Goal: Check status: Check status

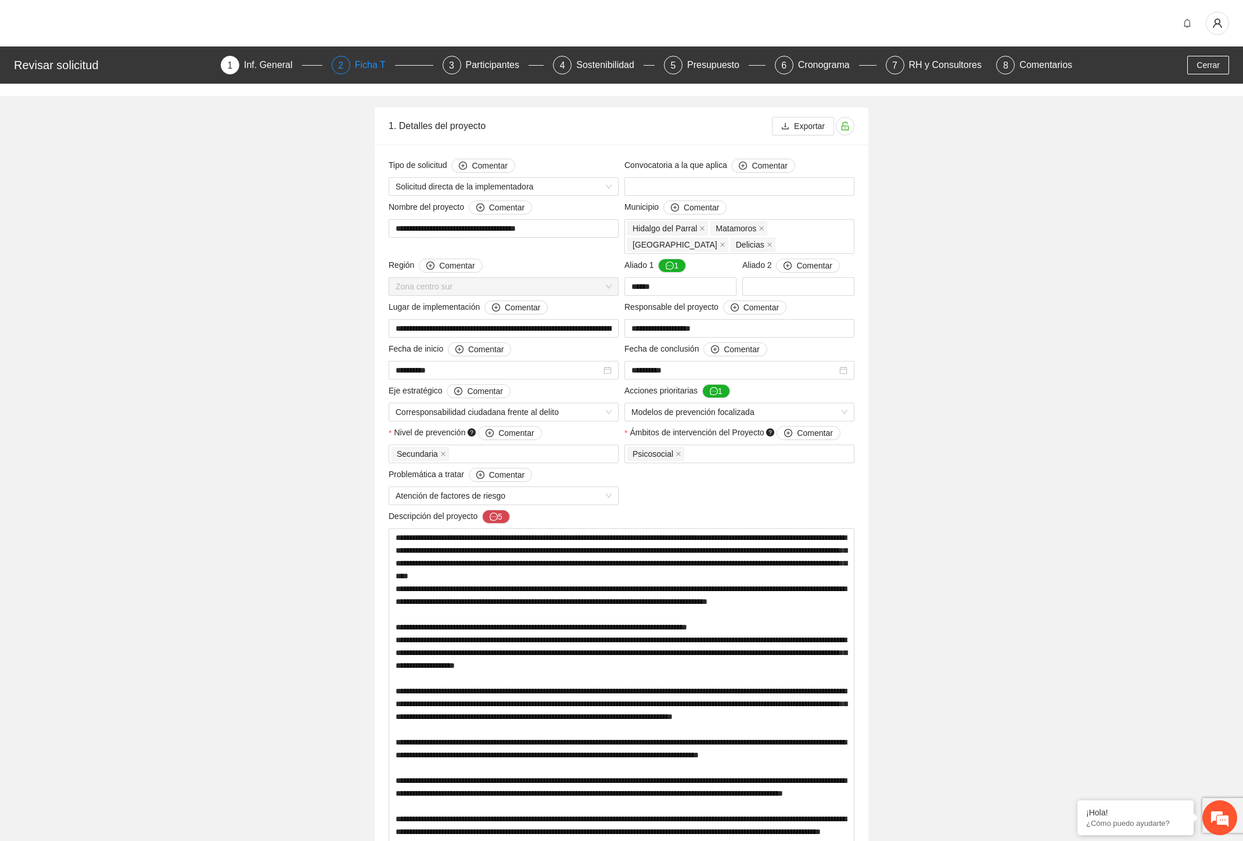
click at [364, 62] on div "Ficha T" at bounding box center [375, 65] width 40 height 19
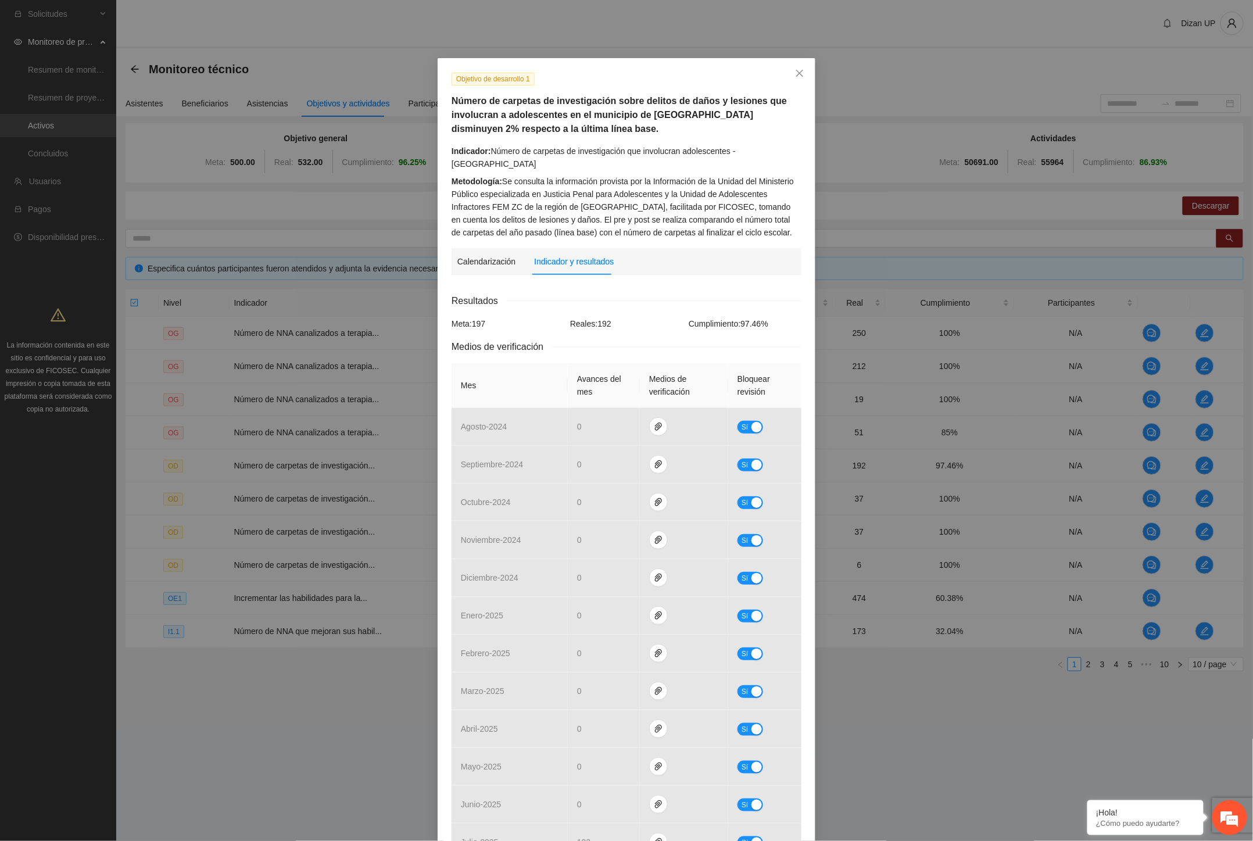
click at [657, 317] on div "Reales: 192" at bounding box center [626, 323] width 119 height 13
drag, startPoint x: 592, startPoint y: 98, endPoint x: 746, endPoint y: 88, distance: 154.8
click at [746, 88] on div "Objetivo de desarrollo 1 Número de carpetas de investigación sobre delitos de d…" at bounding box center [626, 155] width 359 height 167
drag, startPoint x: 543, startPoint y: 141, endPoint x: 561, endPoint y: 132, distance: 19.8
click at [547, 140] on div "Objetivo de desarrollo 1 Número de carpetas de investigación sobre delitos de d…" at bounding box center [626, 155] width 359 height 167
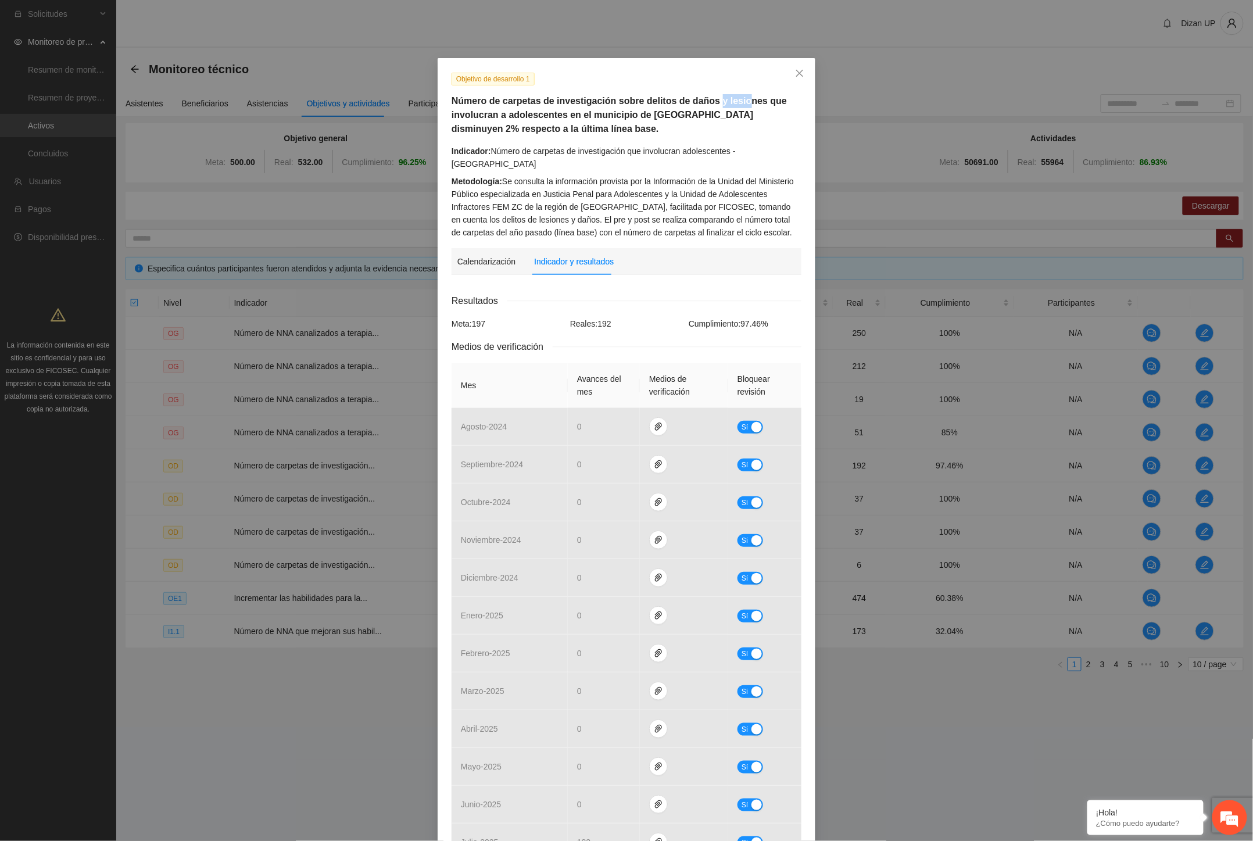
drag, startPoint x: 717, startPoint y: 102, endPoint x: 738, endPoint y: 101, distance: 21.0
click at [736, 102] on h5 "Número de carpetas de investigación sobre delitos de daños y lesiones que invol…" at bounding box center [626, 115] width 350 height 42
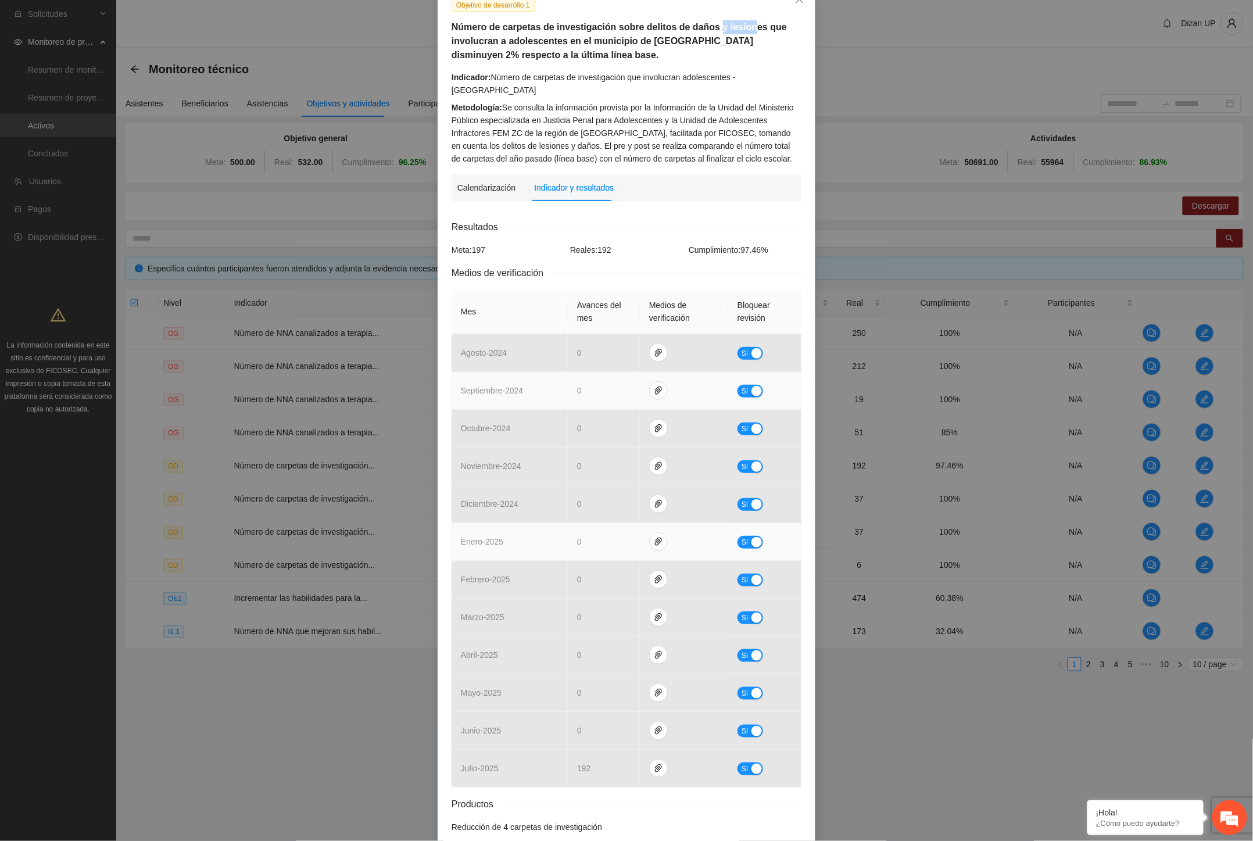
scroll to position [120, 0]
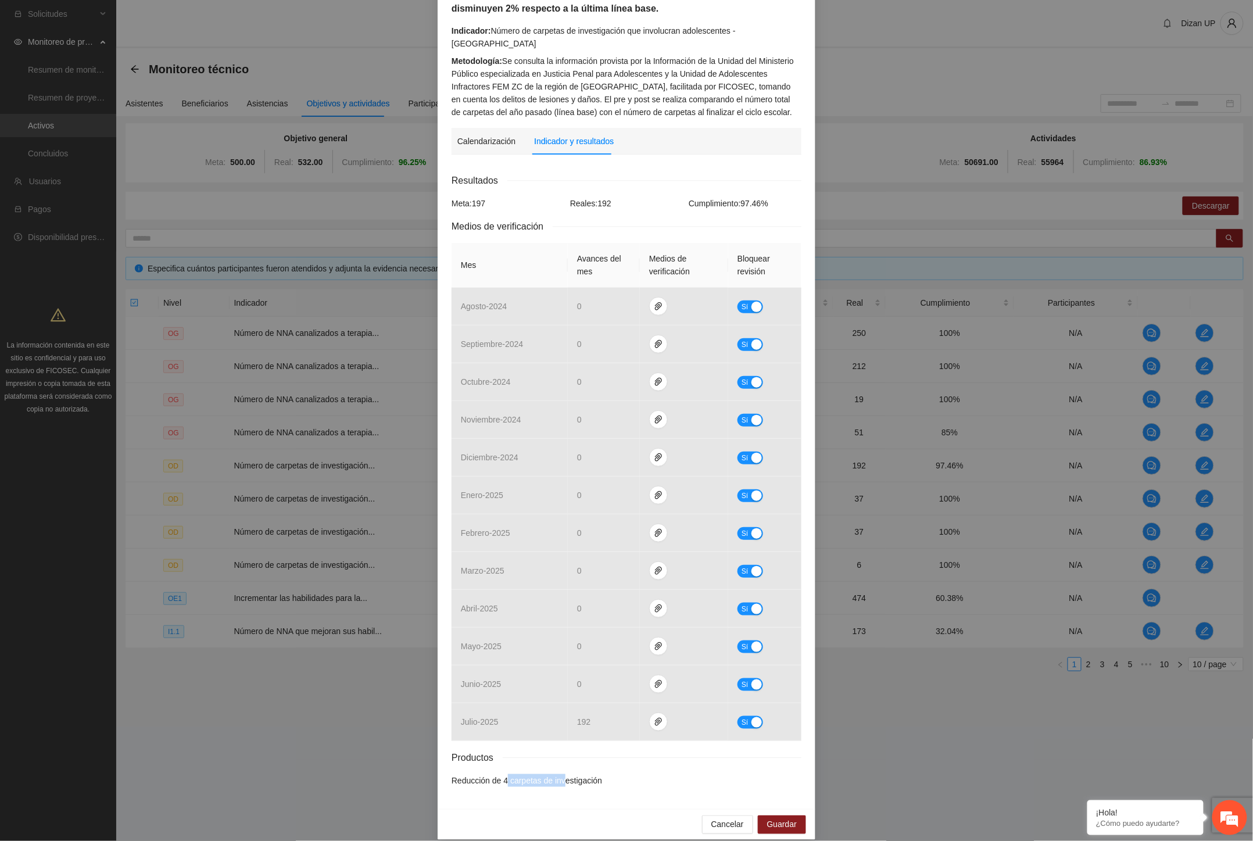
drag, startPoint x: 501, startPoint y: 768, endPoint x: 558, endPoint y: 767, distance: 56.9
click at [558, 774] on li "Reducción de 4 carpetas de investigación" at bounding box center [626, 780] width 350 height 13
click at [686, 751] on div "Productos" at bounding box center [626, 757] width 350 height 15
click at [771, 818] on span "Guardar" at bounding box center [782, 824] width 30 height 13
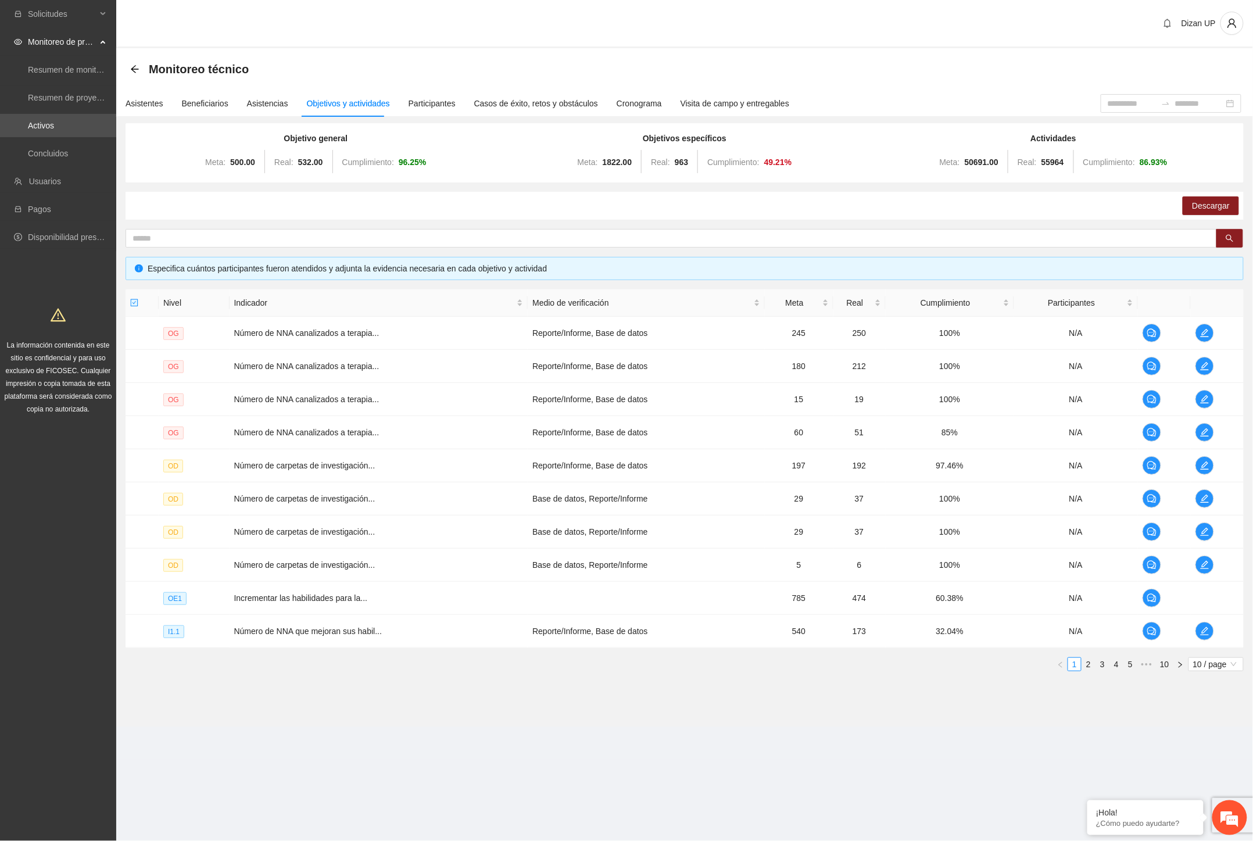
click at [474, 14] on div "Dizan UP" at bounding box center [684, 24] width 1137 height 48
click at [1210, 460] on button "button" at bounding box center [1204, 465] width 19 height 19
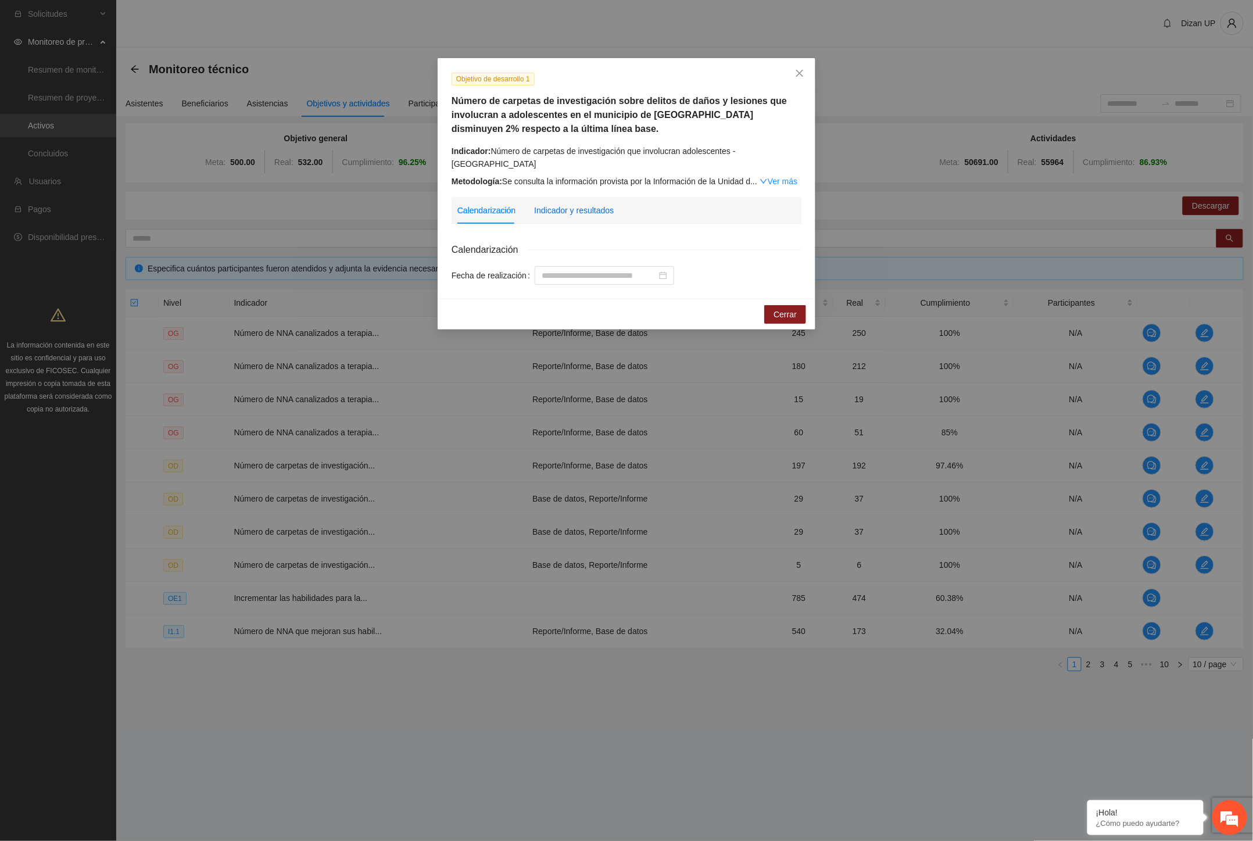
click at [568, 204] on div "Indicador y resultados" at bounding box center [574, 210] width 80 height 13
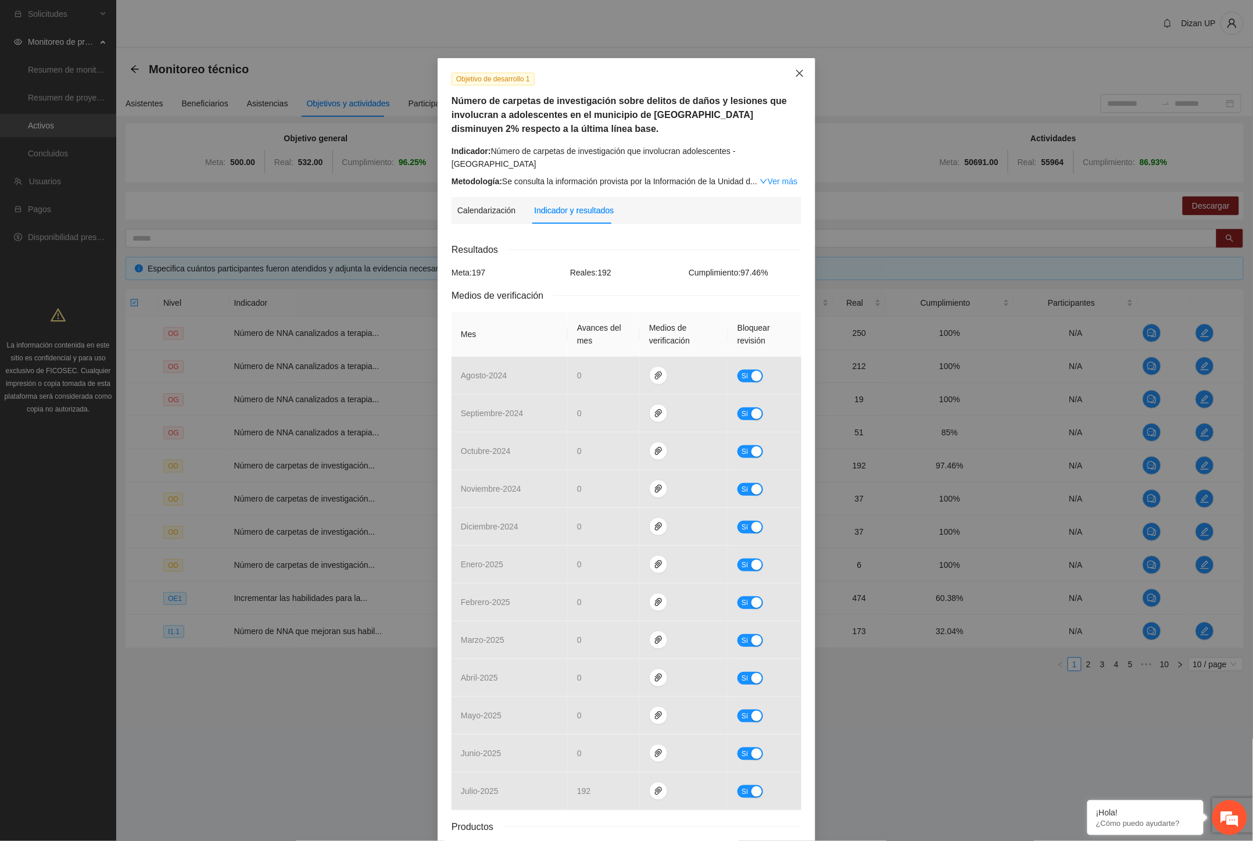
click at [798, 73] on icon "close" at bounding box center [799, 73] width 9 height 9
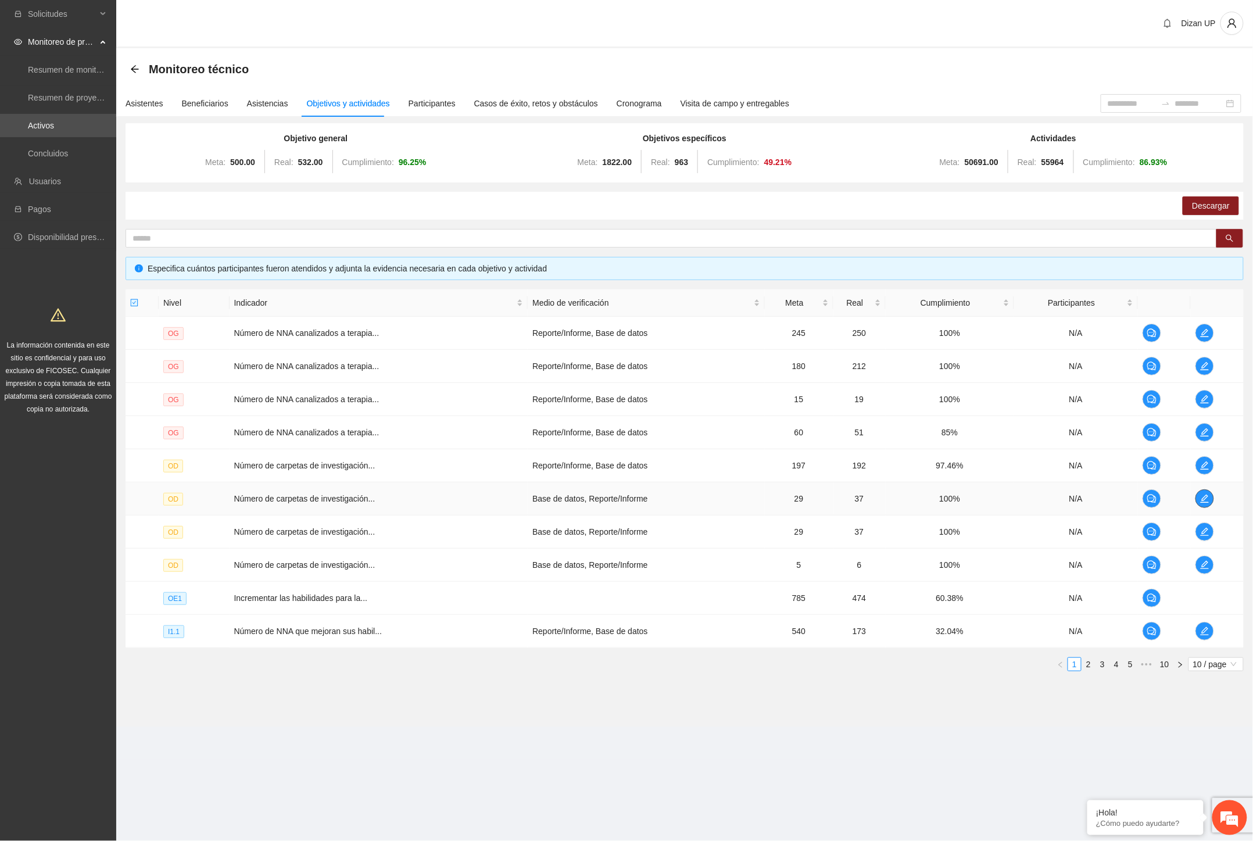
click at [1206, 494] on icon "edit" at bounding box center [1204, 498] width 9 height 9
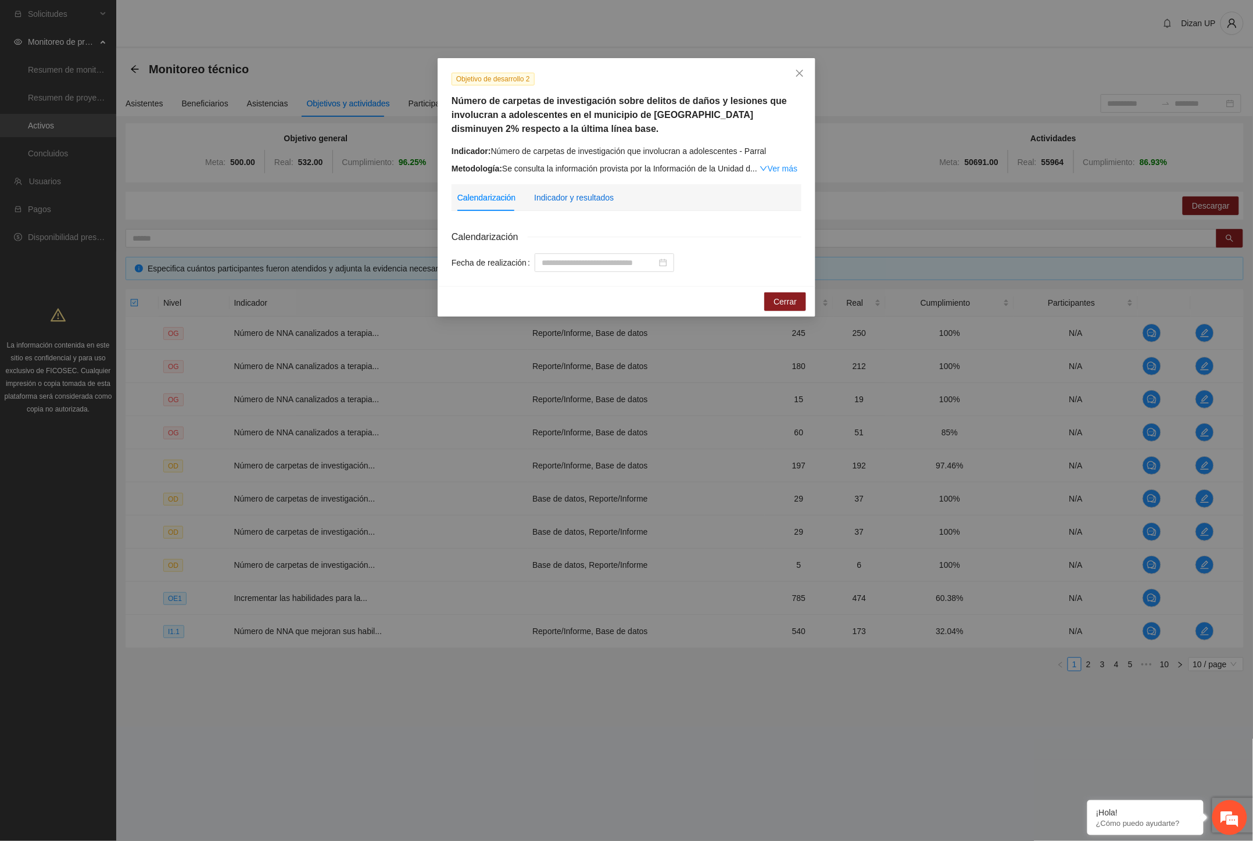
click at [593, 200] on div "Indicador y resultados" at bounding box center [574, 197] width 80 height 13
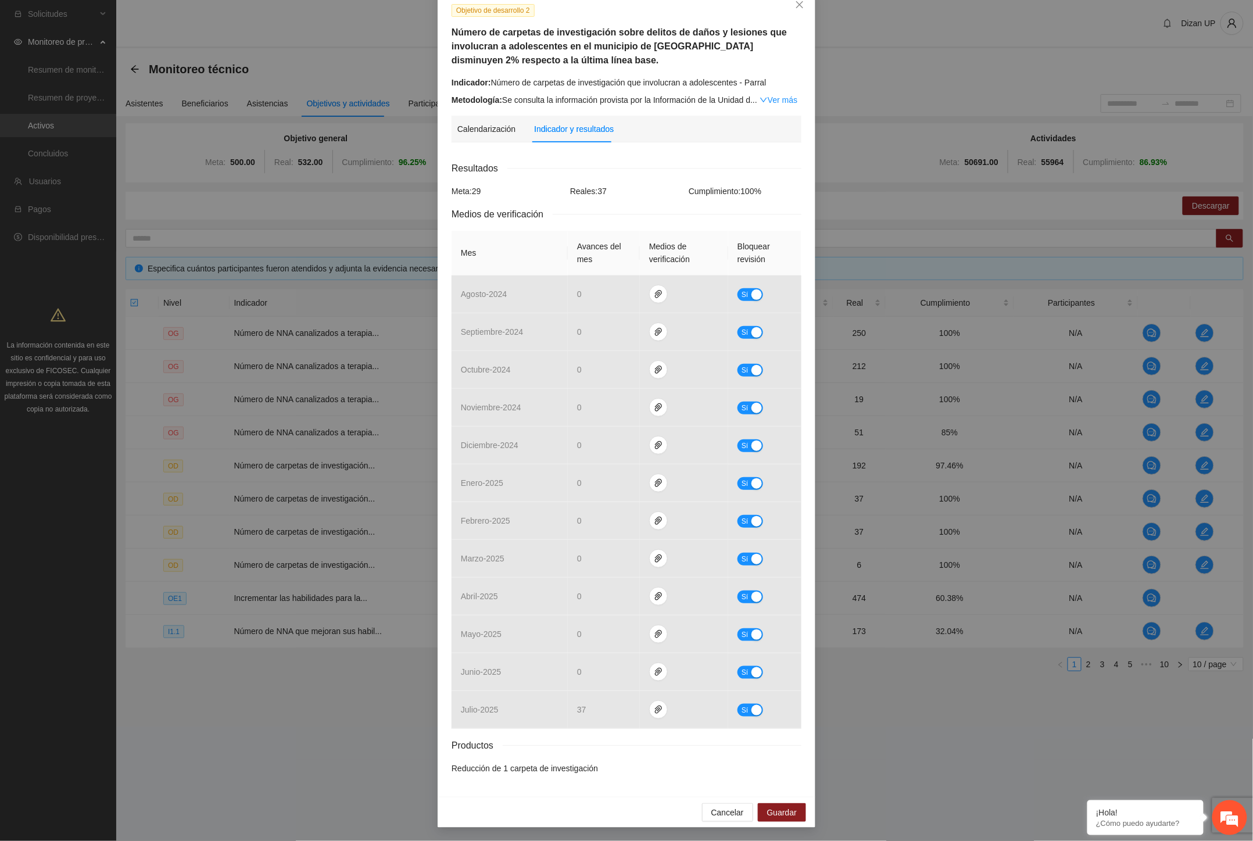
scroll to position [70, 0]
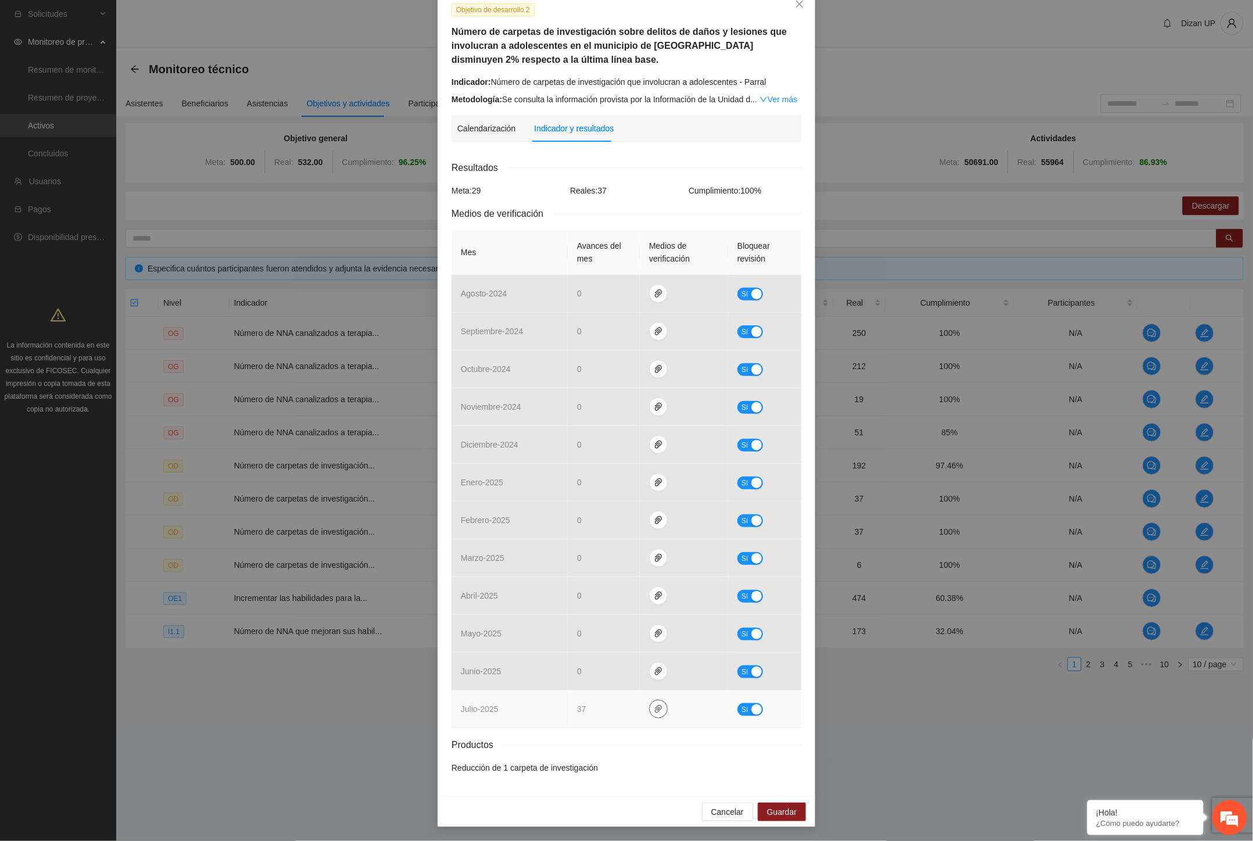
click at [654, 710] on icon "paper-clip" at bounding box center [658, 708] width 9 height 9
drag, startPoint x: 581, startPoint y: 676, endPoint x: 576, endPoint y: 680, distance: 6.2
click at [581, 676] on link "OD_2.rar" at bounding box center [656, 675] width 166 height 13
click at [751, 705] on div "button" at bounding box center [756, 709] width 10 height 10
drag, startPoint x: 584, startPoint y: 707, endPoint x: 515, endPoint y: 714, distance: 68.9
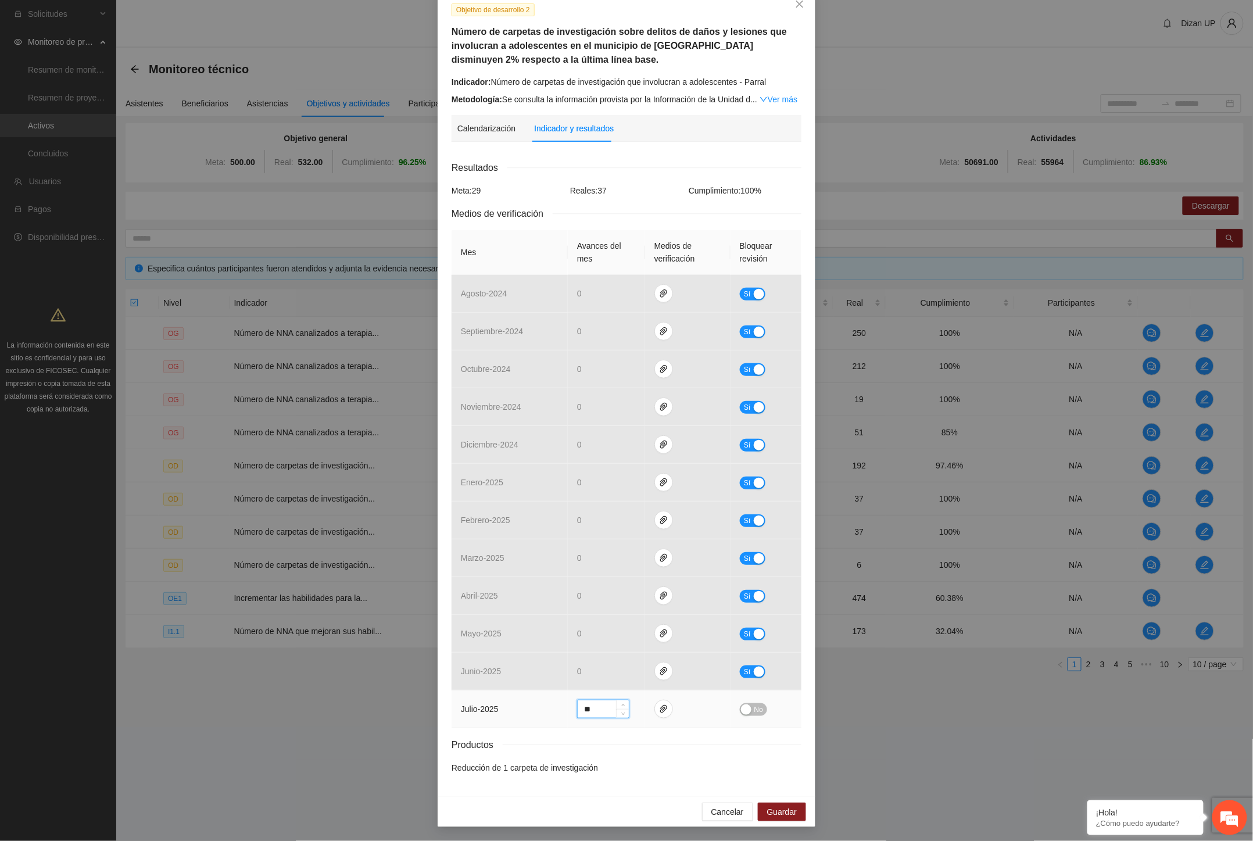
click at [515, 714] on tr "julio - 2025 ** No" at bounding box center [626, 709] width 350 height 38
type input "*"
click at [754, 711] on span "No" at bounding box center [758, 709] width 9 height 13
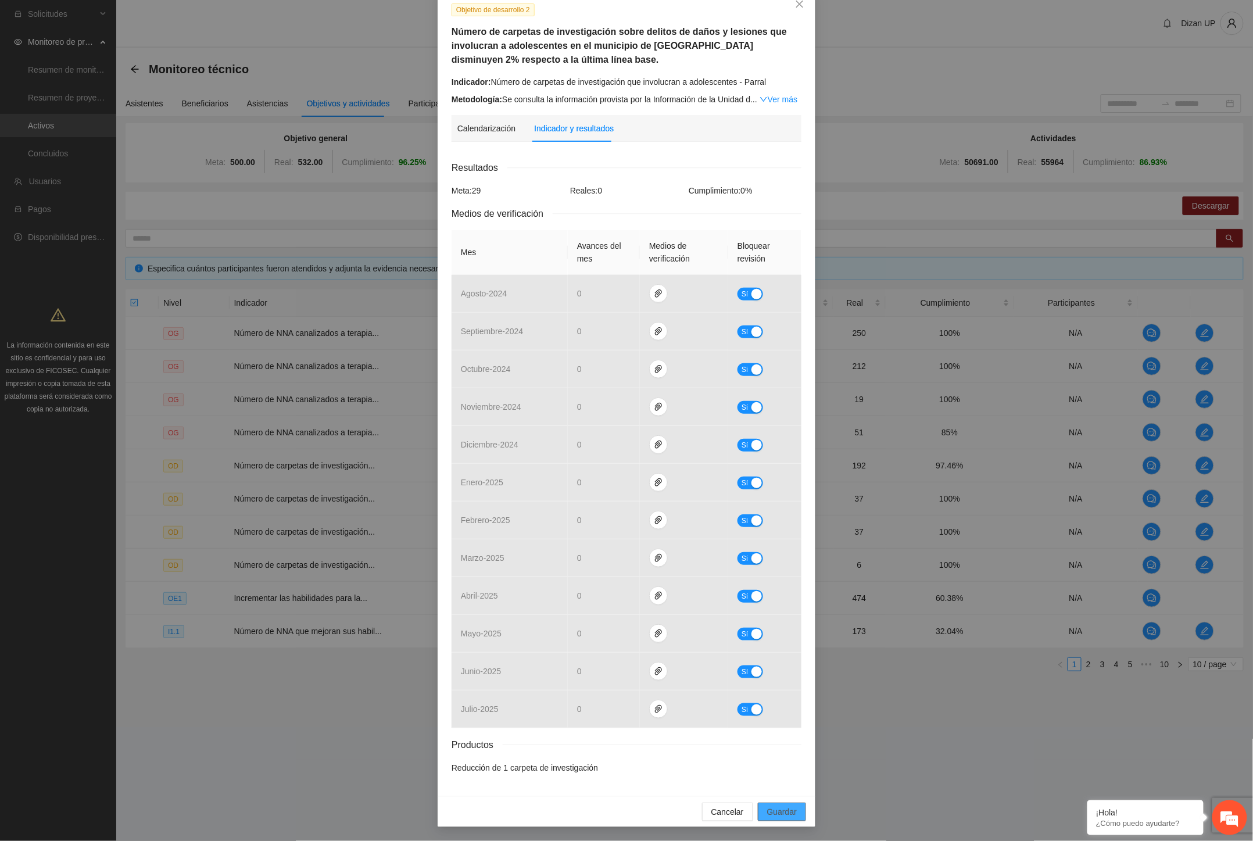
click at [785, 809] on span "Guardar" at bounding box center [782, 811] width 30 height 13
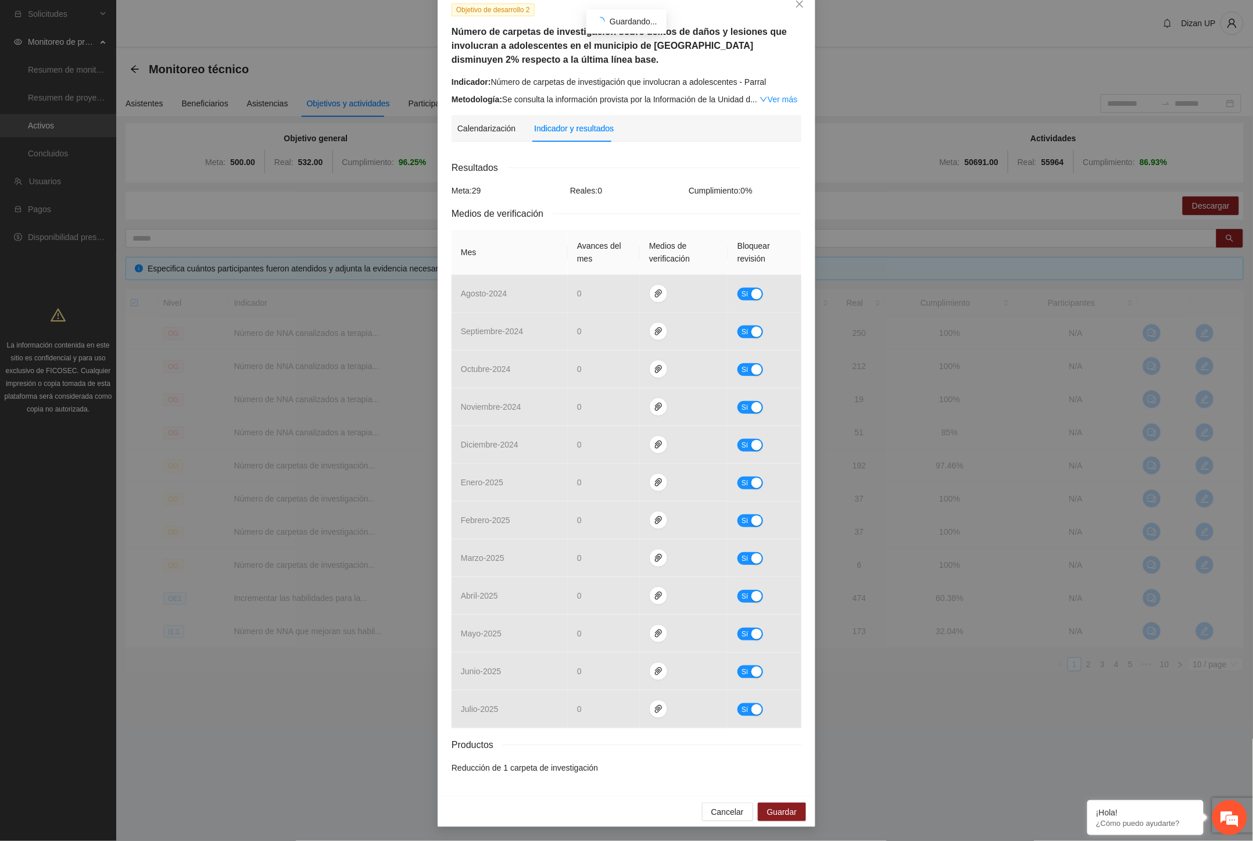
scroll to position [12, 0]
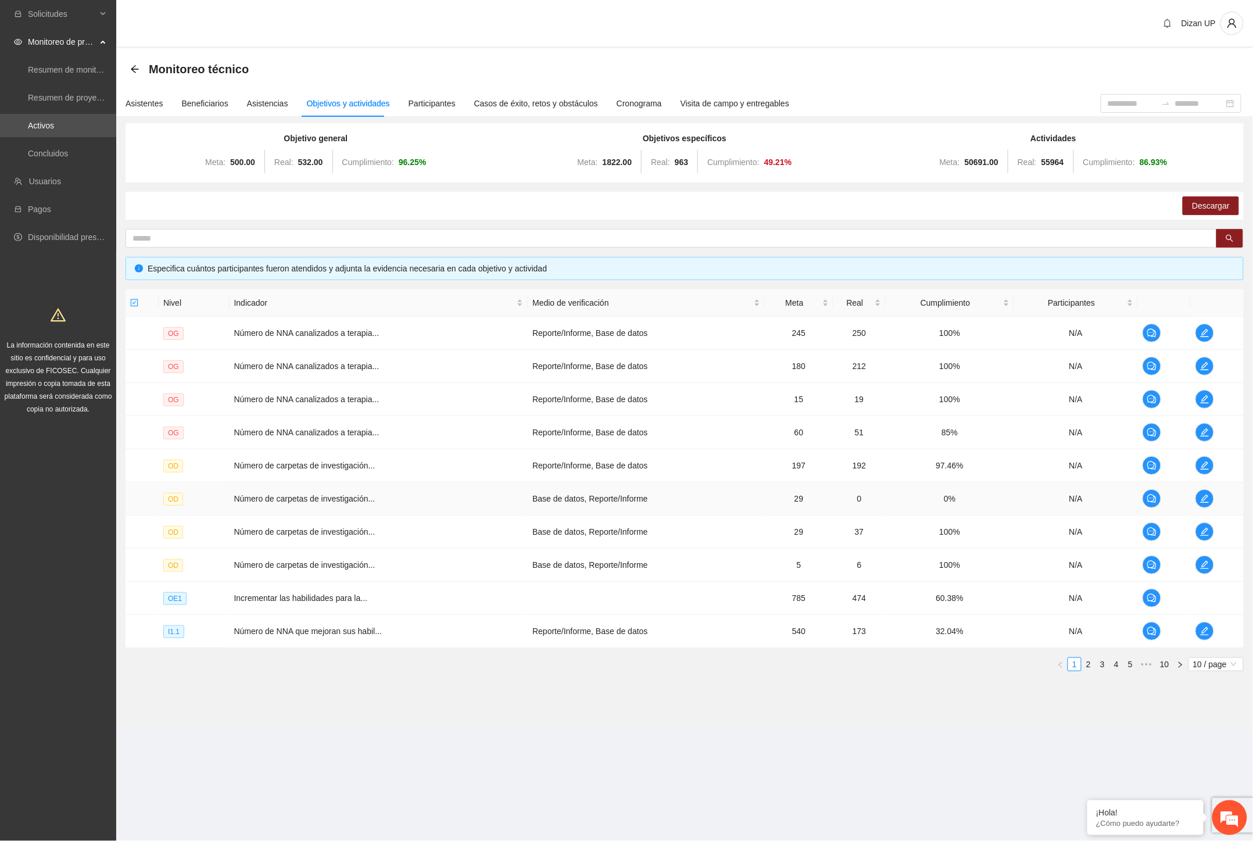
click at [612, 491] on td "Base de datos, Reporte/Informe" at bounding box center [646, 498] width 236 height 33
click at [1202, 399] on icon "edit" at bounding box center [1204, 399] width 8 height 8
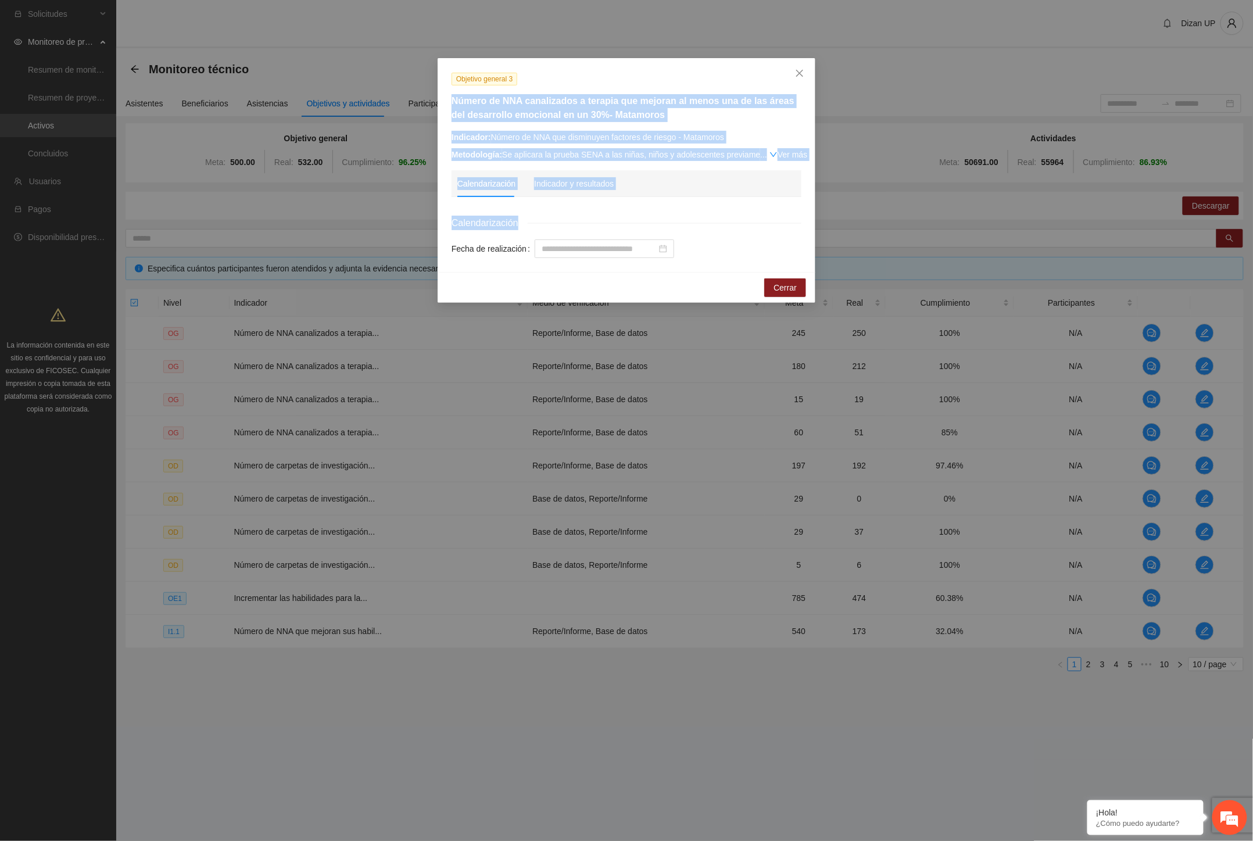
drag, startPoint x: 704, startPoint y: 65, endPoint x: 513, endPoint y: 210, distance: 239.8
click at [504, 227] on div "Objetivo general 3 Número de NNA canalizados a terapia que mejoran al menos una…" at bounding box center [627, 165] width 378 height 214
click at [802, 69] on span "Close" at bounding box center [799, 73] width 31 height 31
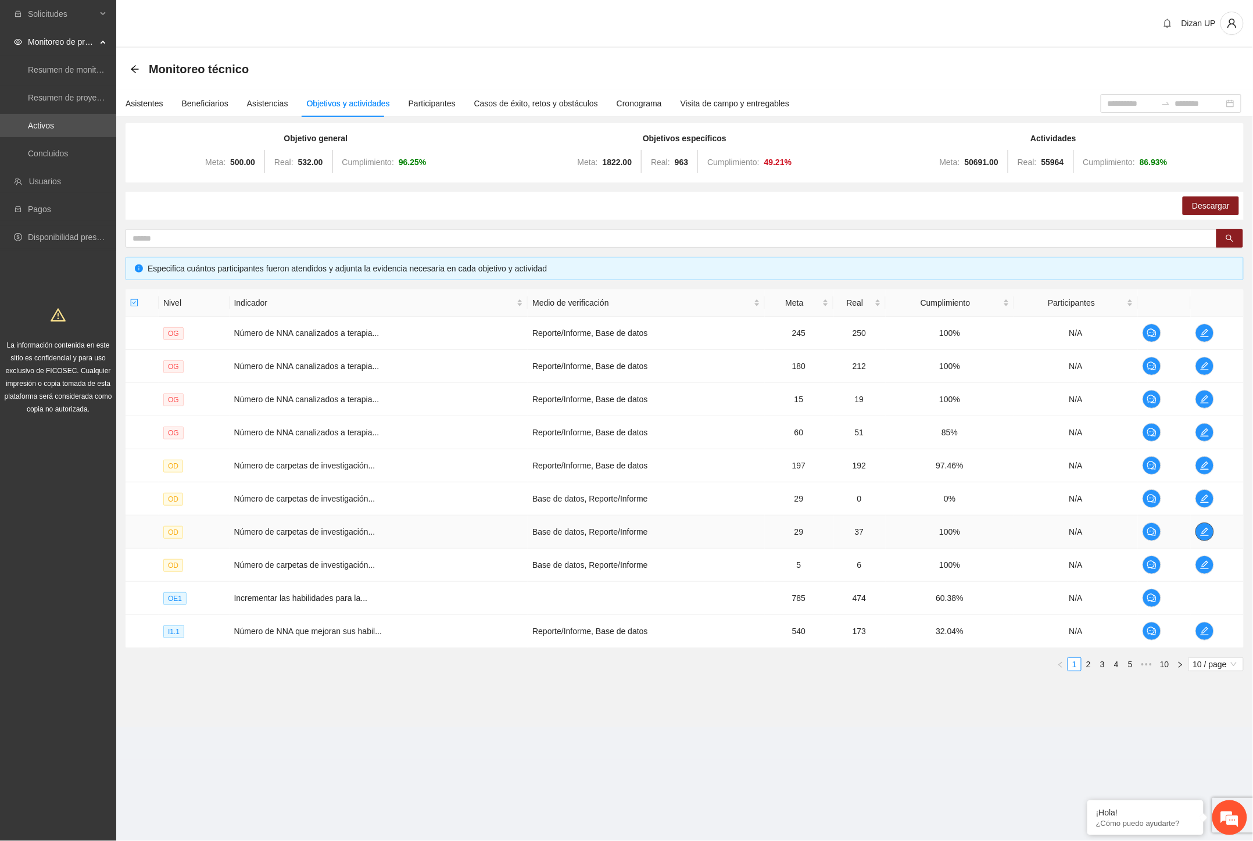
click at [1206, 531] on icon "edit" at bounding box center [1204, 532] width 8 height 8
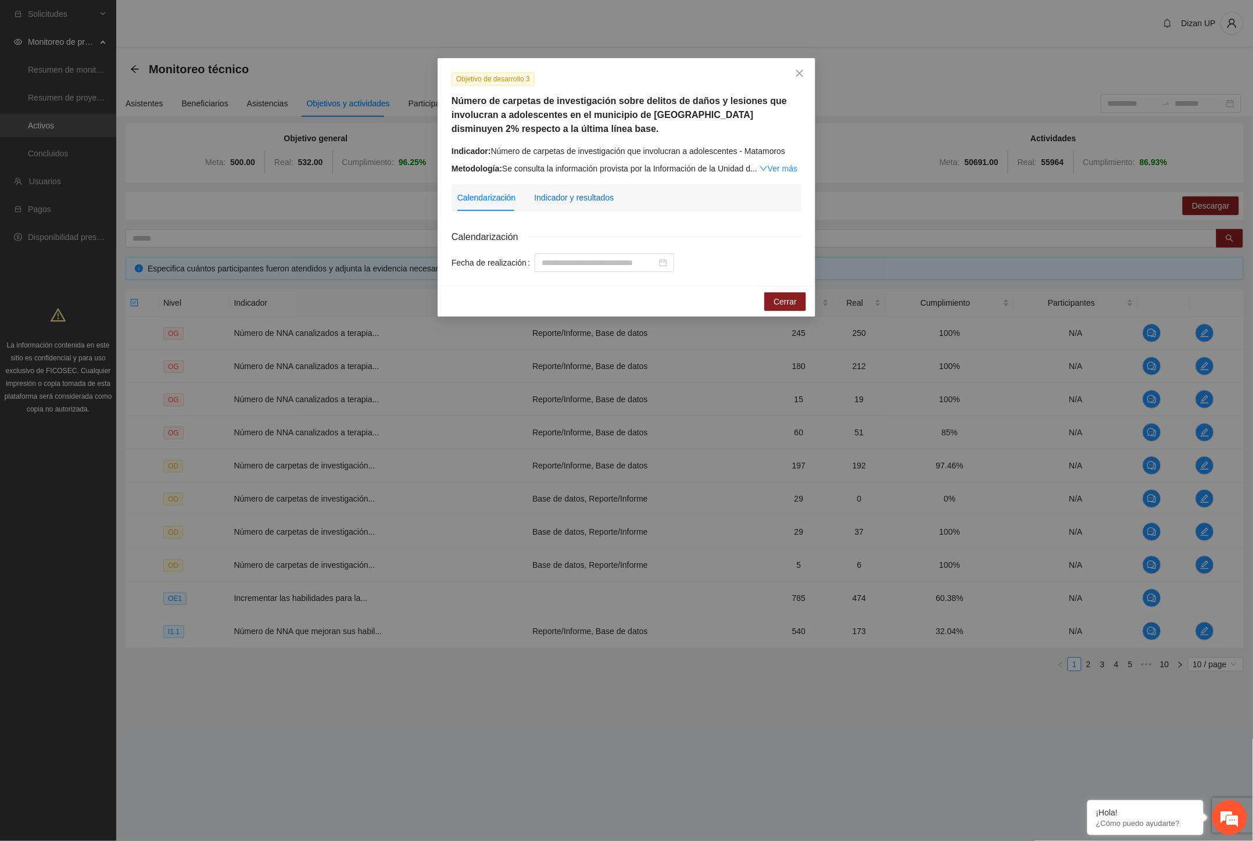
click at [558, 198] on div "Indicador y resultados" at bounding box center [574, 197] width 80 height 13
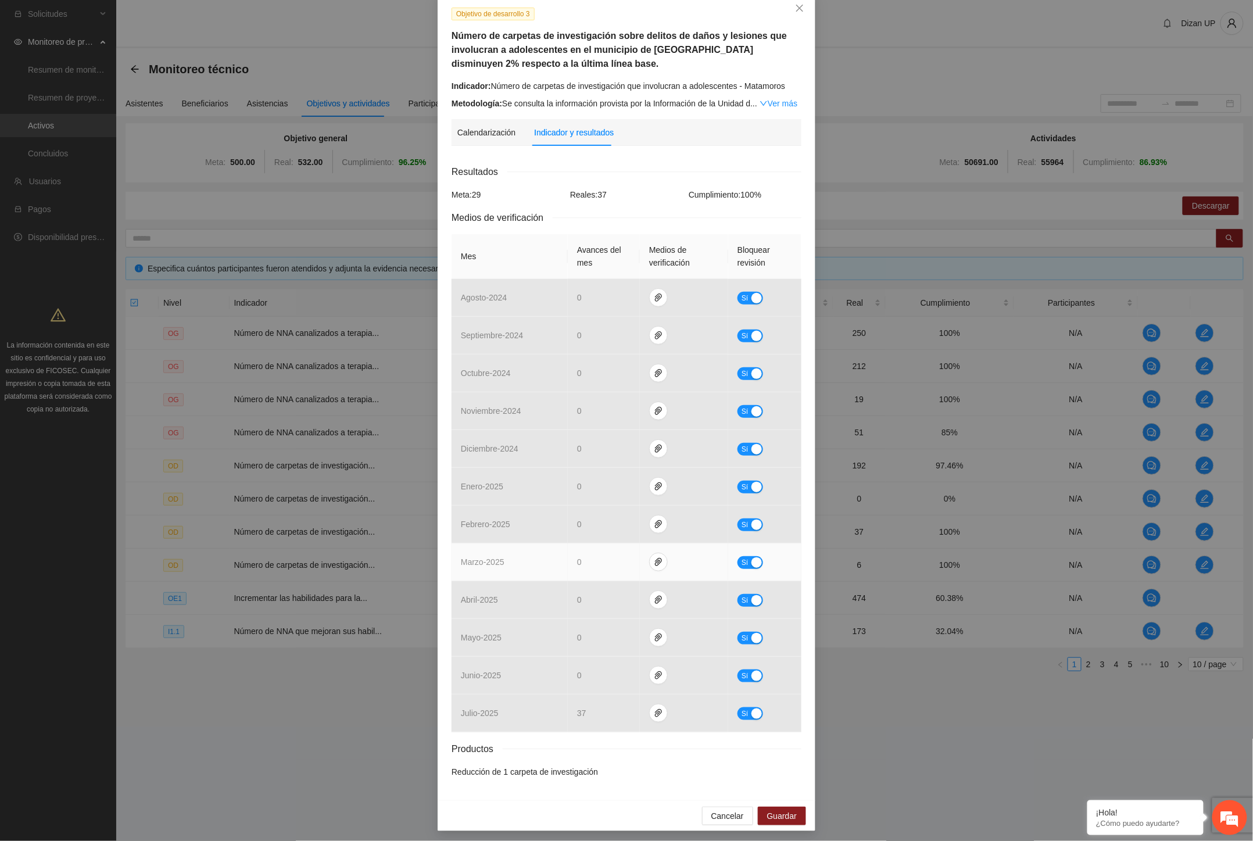
scroll to position [70, 0]
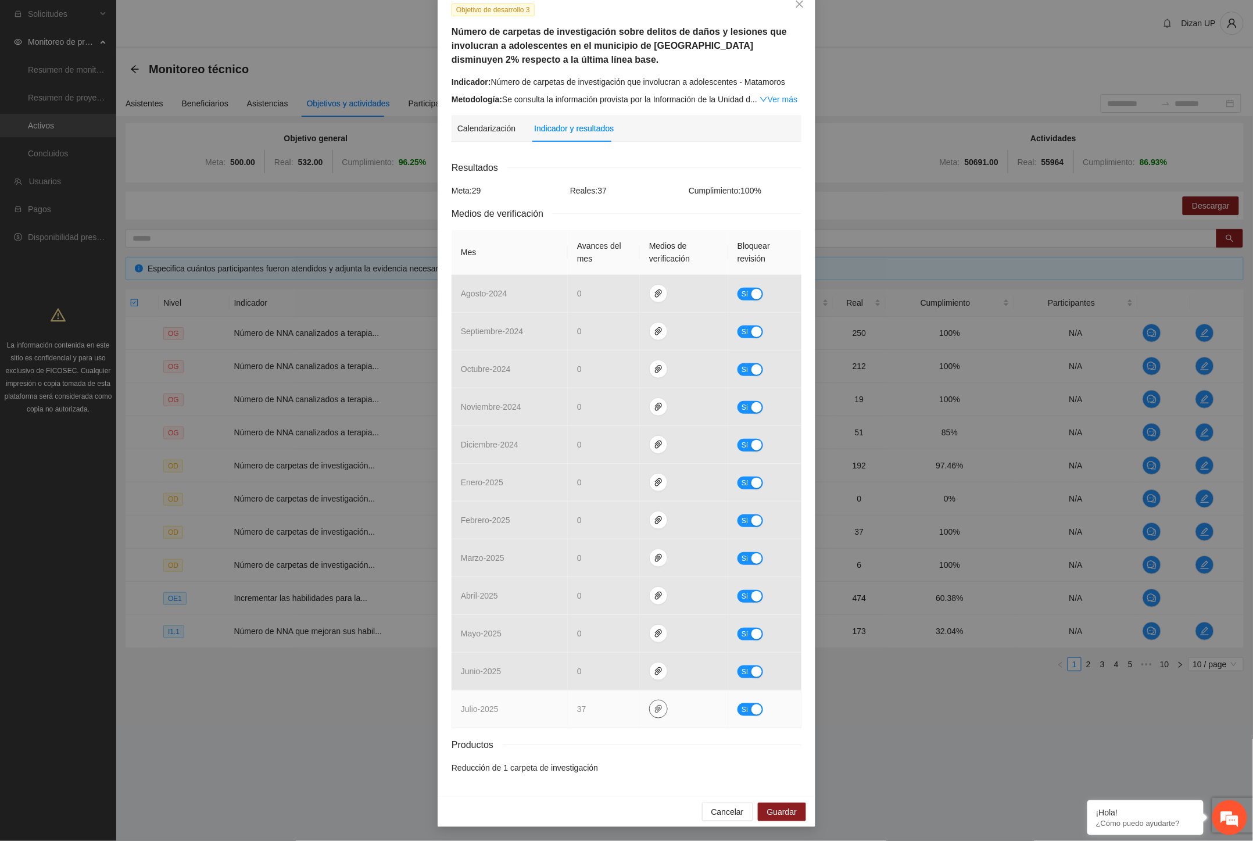
click at [654, 712] on icon "paper-clip" at bounding box center [658, 708] width 9 height 9
click at [579, 674] on link "OD_3.rar" at bounding box center [656, 675] width 166 height 13
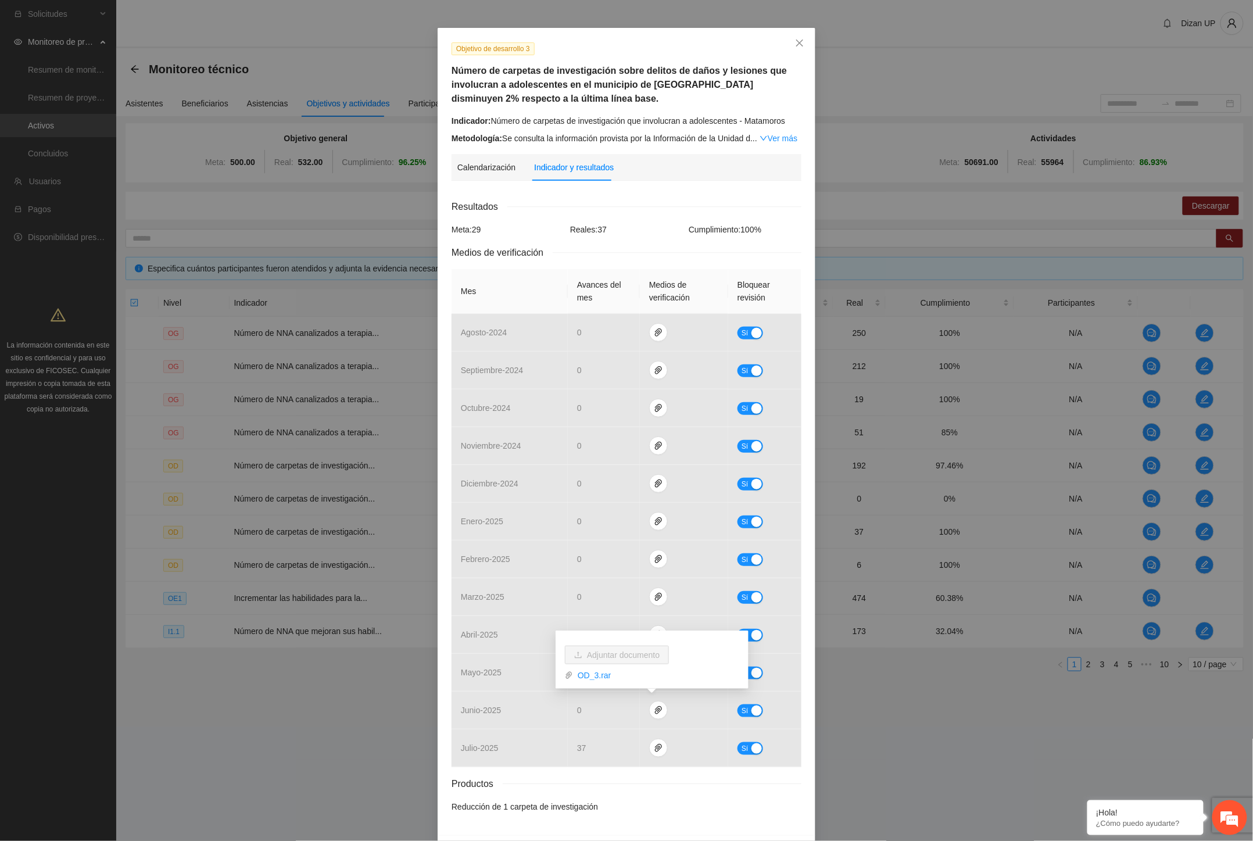
scroll to position [0, 0]
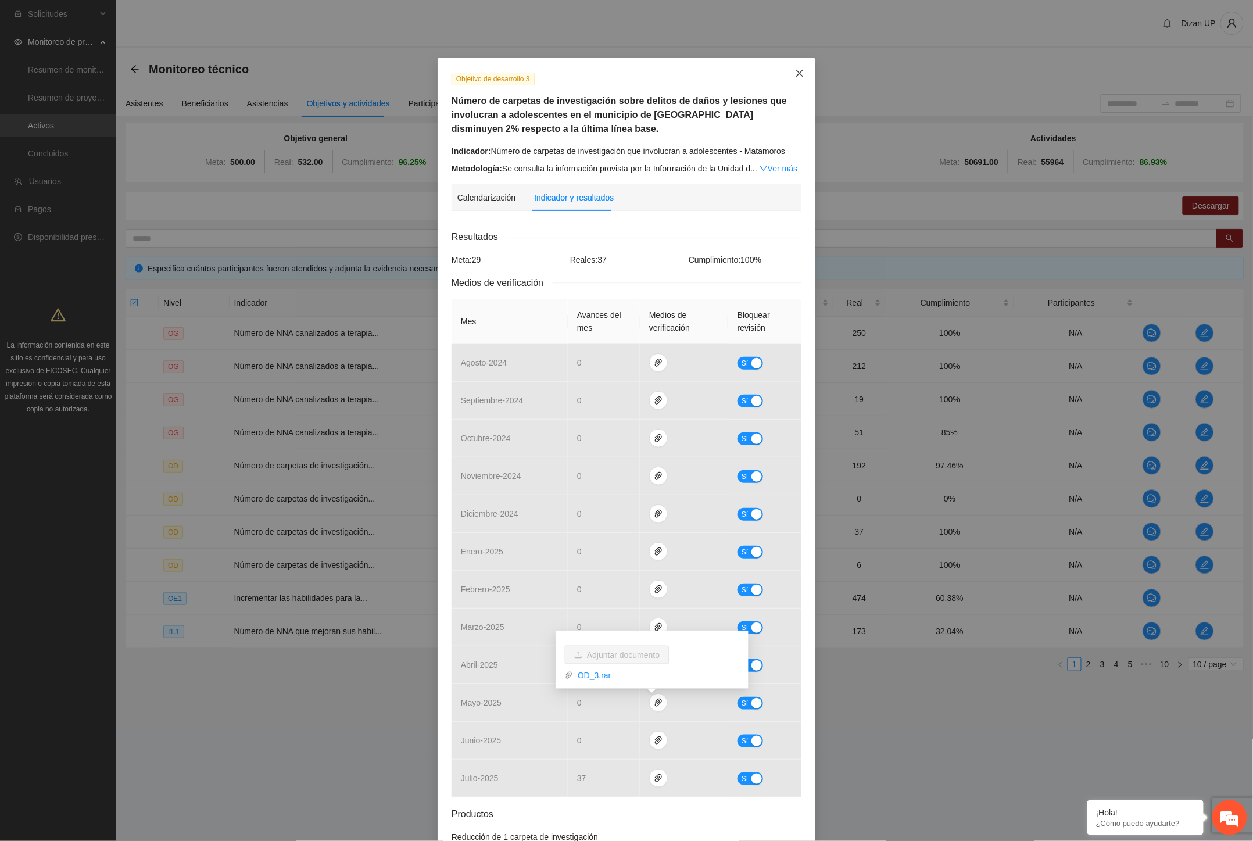
click at [798, 72] on icon "close" at bounding box center [799, 73] width 9 height 9
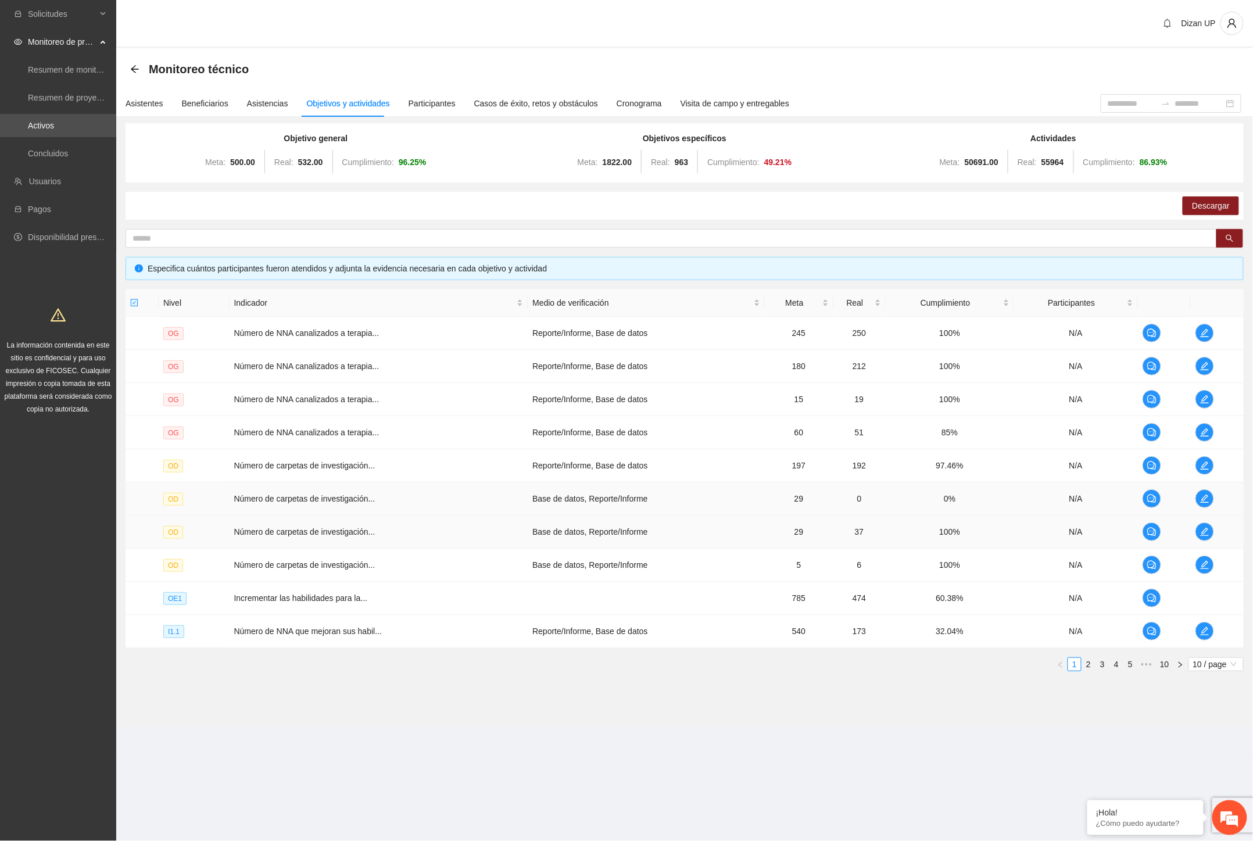
drag, startPoint x: 582, startPoint y: 515, endPoint x: 593, endPoint y: 515, distance: 11.6
click at [584, 515] on td "Base de datos, Reporte/Informe" at bounding box center [646, 531] width 236 height 33
click at [1001, 504] on td "0%" at bounding box center [950, 498] width 128 height 33
click at [1209, 531] on icon "edit" at bounding box center [1204, 531] width 9 height 9
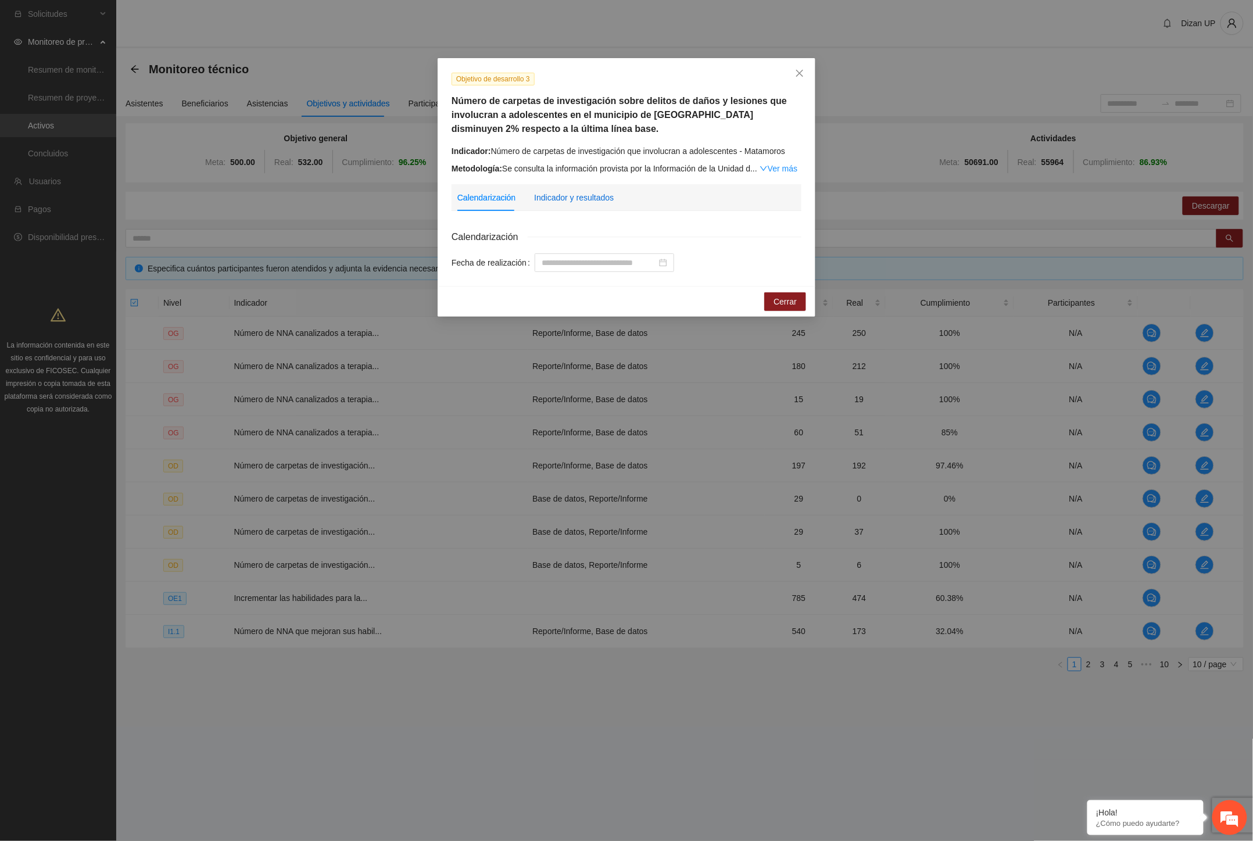
click at [551, 200] on div "Indicador y resultados" at bounding box center [574, 197] width 80 height 13
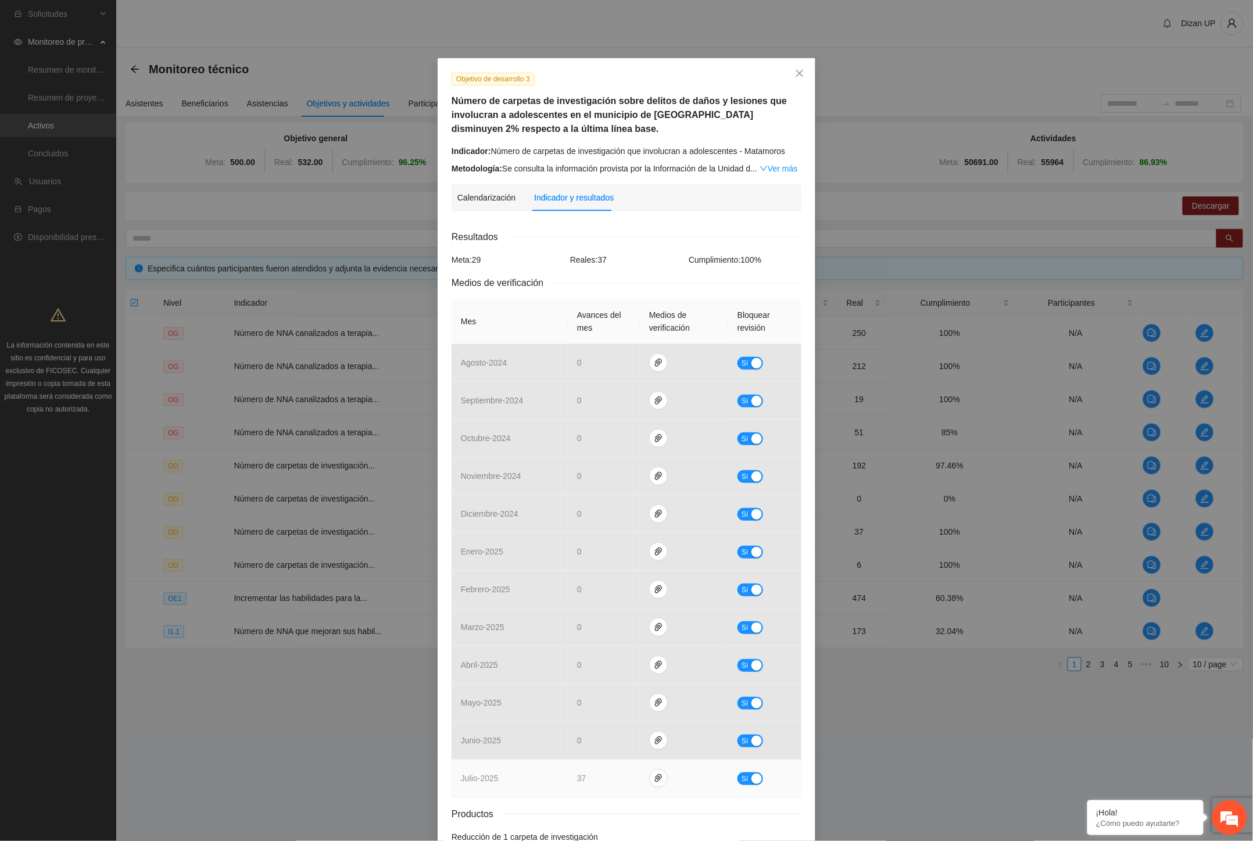
click at [744, 775] on button "Sí" at bounding box center [750, 778] width 26 height 13
drag, startPoint x: 540, startPoint y: 780, endPoint x: 519, endPoint y: 769, distance: 23.7
click at [526, 777] on tr "julio - 2025 ** No" at bounding box center [626, 778] width 350 height 38
type input "*"
click at [754, 777] on span "No" at bounding box center [758, 778] width 9 height 13
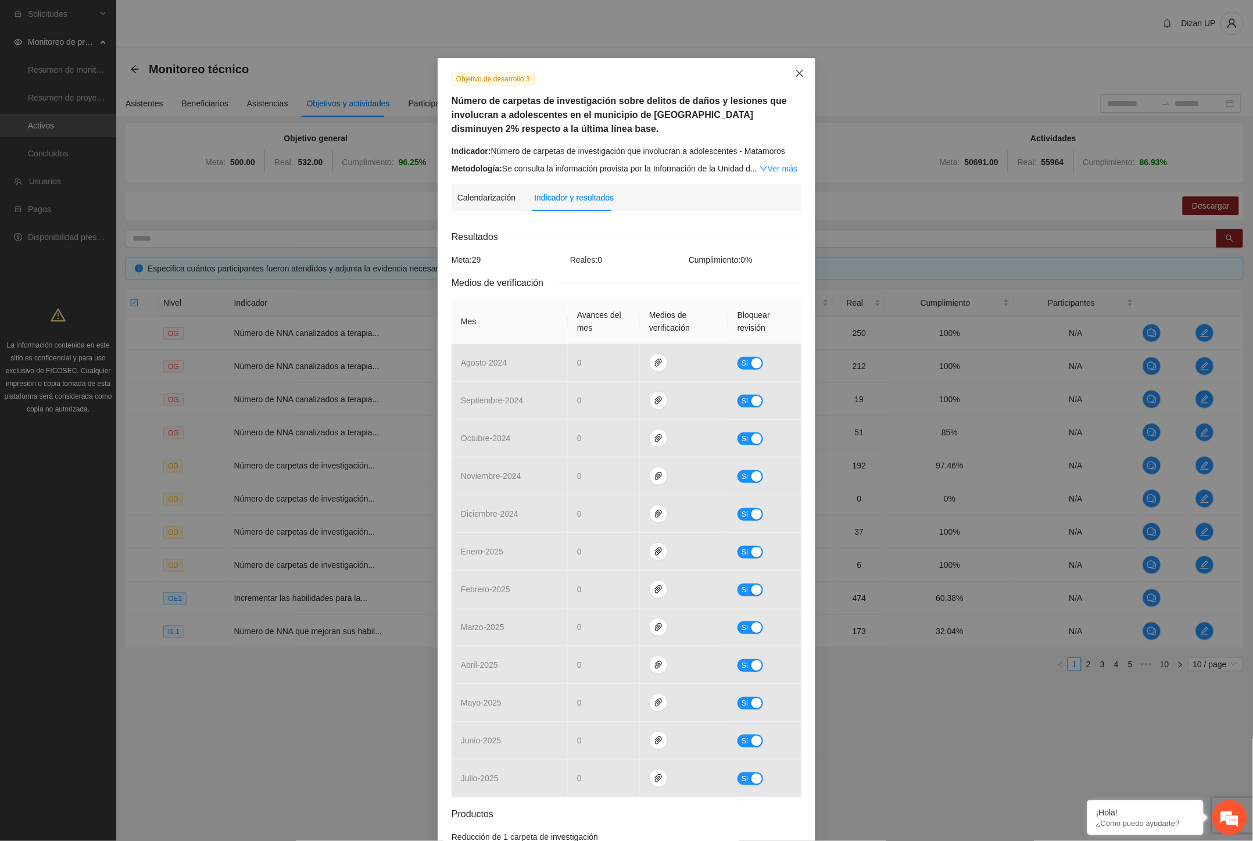
click at [795, 71] on icon "close" at bounding box center [799, 73] width 9 height 9
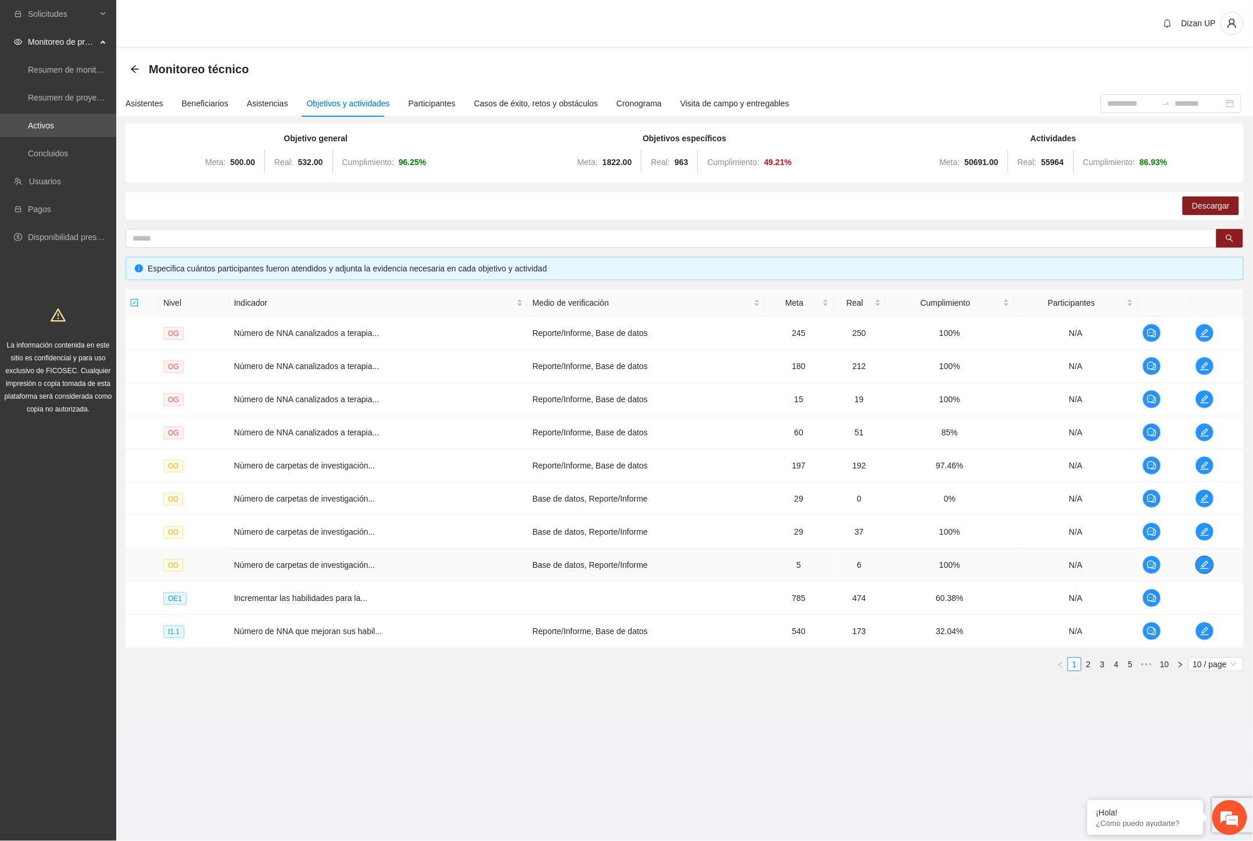
click at [1204, 567] on icon "edit" at bounding box center [1204, 564] width 9 height 9
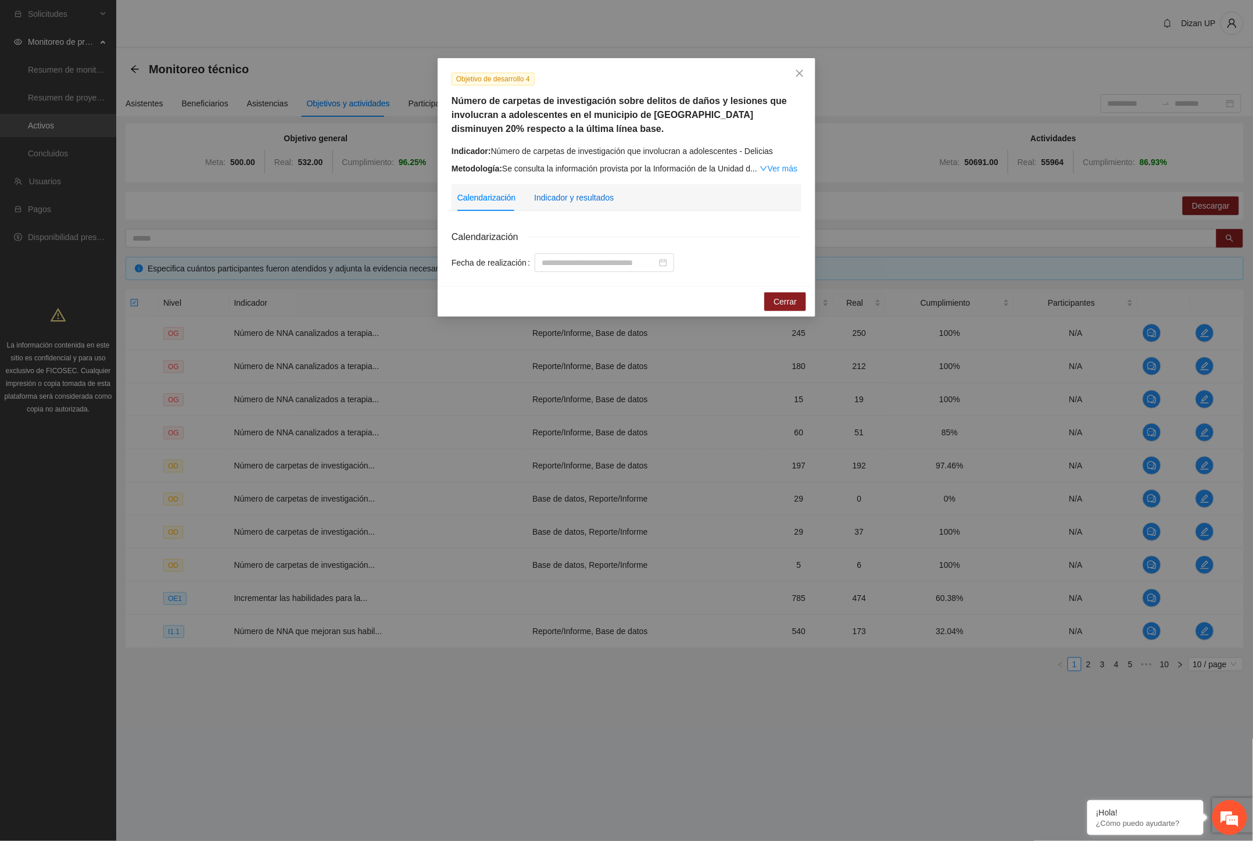
click at [572, 193] on div "Indicador y resultados" at bounding box center [574, 197] width 80 height 13
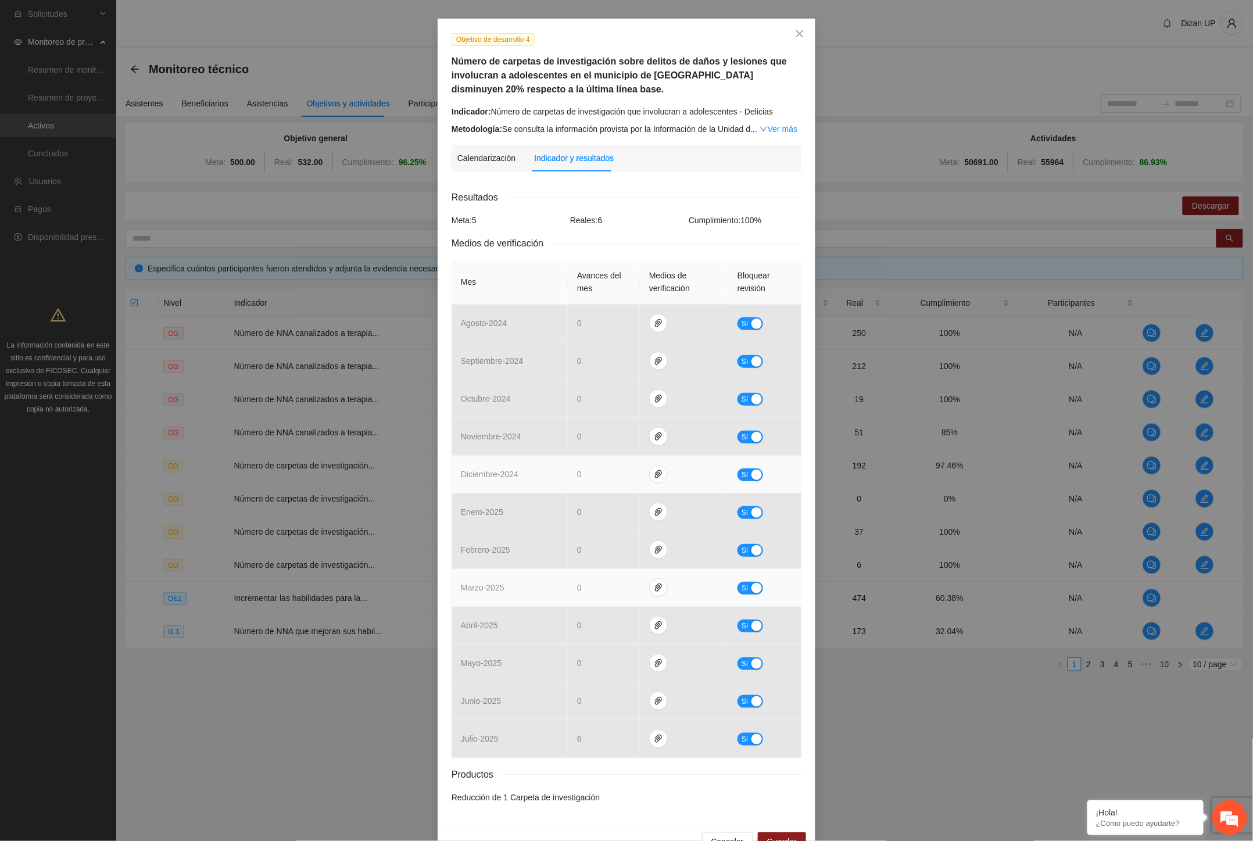
scroll to position [70, 0]
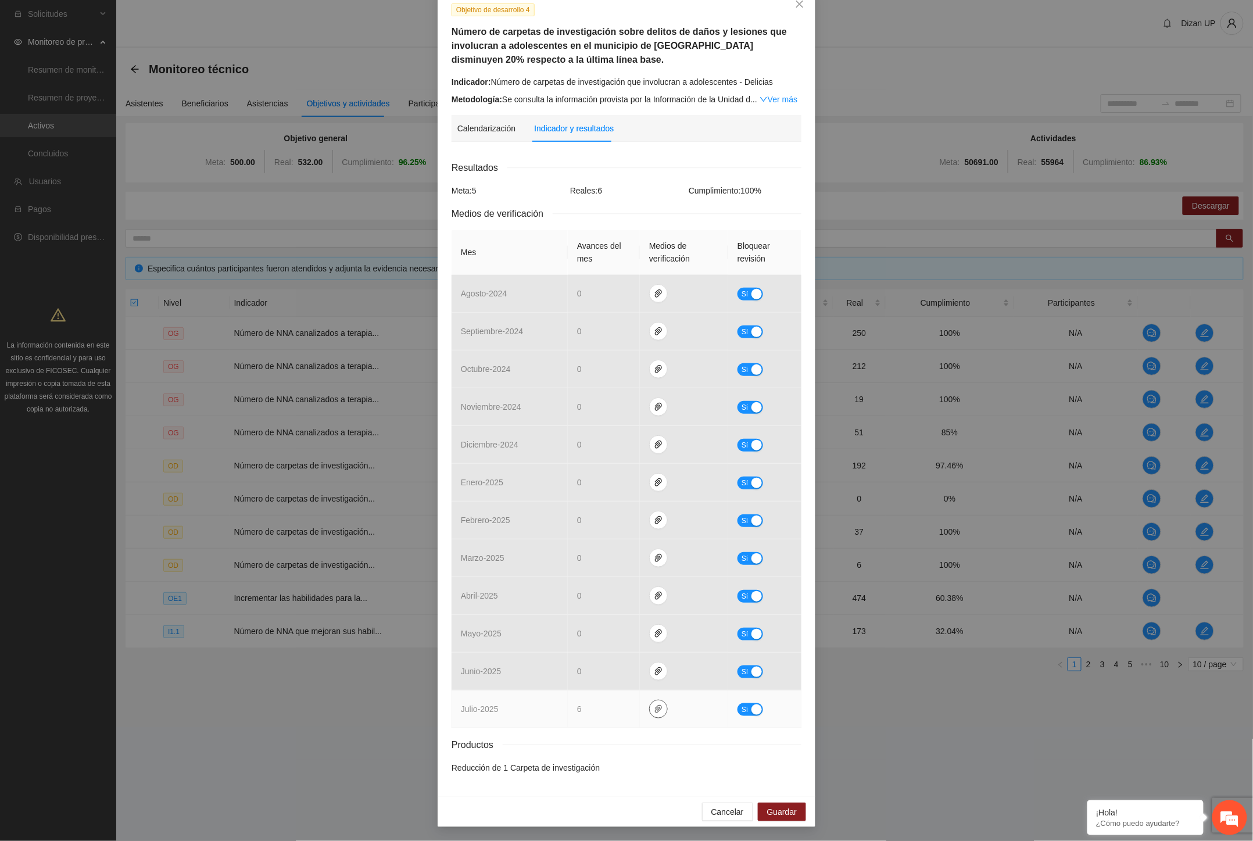
click at [654, 709] on icon "paper-clip" at bounding box center [658, 708] width 9 height 9
click at [600, 678] on link "OD_4.rar" at bounding box center [656, 675] width 166 height 13
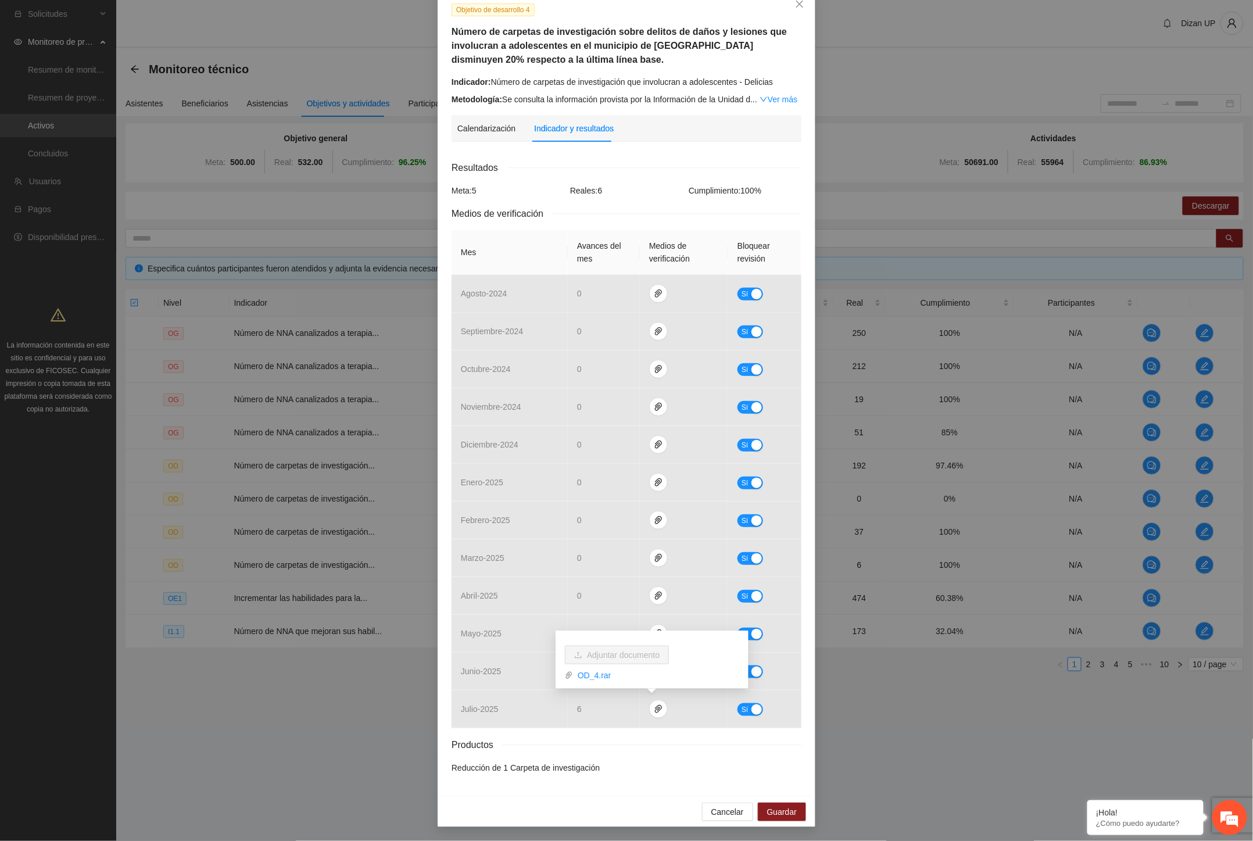
click at [741, 785] on div "Objetivo de desarrollo 4 Número de carpetas de investigación sobre delitos de d…" at bounding box center [627, 392] width 378 height 807
click at [609, 777] on div "Calendarización Fecha de realización Resultados Meta: 5 Reales: 6 Cumplimiento:…" at bounding box center [626, 466] width 350 height 631
drag, startPoint x: 784, startPoint y: 815, endPoint x: 1209, endPoint y: 407, distance: 588.5
click at [785, 812] on span "Guardar" at bounding box center [782, 811] width 30 height 13
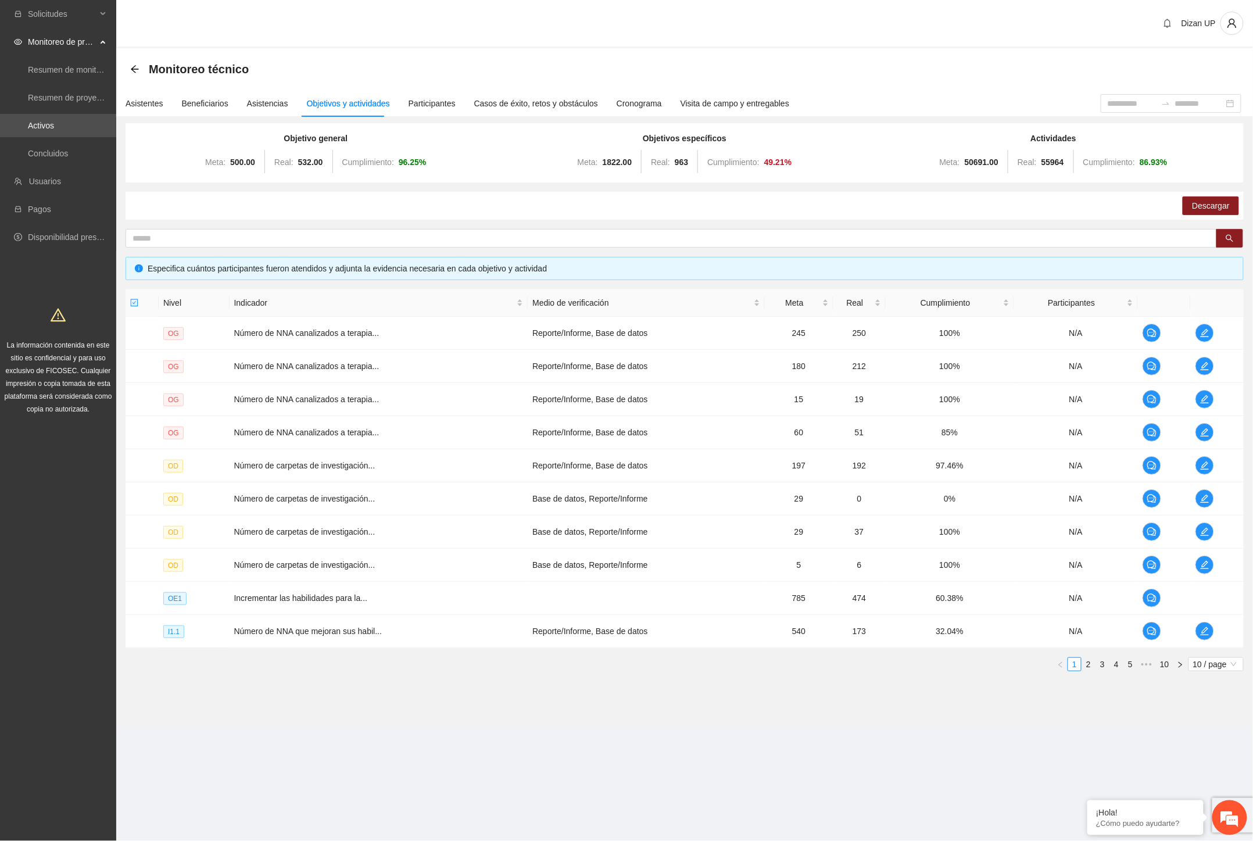
scroll to position [12, 0]
click at [972, 218] on div "Descargar" at bounding box center [685, 206] width 1118 height 28
click at [1207, 431] on icon "edit" at bounding box center [1204, 432] width 8 height 8
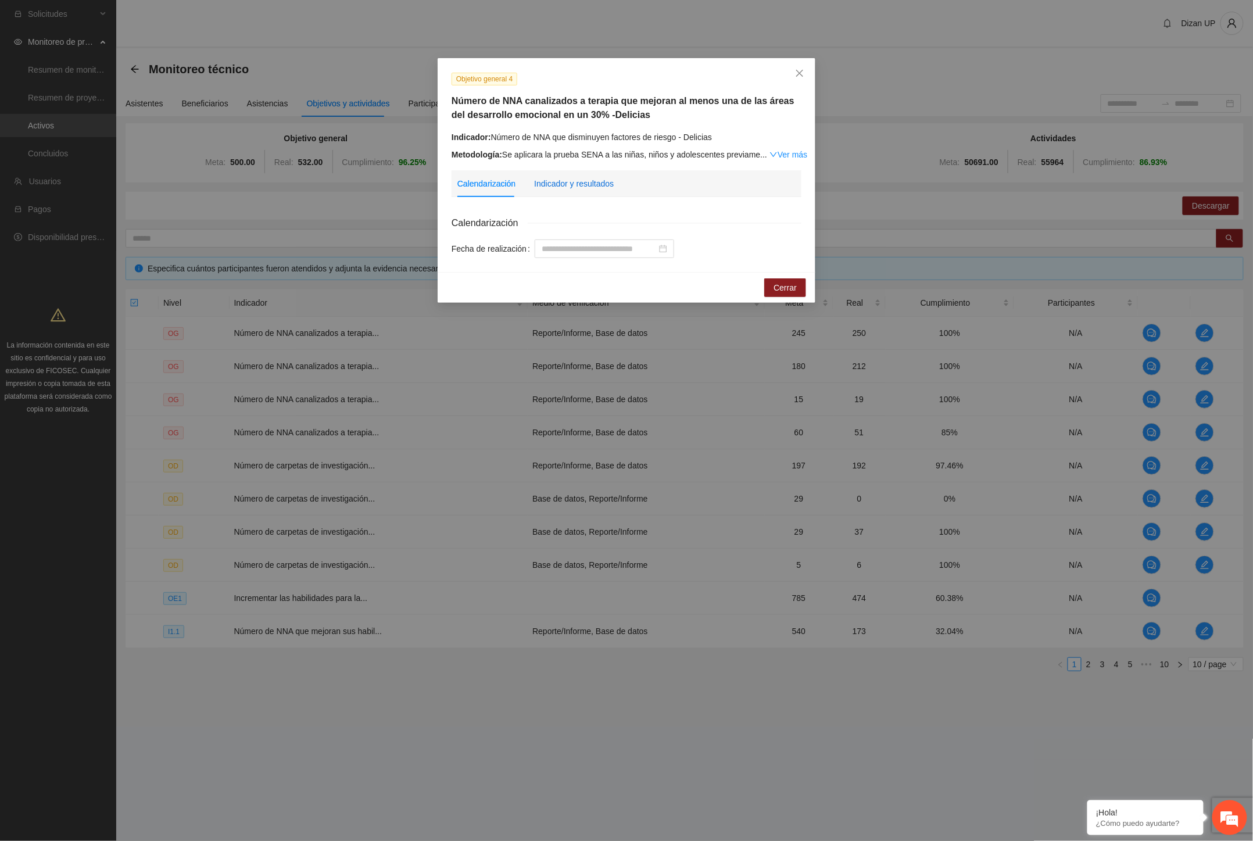
click at [572, 184] on div "Indicador y resultados" at bounding box center [574, 183] width 80 height 13
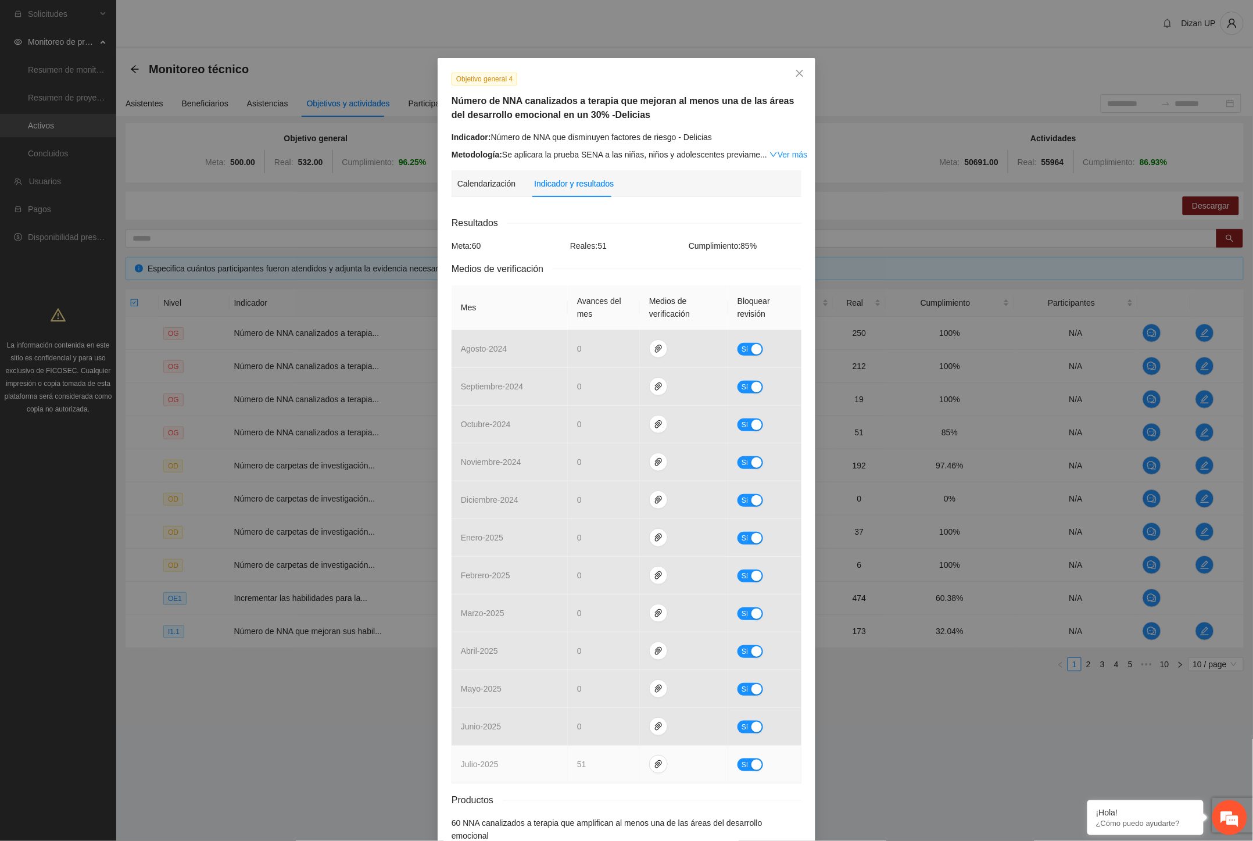
drag, startPoint x: 740, startPoint y: 762, endPoint x: 721, endPoint y: 762, distance: 19.2
click at [741, 762] on span "Sí" at bounding box center [744, 764] width 7 height 13
click at [619, 759] on span "up" at bounding box center [622, 761] width 7 height 7
type input "**"
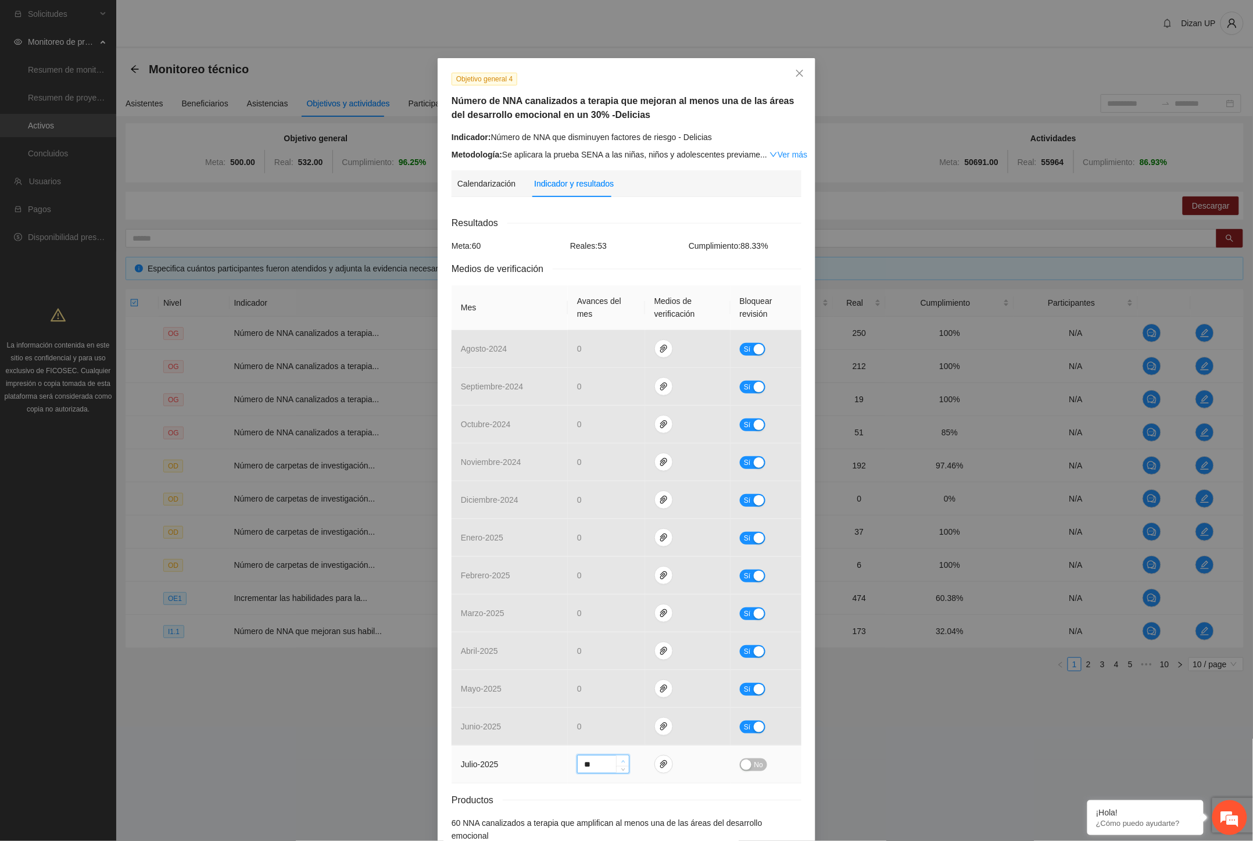
click at [619, 759] on span "up" at bounding box center [622, 761] width 7 height 7
click at [741, 764] on div "button" at bounding box center [746, 764] width 10 height 10
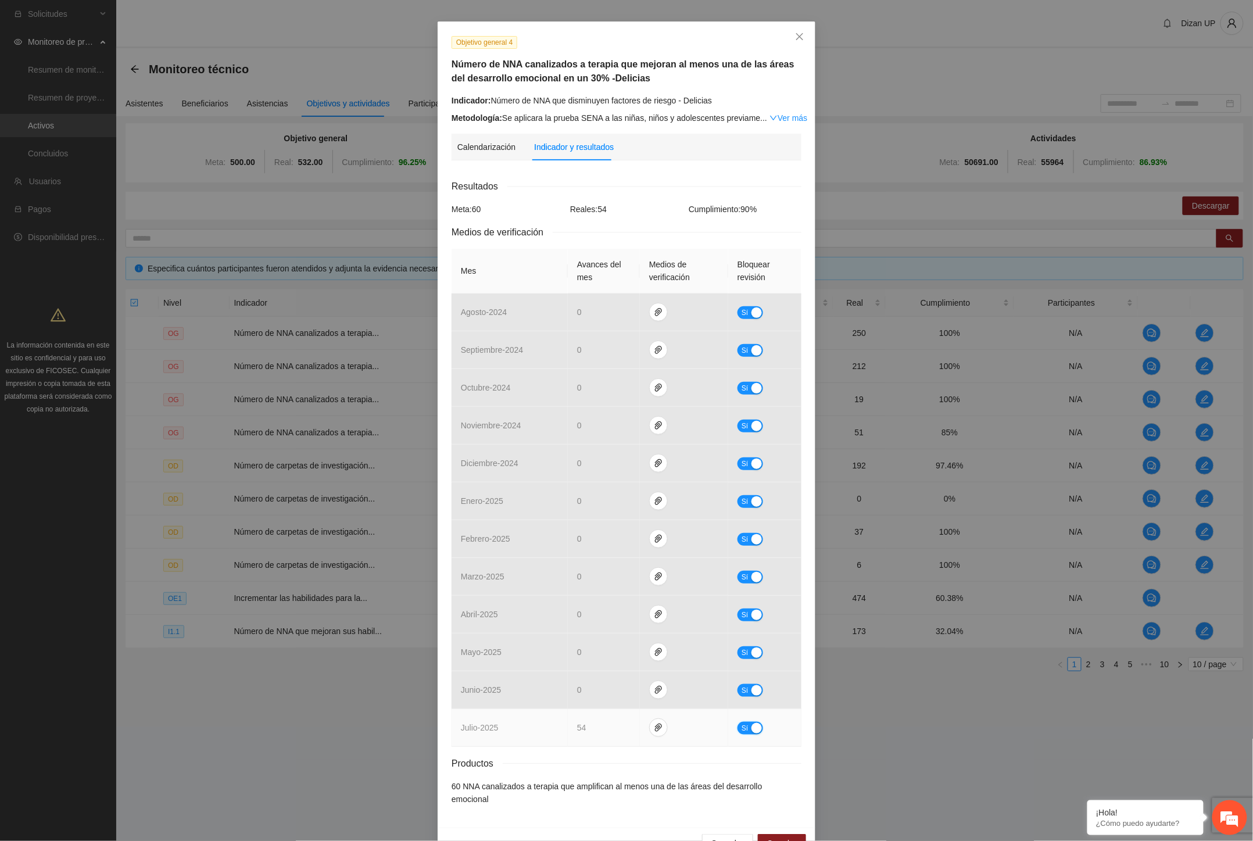
scroll to position [55, 0]
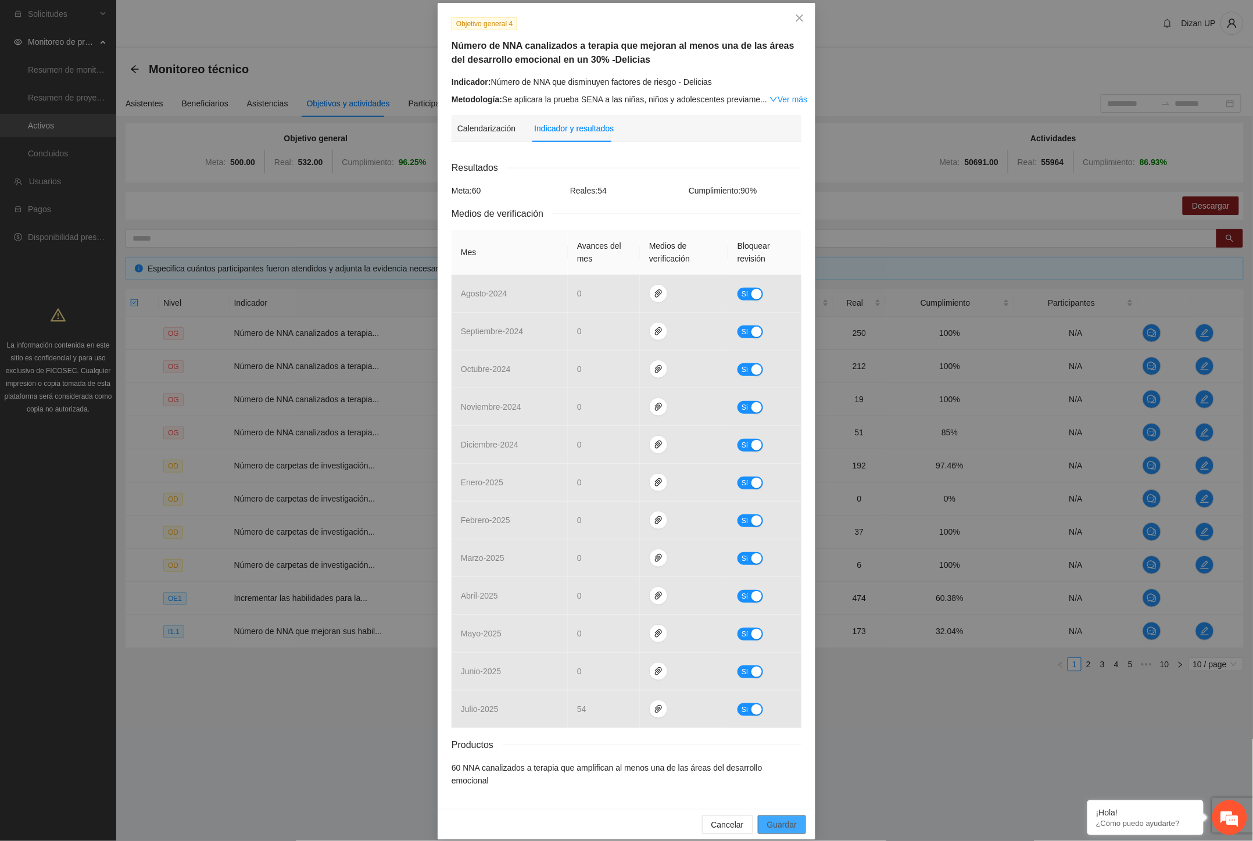
click at [774, 818] on span "Guardar" at bounding box center [782, 824] width 30 height 13
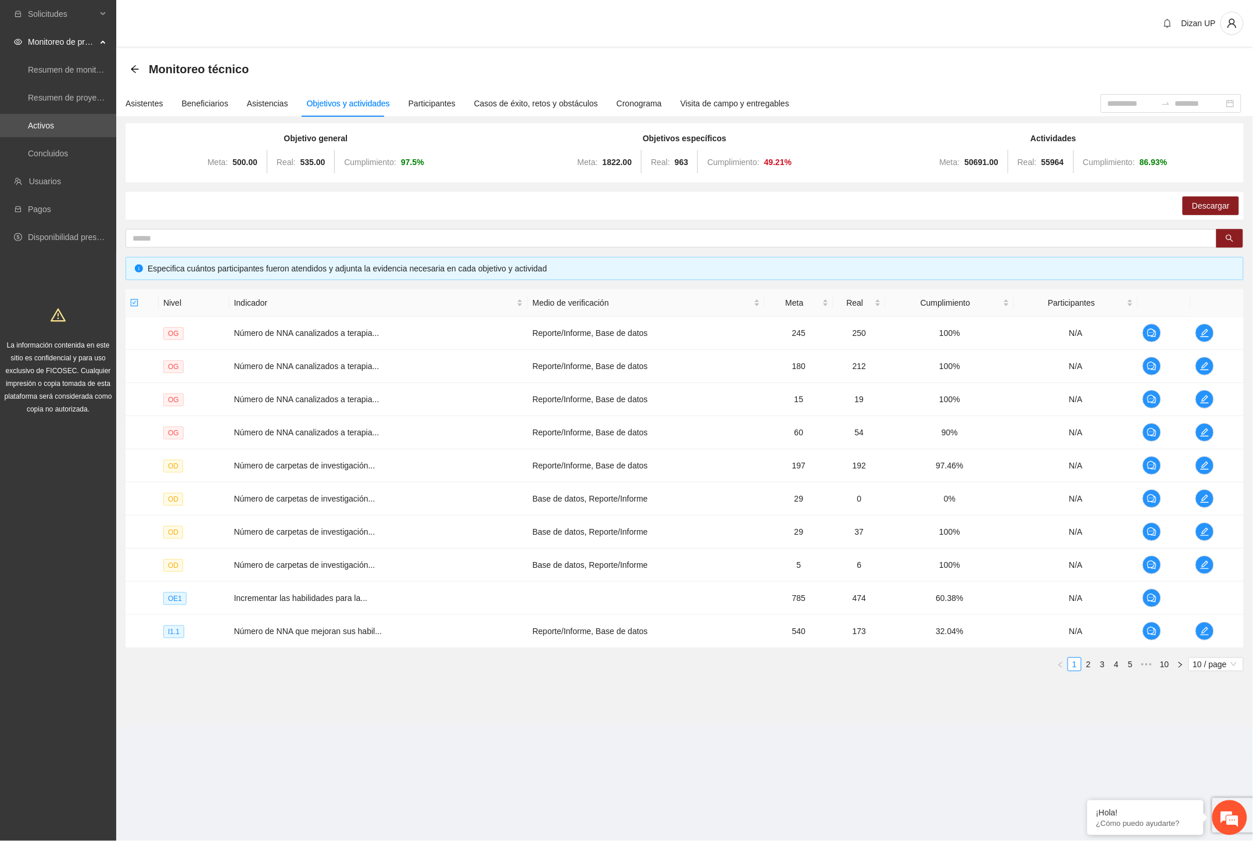
scroll to position [0, 0]
click at [318, 694] on section "Monitoreo técnico Asistentes Beneficiarios Asistencias Objetivos y actividades …" at bounding box center [684, 387] width 1137 height 679
click at [940, 653] on div "Nivel Indicador Medio de verificación Meta Real Cumplimiento Participantes OG N…" at bounding box center [685, 480] width 1118 height 382
click at [1128, 666] on link "5" at bounding box center [1130, 664] width 13 height 13
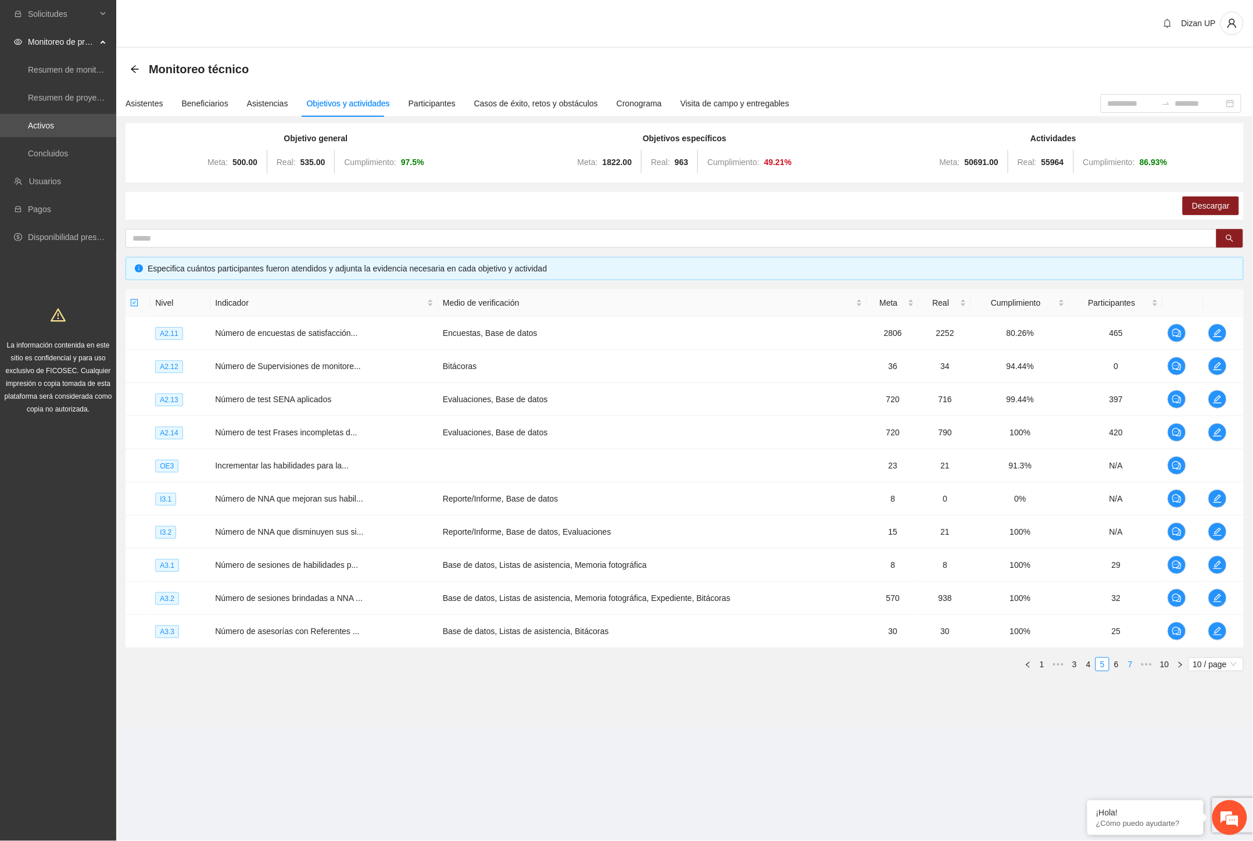
click at [1128, 663] on link "7" at bounding box center [1130, 664] width 13 height 13
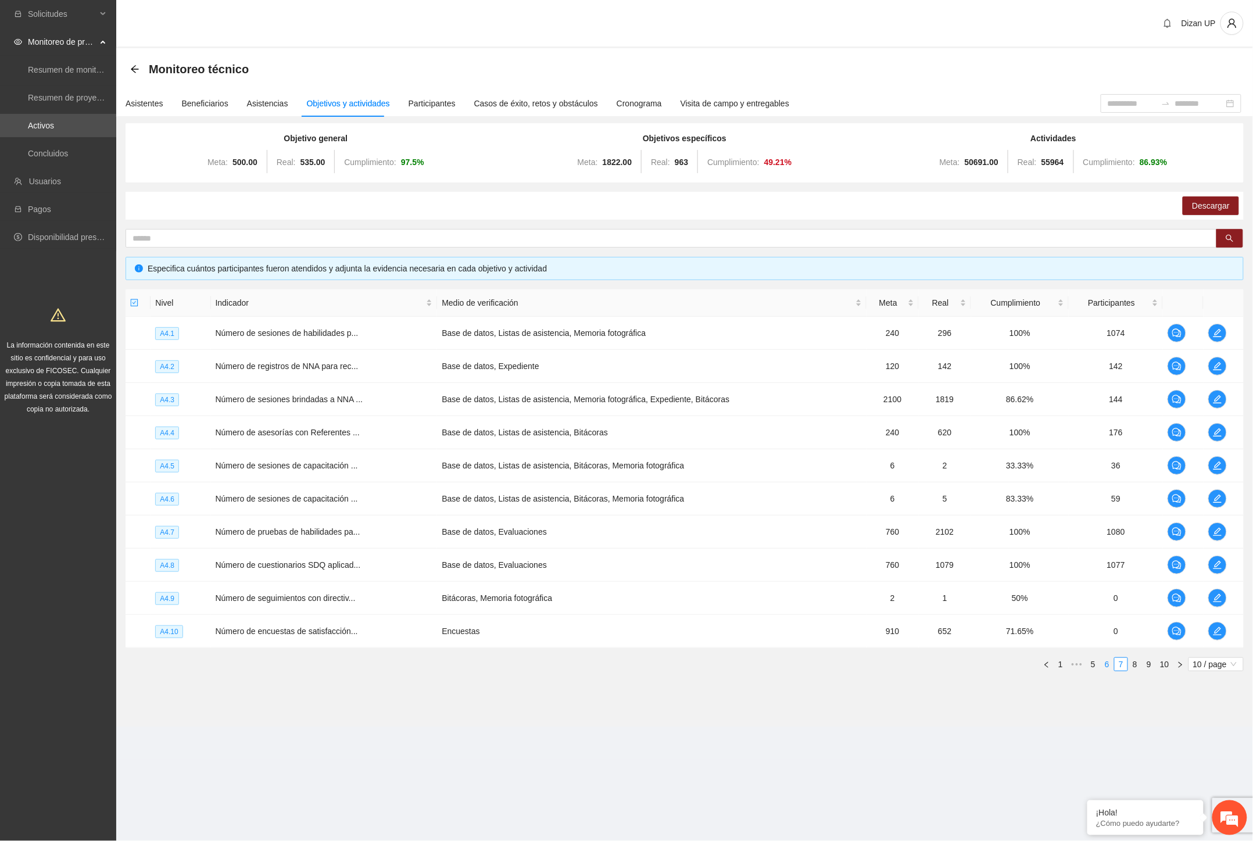
click at [1108, 662] on link "6" at bounding box center [1107, 664] width 13 height 13
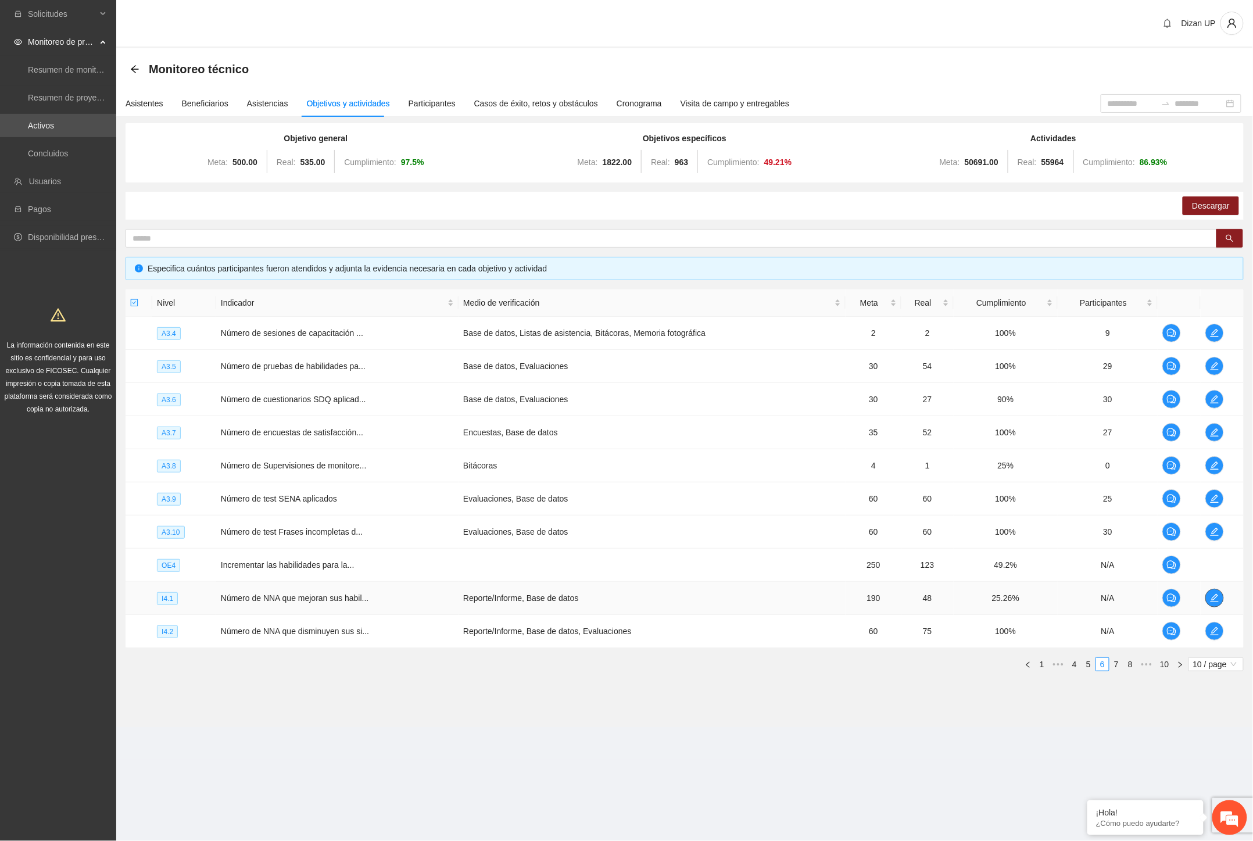
click at [1219, 597] on span "edit" at bounding box center [1214, 597] width 17 height 9
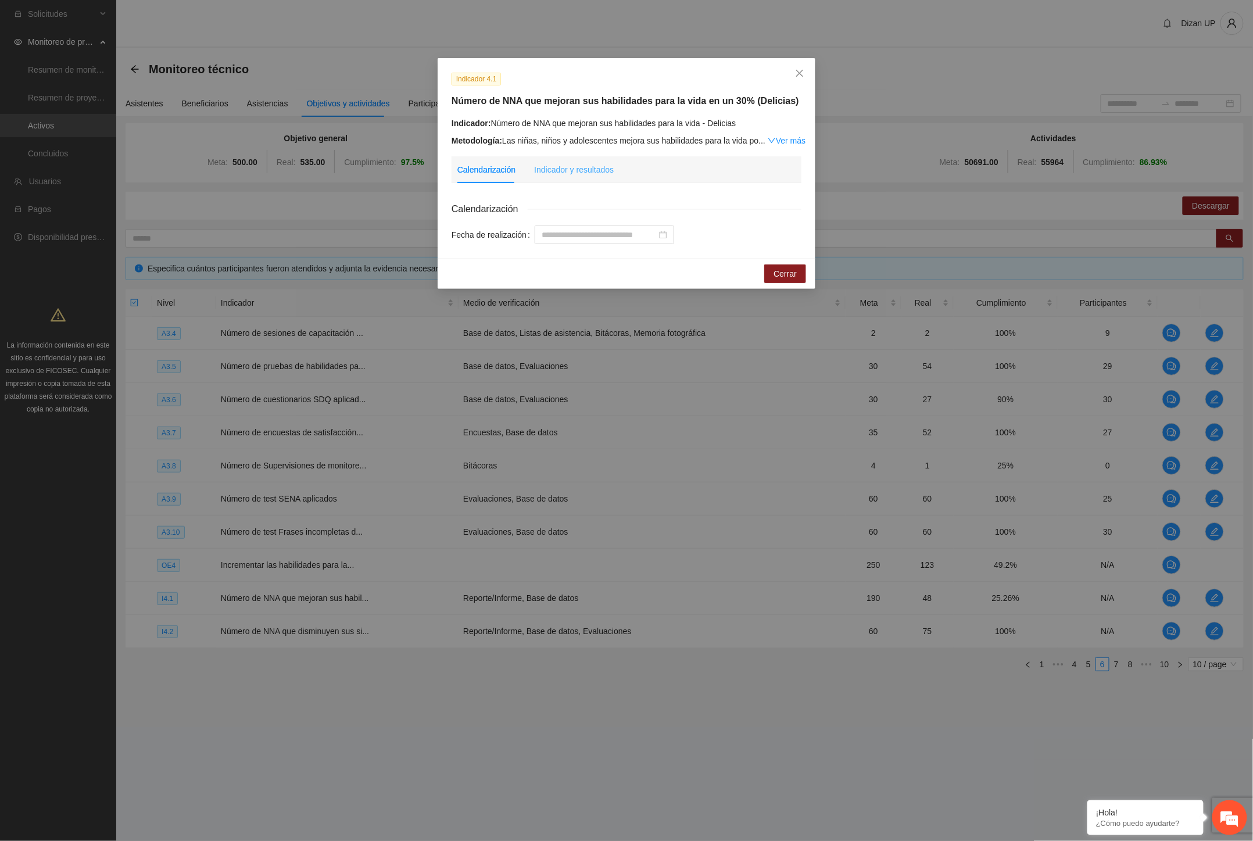
click at [565, 177] on div "Indicador y resultados" at bounding box center [574, 169] width 80 height 27
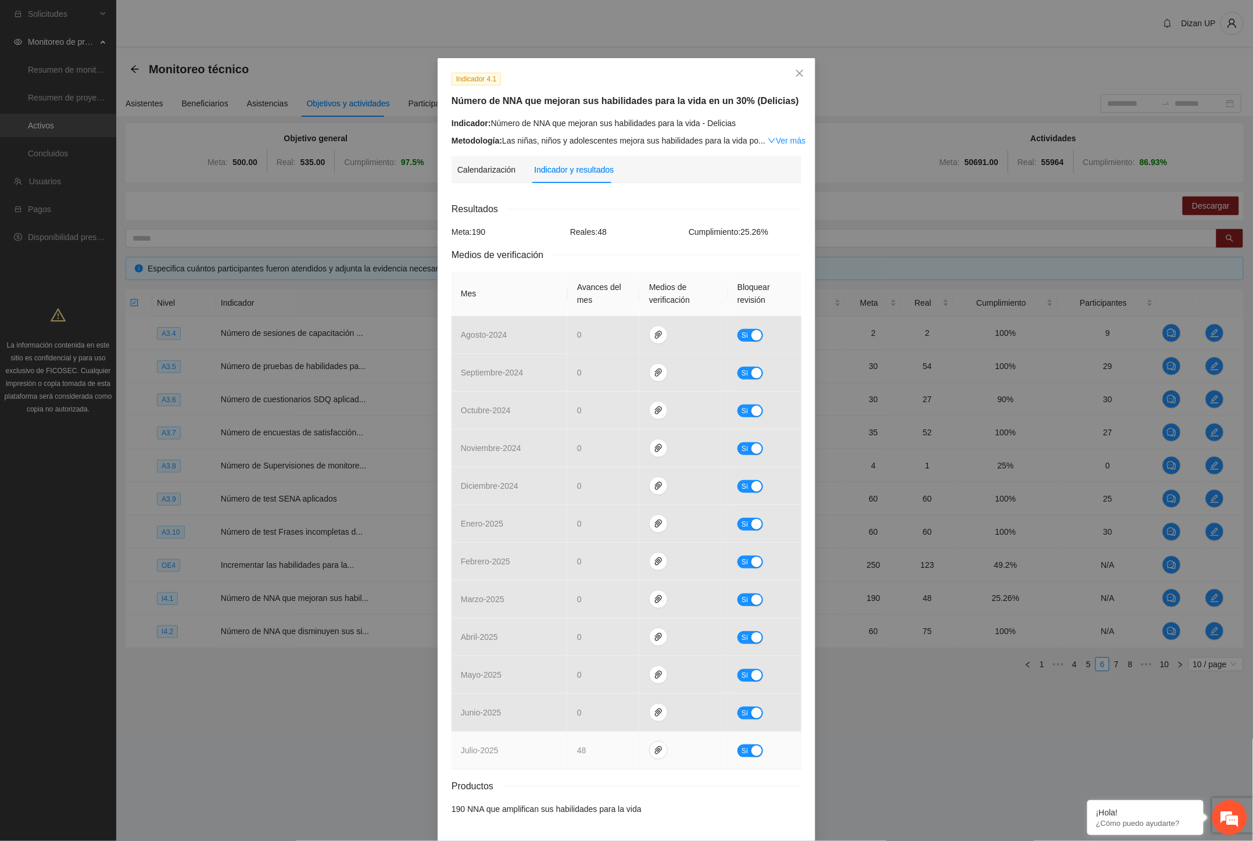
drag, startPoint x: 744, startPoint y: 750, endPoint x: 719, endPoint y: 747, distance: 25.7
click at [744, 750] on button "Sí" at bounding box center [750, 750] width 26 height 13
click at [621, 754] on icon "down" at bounding box center [623, 754] width 4 height 4
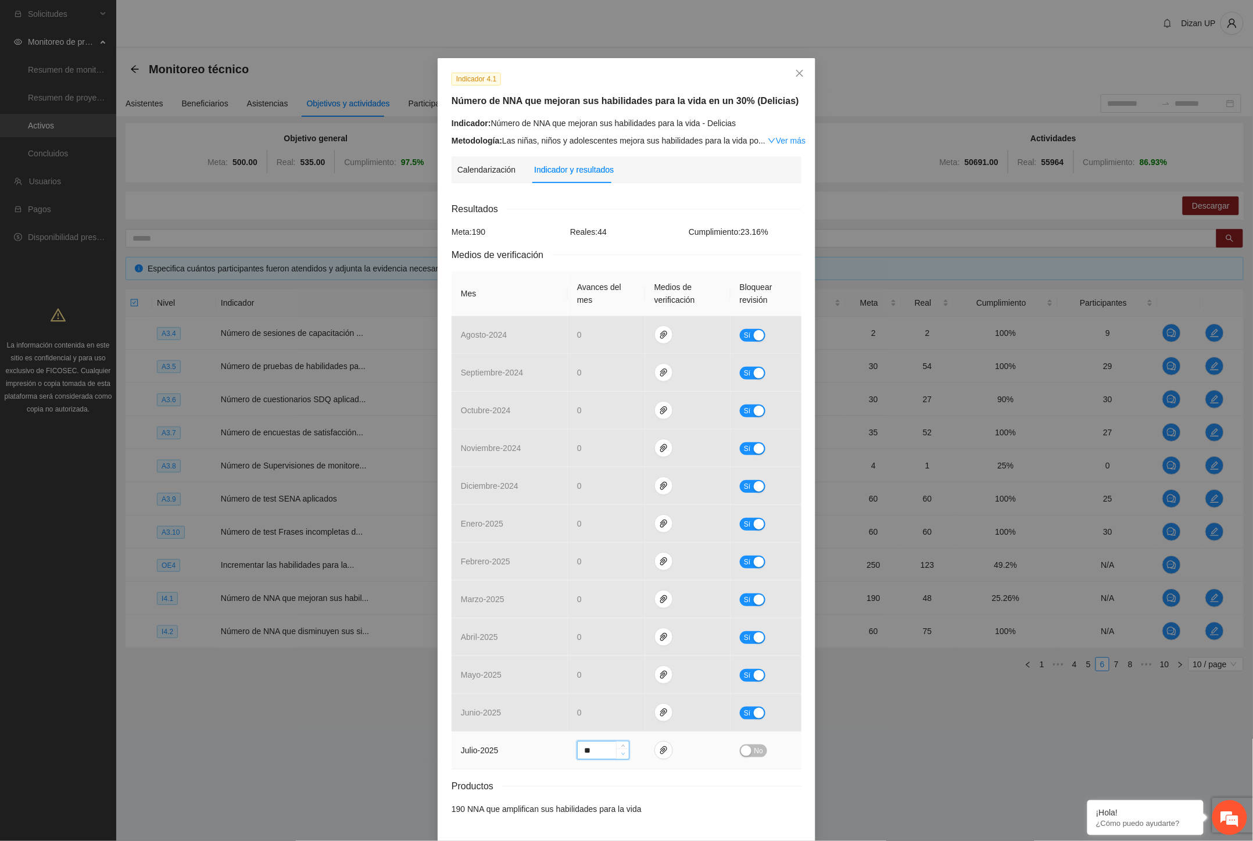
click at [621, 754] on icon "down" at bounding box center [623, 754] width 4 height 4
type input "**"
click at [621, 754] on icon "down" at bounding box center [623, 754] width 4 height 4
click at [741, 750] on div "button" at bounding box center [746, 751] width 10 height 10
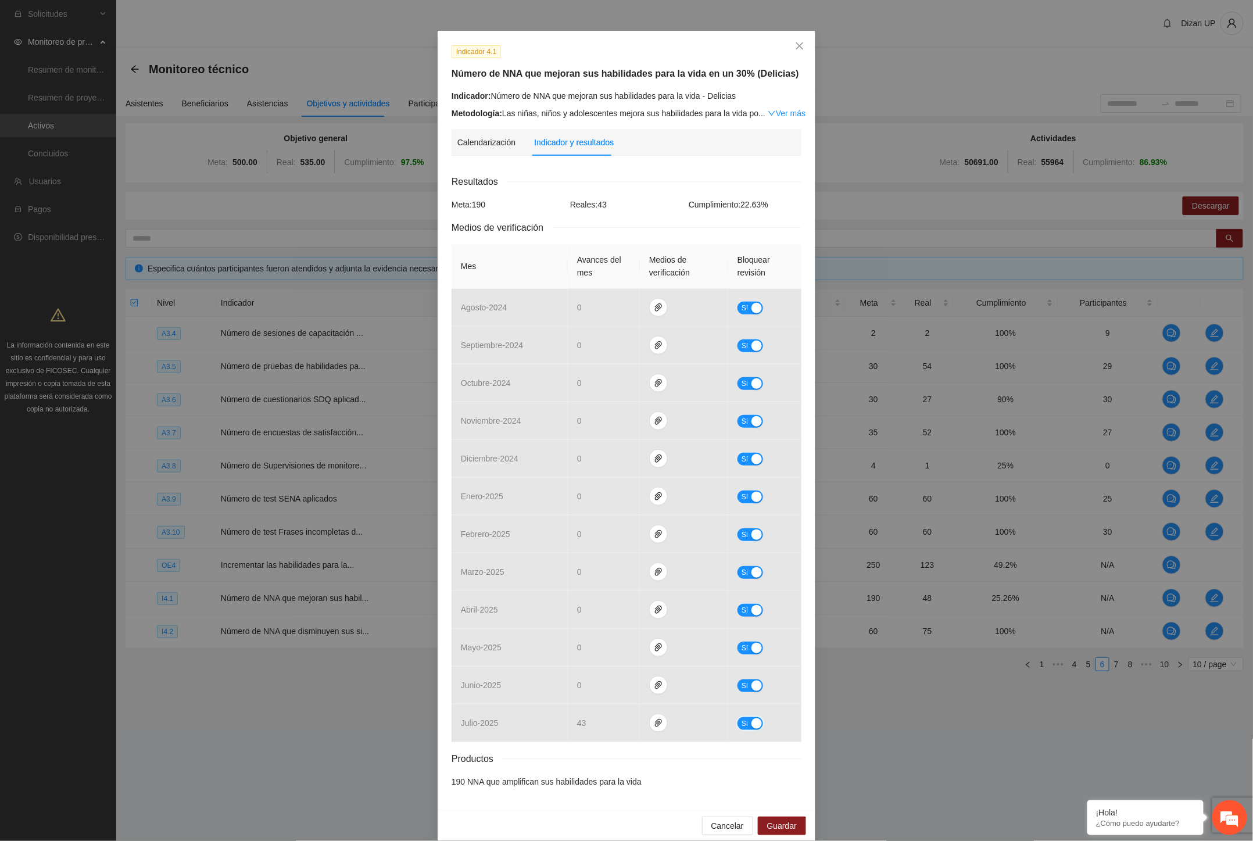
scroll to position [42, 0]
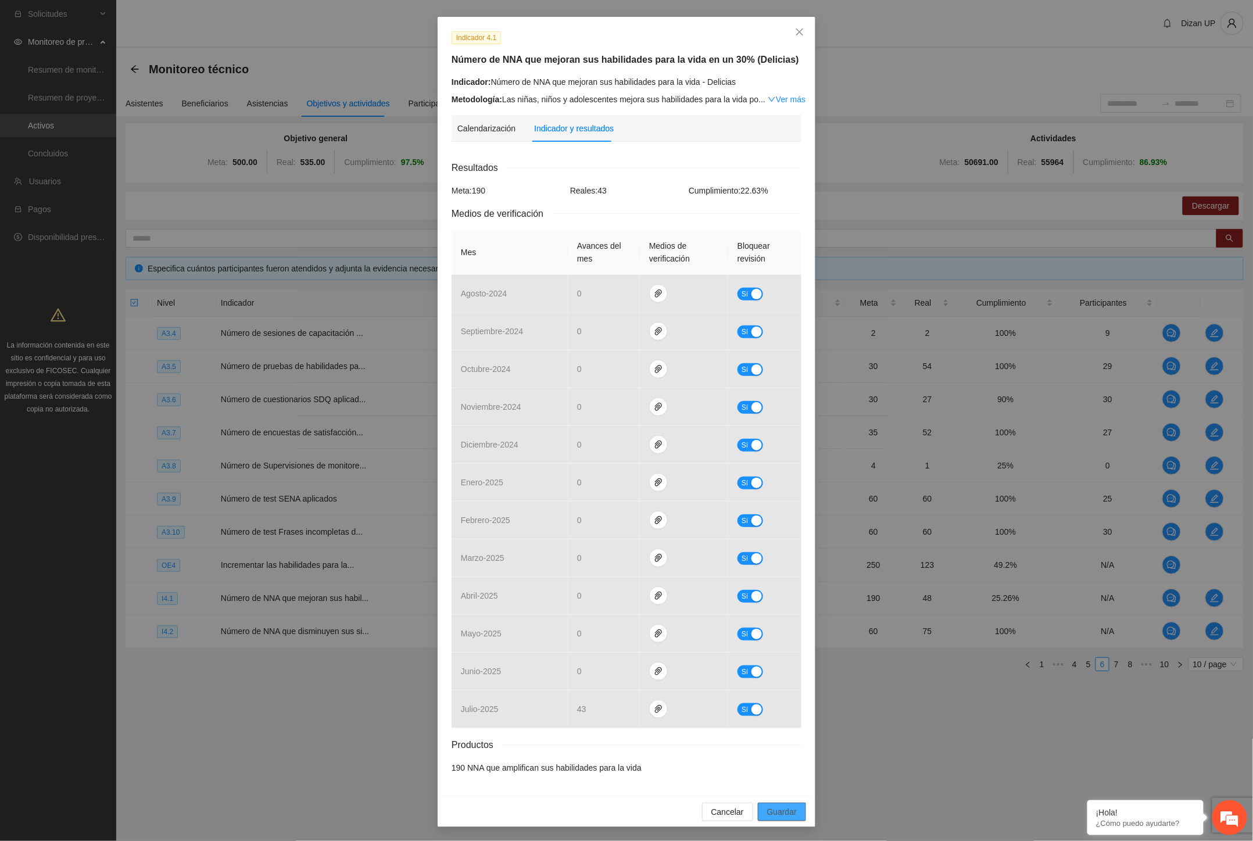
click at [777, 811] on span "Guardar" at bounding box center [782, 811] width 30 height 13
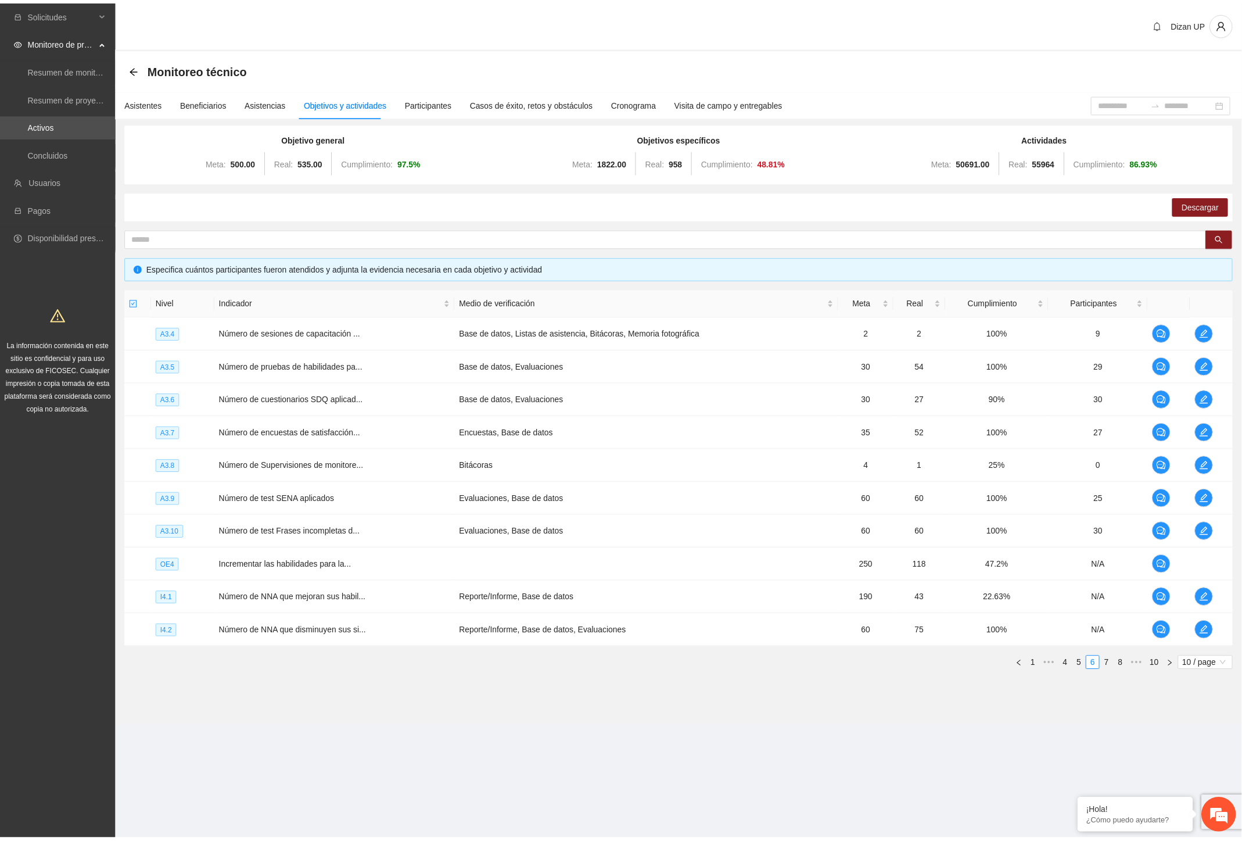
scroll to position [0, 0]
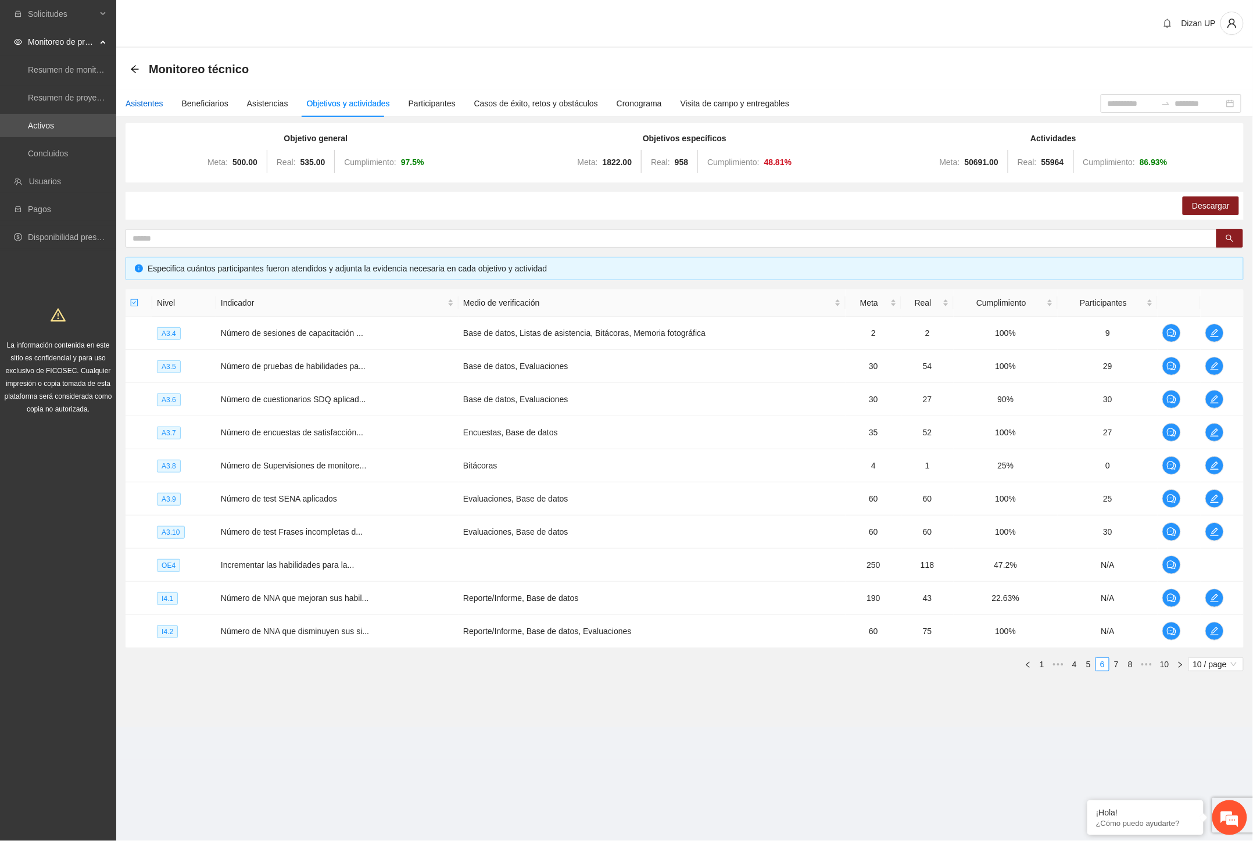
click at [145, 102] on div "Asistentes" at bounding box center [145, 103] width 38 height 13
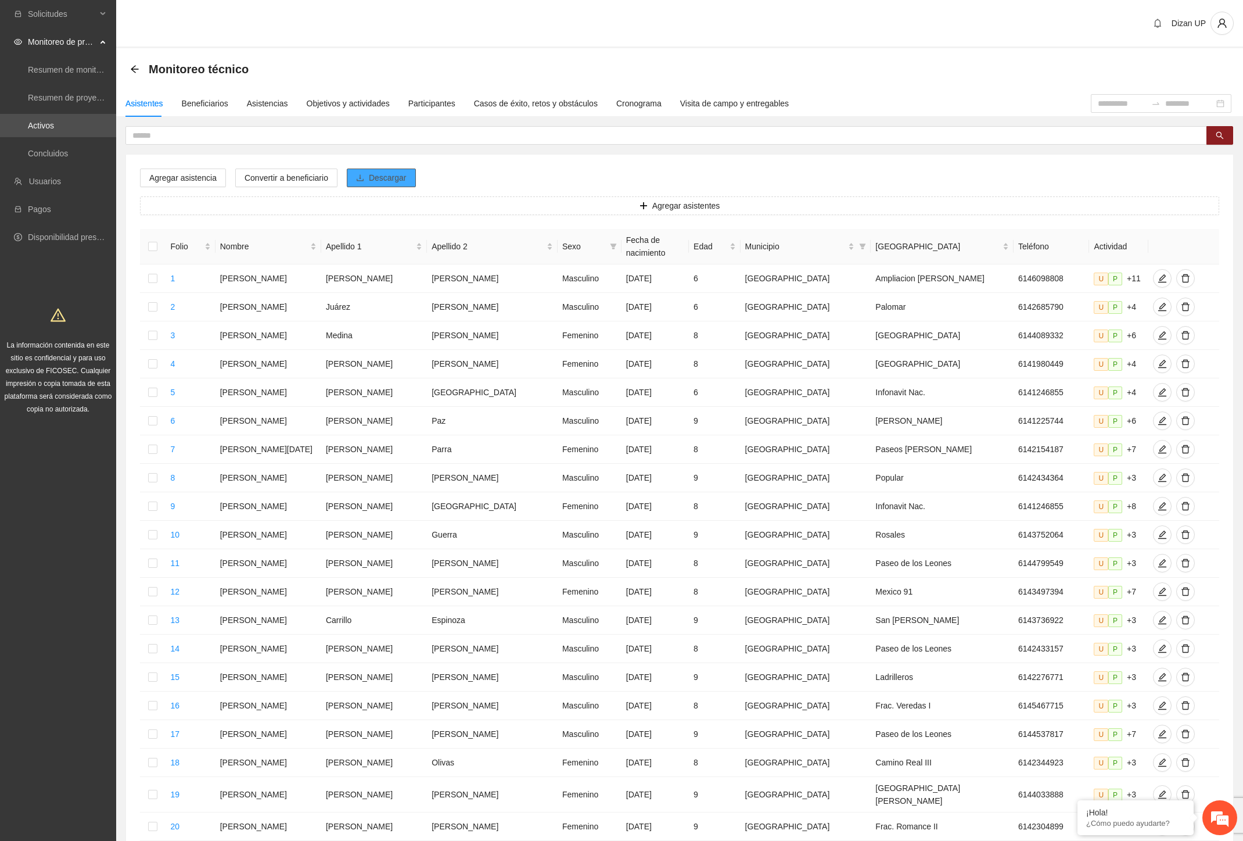
click at [378, 174] on span "Descargar" at bounding box center [388, 177] width 38 height 13
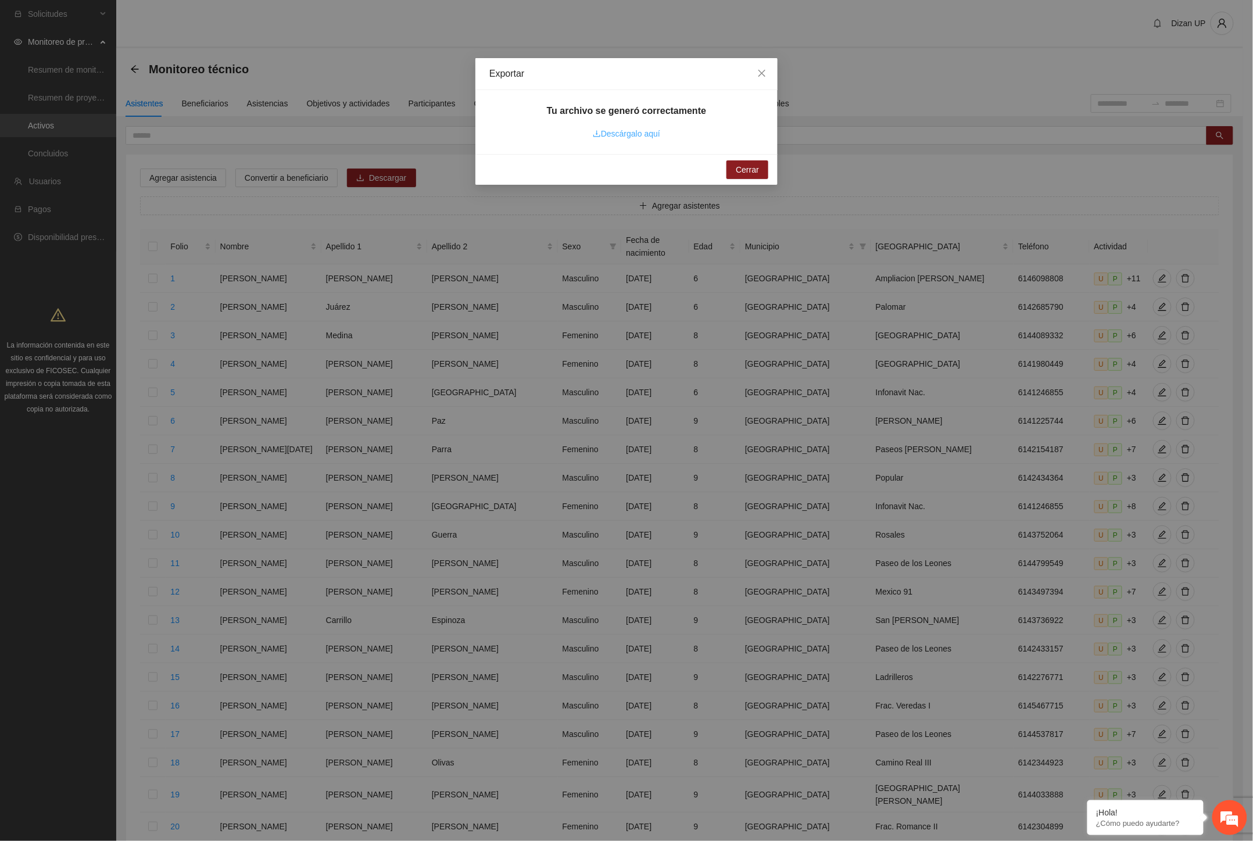
click at [605, 137] on link "Descárgalo aquí" at bounding box center [626, 133] width 67 height 9
drag, startPoint x: 642, startPoint y: 288, endPoint x: 480, endPoint y: 617, distance: 365.9
click at [642, 288] on div "Exportar Tu archivo se generó correctamente Descárgalo aquí Cerrar" at bounding box center [626, 420] width 1253 height 841
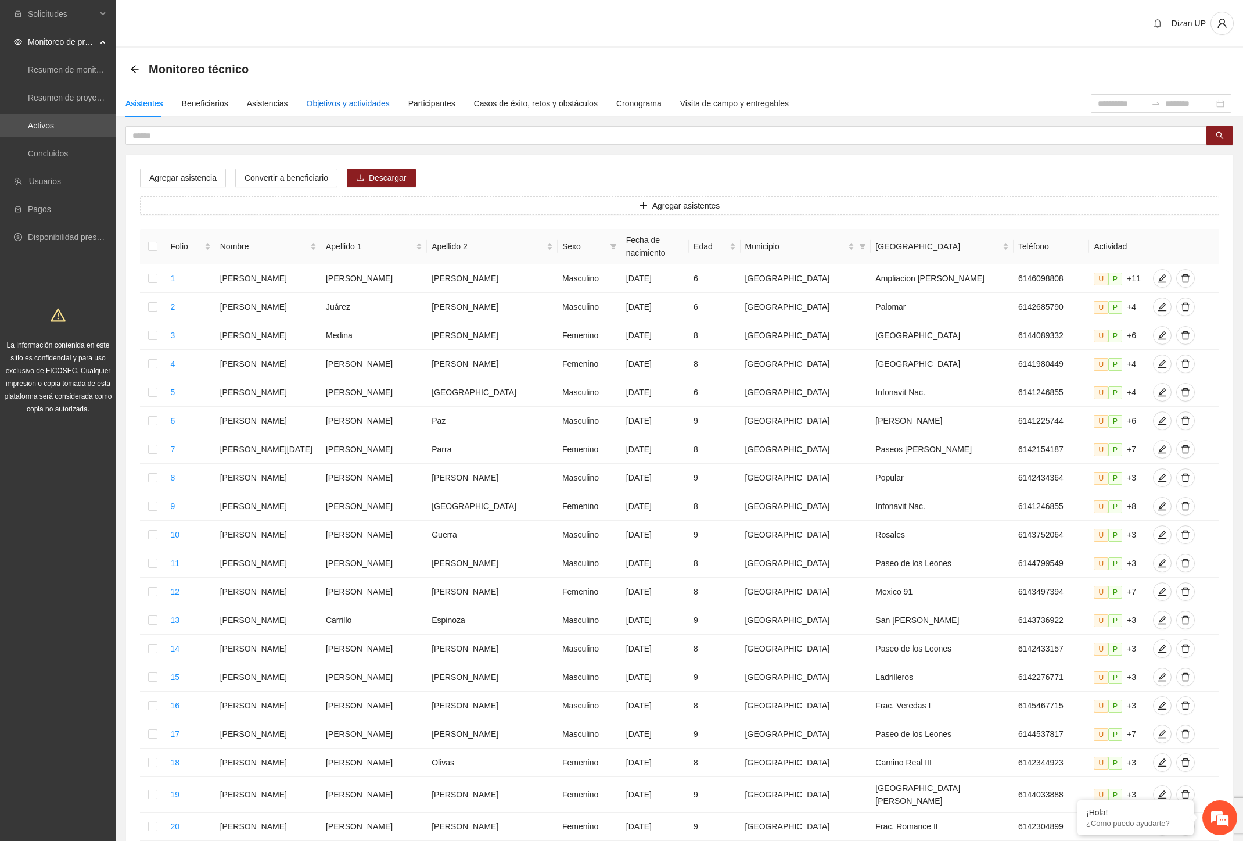
click at [334, 106] on div "Objetivos y actividades" at bounding box center [348, 103] width 83 height 13
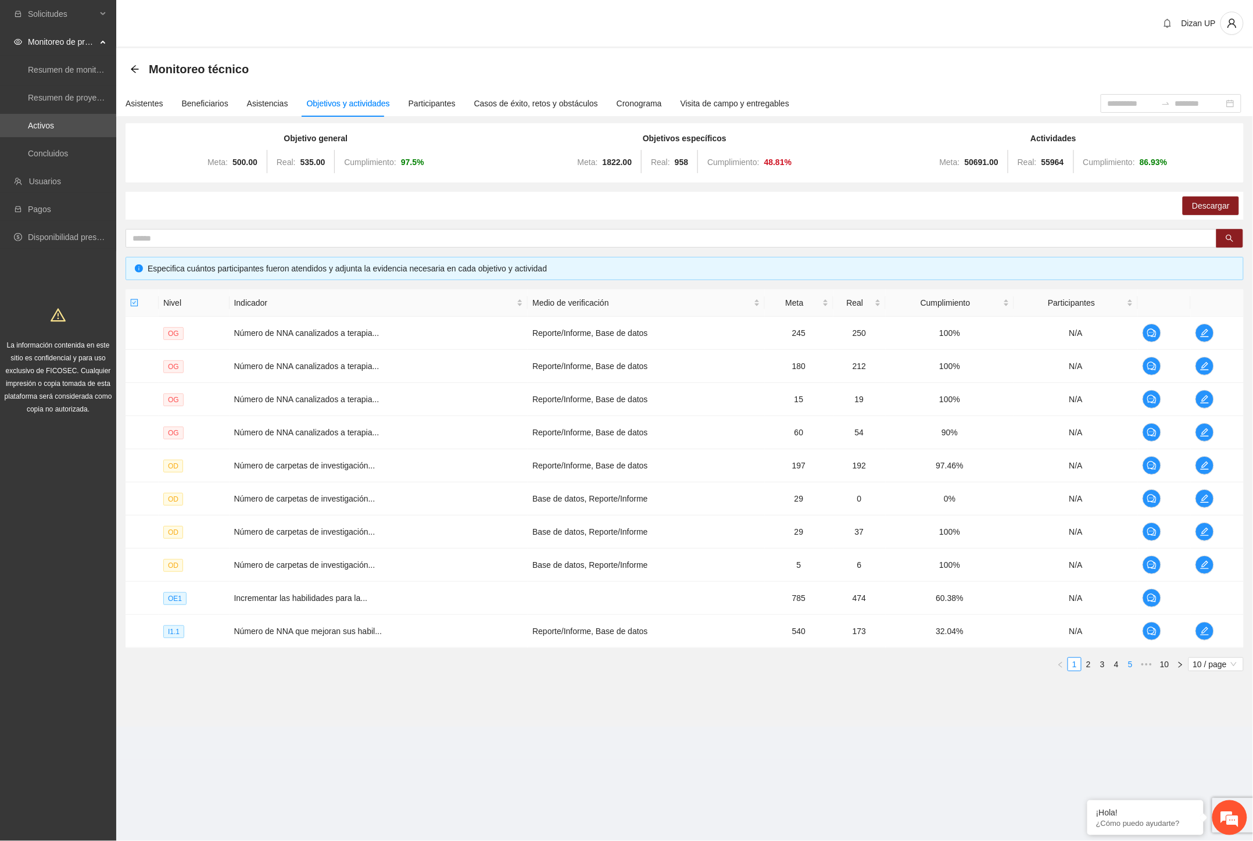
click at [1130, 666] on link "5" at bounding box center [1130, 664] width 13 height 13
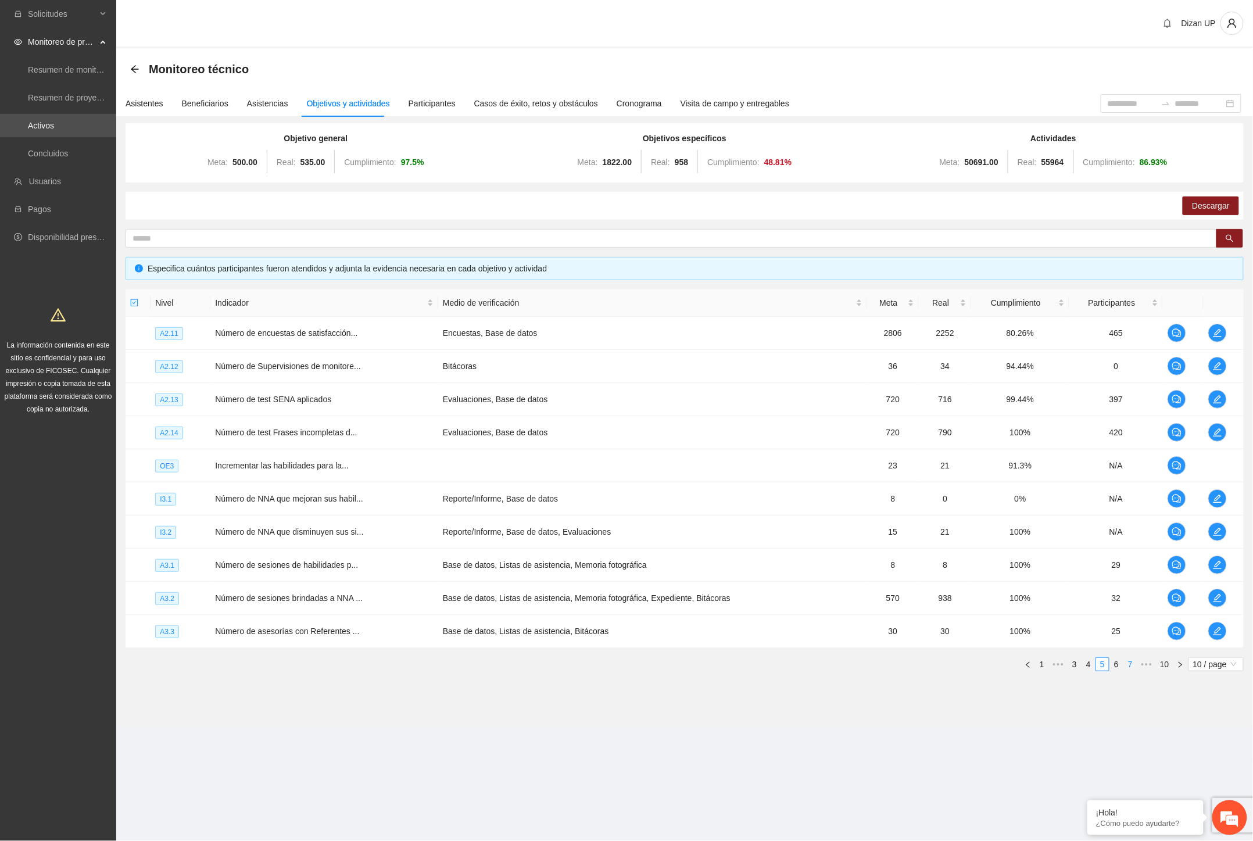
click at [1128, 661] on link "7" at bounding box center [1130, 664] width 13 height 13
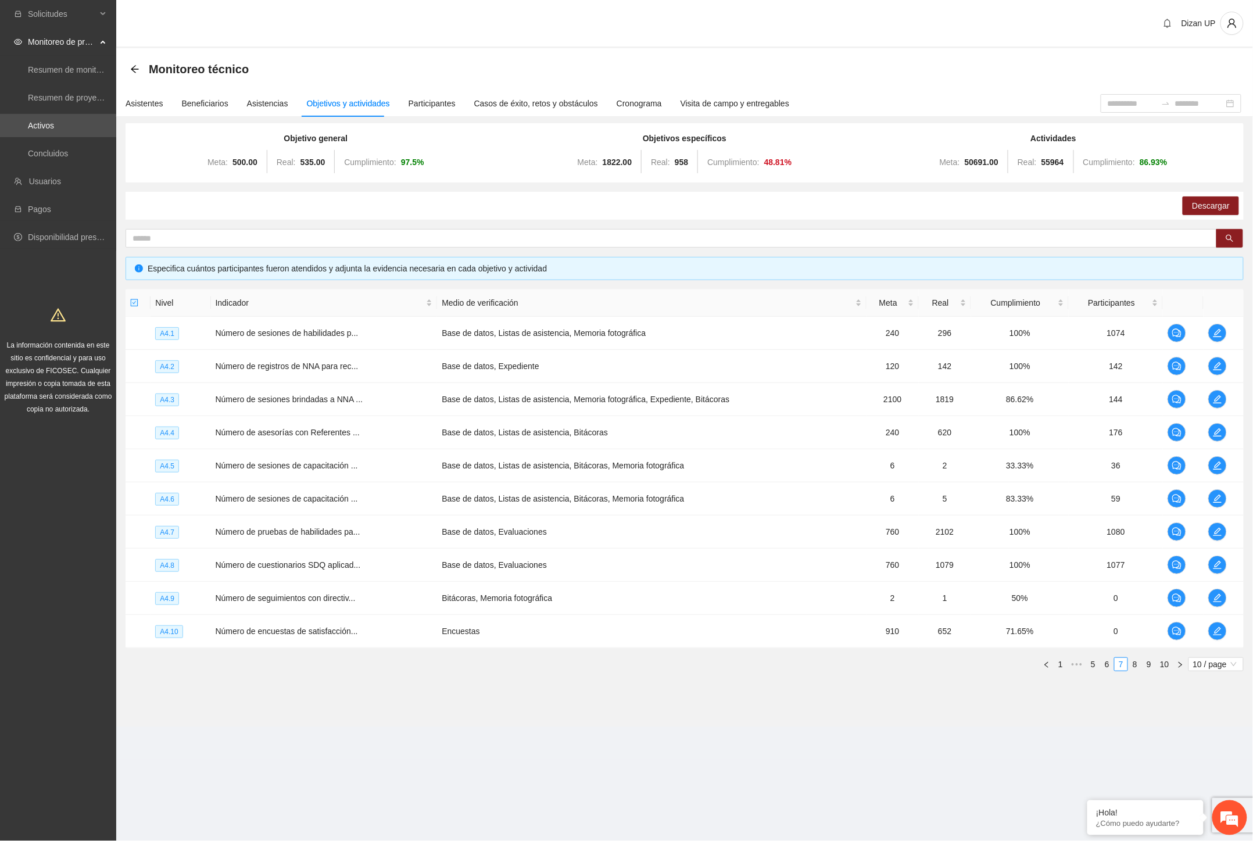
click at [760, 205] on div "Descargar" at bounding box center [685, 206] width 1118 height 28
click at [1214, 206] on span "Descargar" at bounding box center [1211, 205] width 38 height 13
drag, startPoint x: 1063, startPoint y: 163, endPoint x: 1017, endPoint y: 159, distance: 46.1
click at [1017, 159] on div "Meta: 50691.00 Real: 55964 Cumplimiento: 86.93 %" at bounding box center [1053, 161] width 363 height 23
click at [1031, 181] on div "Objetivo general Meta: 500.00 Real: 535.00 Cumplimiento: 97.5 % Objetivos espec…" at bounding box center [685, 152] width 1118 height 59
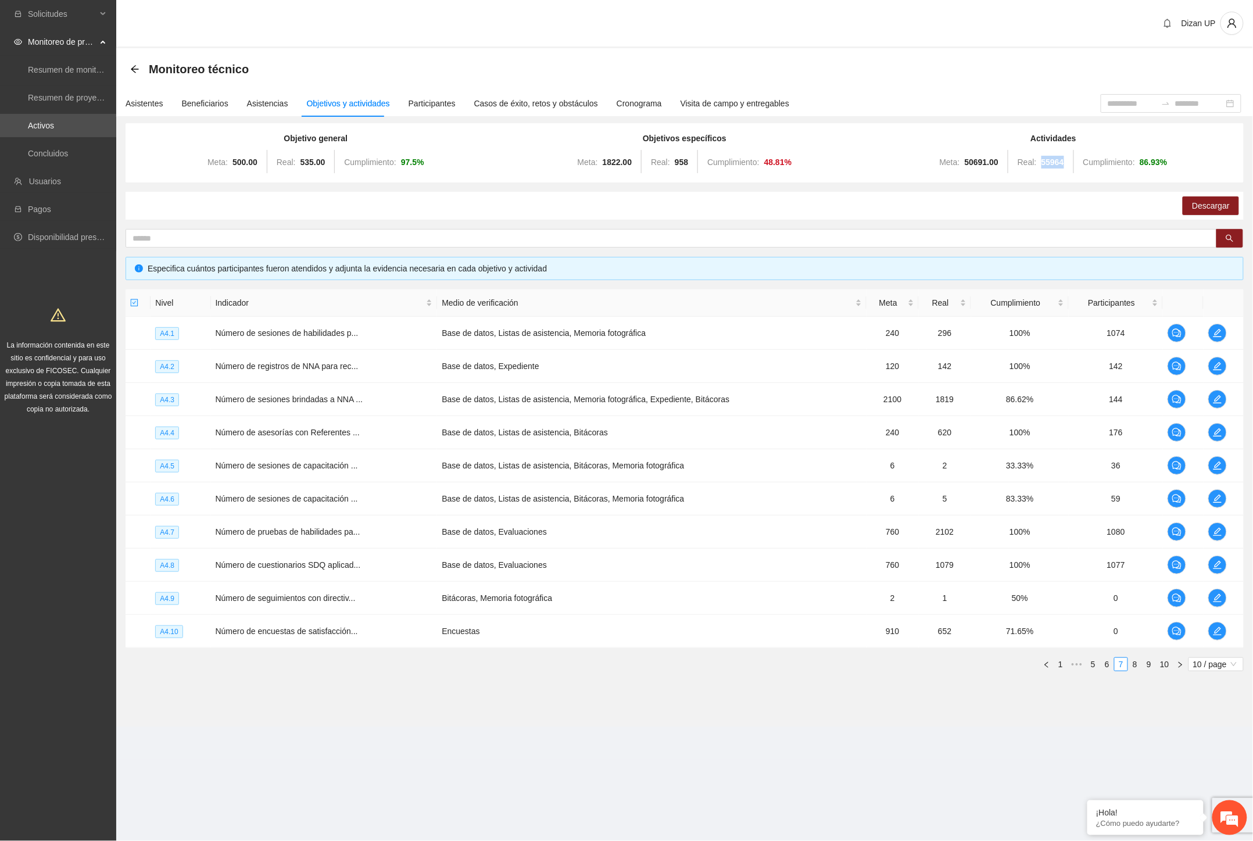
drag, startPoint x: 1062, startPoint y: 161, endPoint x: 1035, endPoint y: 166, distance: 27.1
click at [1035, 166] on div "Meta: 50691.00 Real: 55964 Cumplimiento: 86.93 %" at bounding box center [1053, 161] width 363 height 23
drag, startPoint x: 1107, startPoint y: 666, endPoint x: 1088, endPoint y: 654, distance: 22.7
click at [1106, 666] on link "6" at bounding box center [1107, 664] width 13 height 13
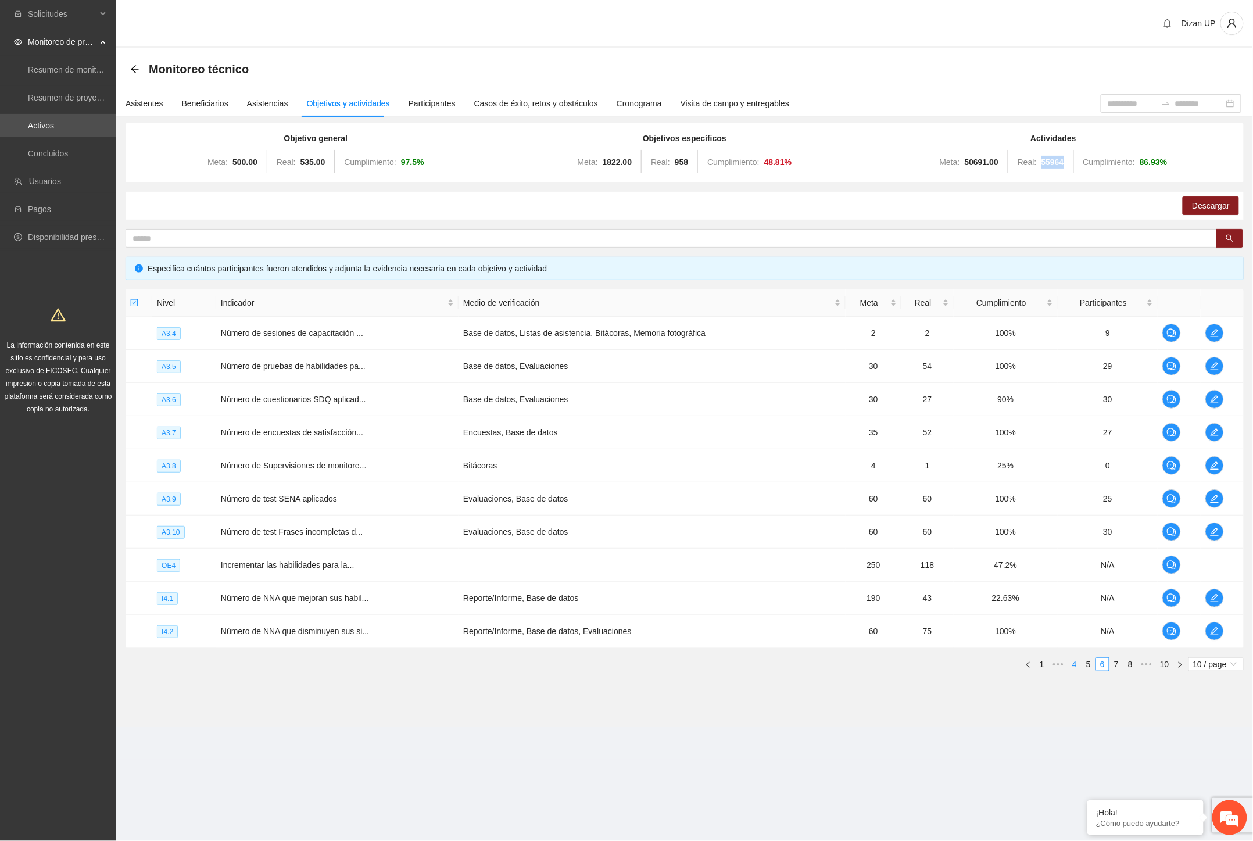
click at [1077, 667] on link "4" at bounding box center [1074, 664] width 13 height 13
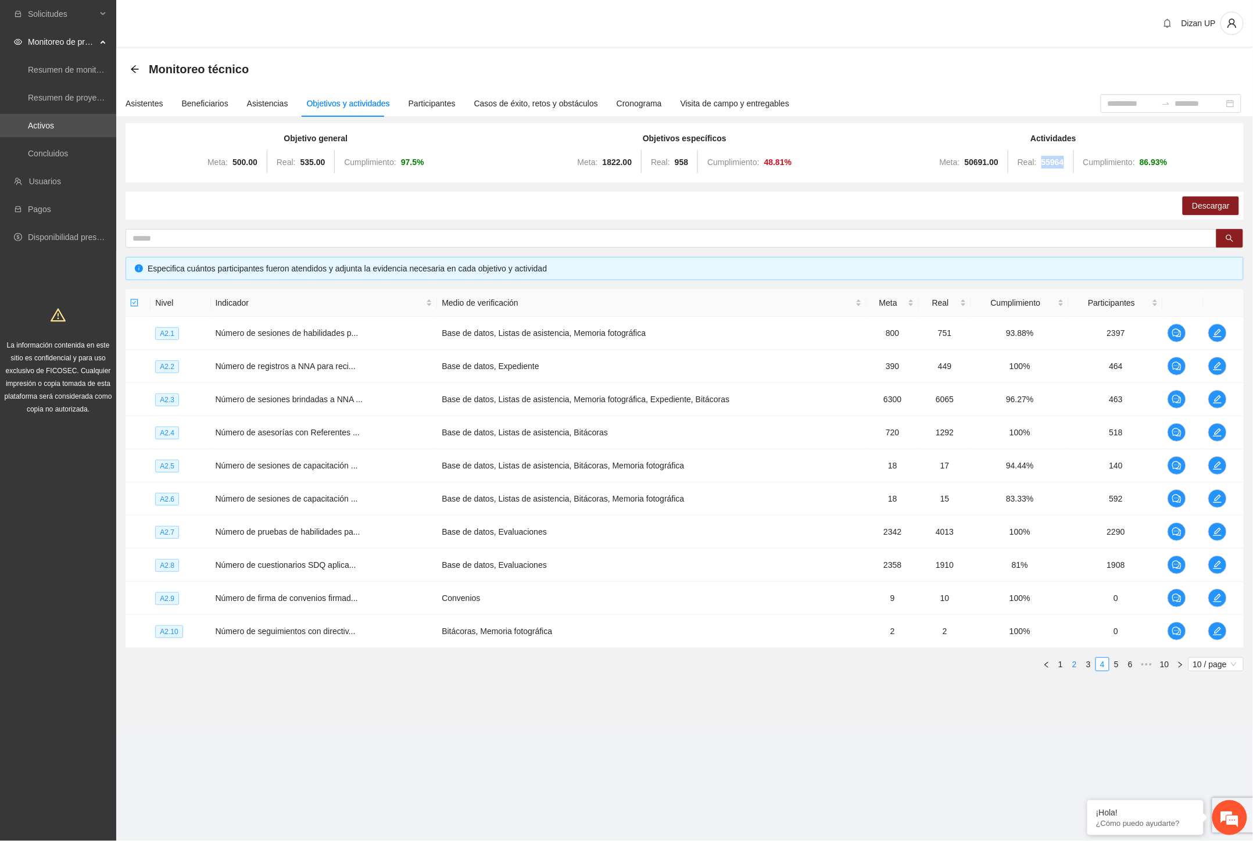
click at [1072, 666] on link "2" at bounding box center [1074, 664] width 13 height 13
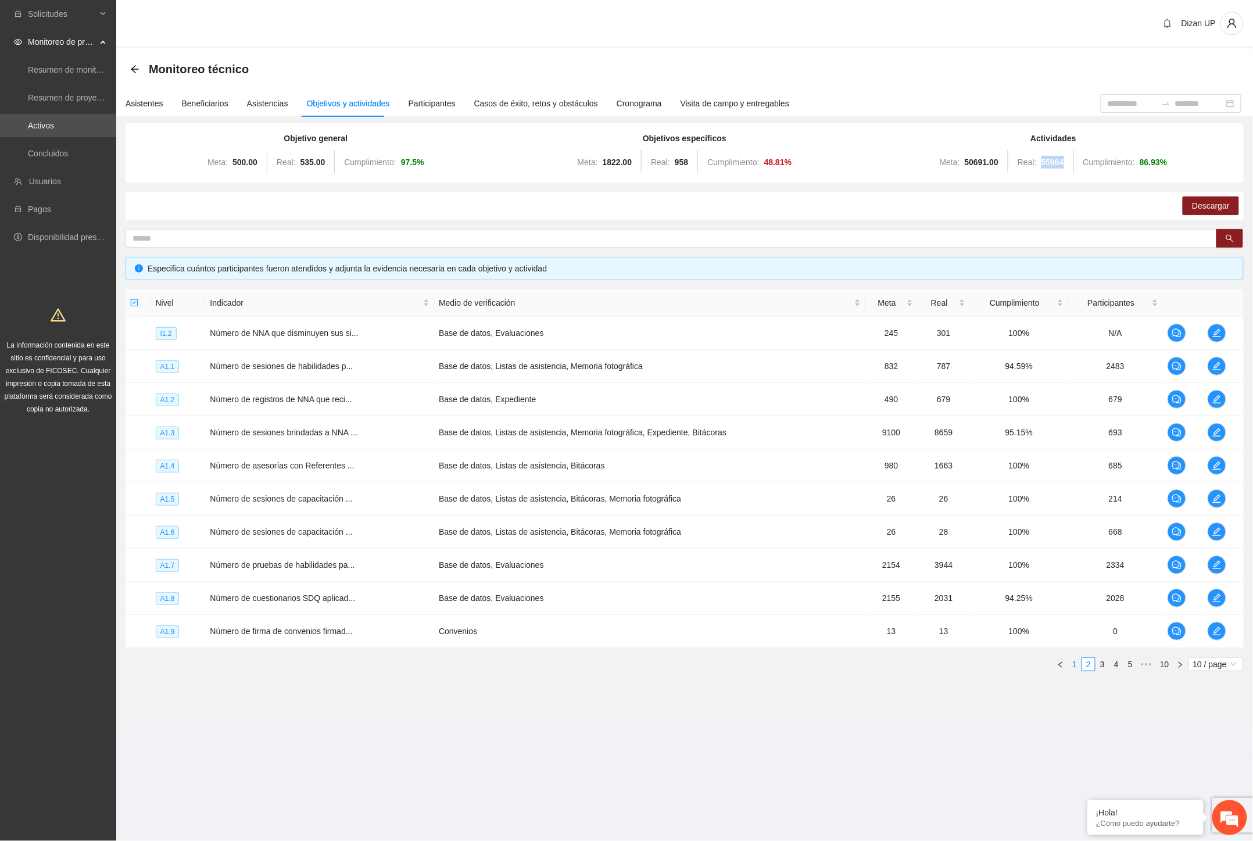
click at [1074, 664] on link "1" at bounding box center [1074, 664] width 13 height 13
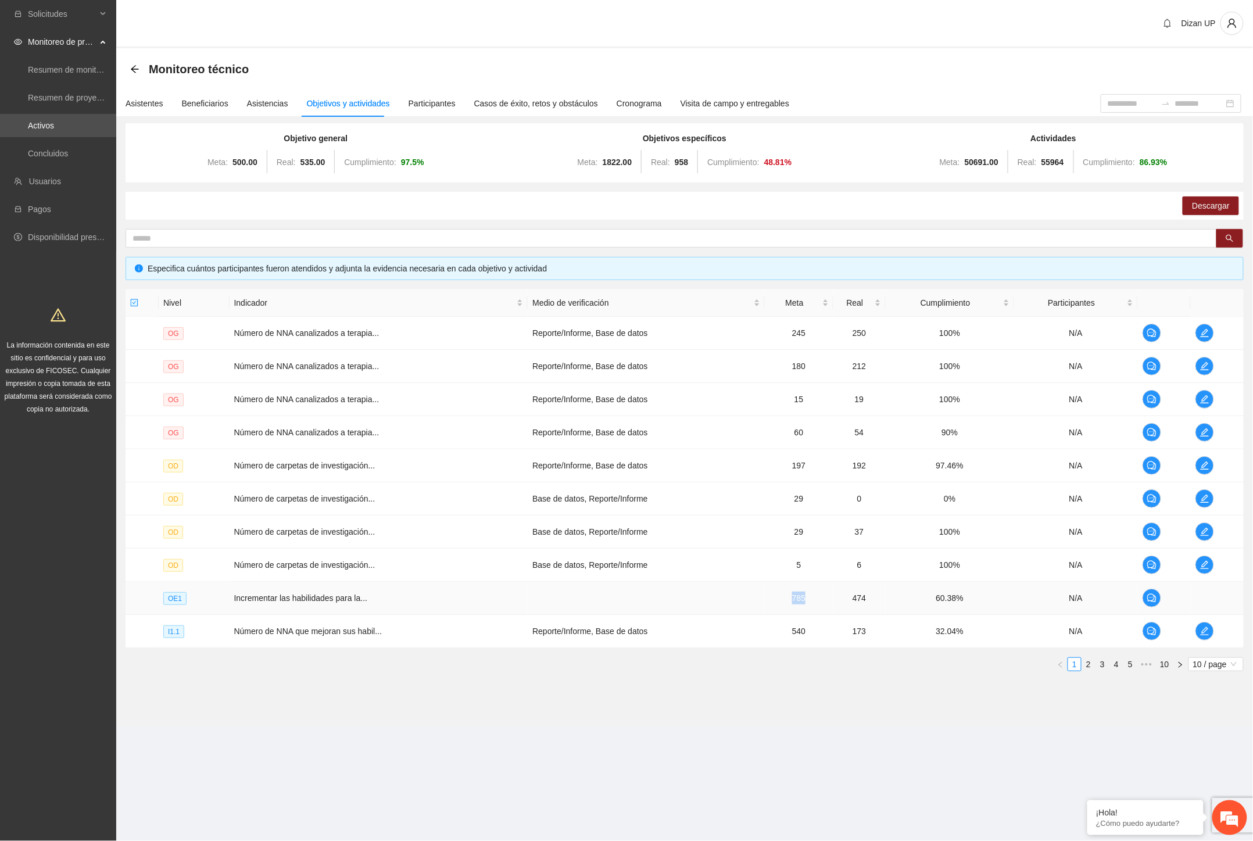
drag, startPoint x: 804, startPoint y: 600, endPoint x: 752, endPoint y: 594, distance: 51.4
click at [752, 594] on tr "OE1 Incrementar las habilidades para la... 785 474 60.38% N/A" at bounding box center [685, 598] width 1118 height 33
drag, startPoint x: 847, startPoint y: 600, endPoint x: 707, endPoint y: 659, distance: 151.3
click at [863, 597] on td "474" at bounding box center [859, 598] width 52 height 33
drag, startPoint x: 103, startPoint y: 612, endPoint x: 108, endPoint y: 607, distance: 6.6
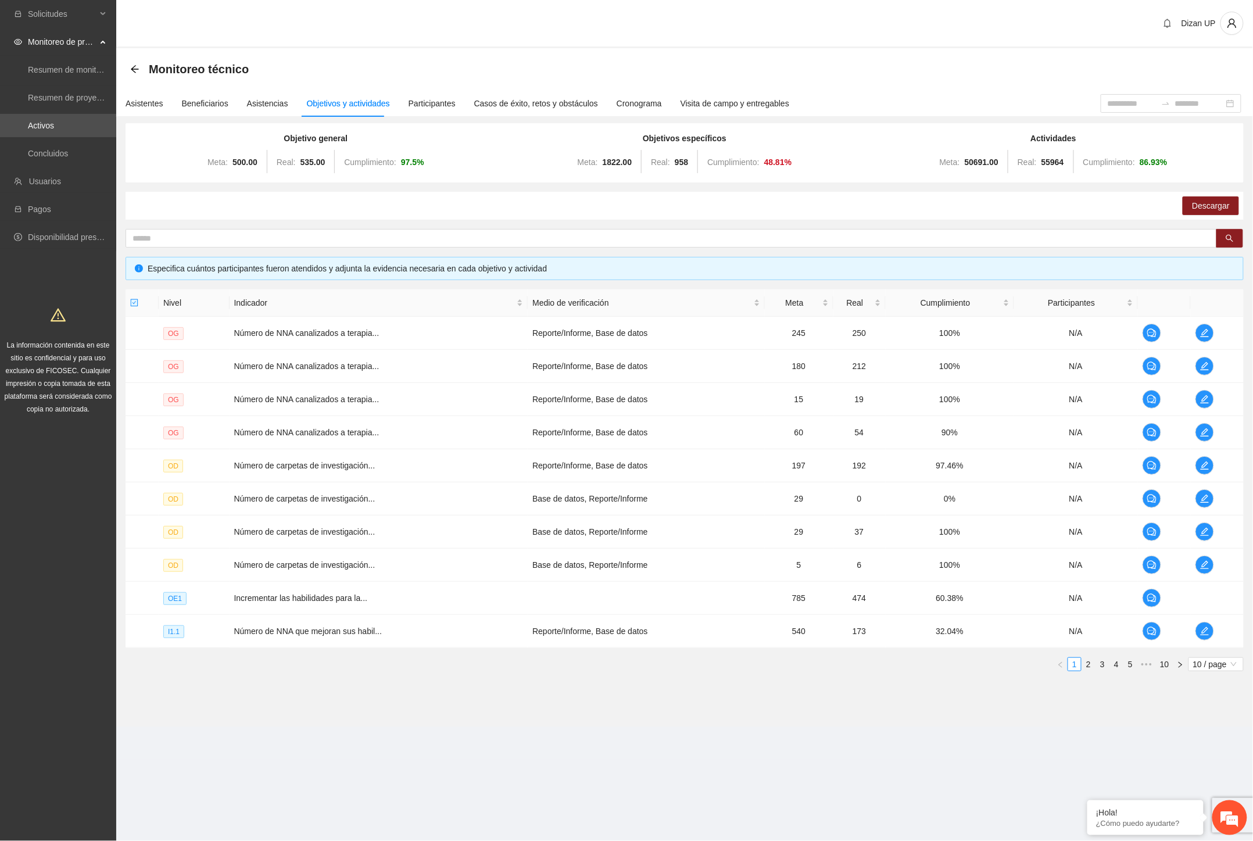
click at [108, 607] on div "Solicitudes Monitoreo de proyectos Resumen de monitoreo Resumen de proyectos ap…" at bounding box center [58, 420] width 116 height 841
drag, startPoint x: 1180, startPoint y: 158, endPoint x: 1161, endPoint y: 157, distance: 18.6
click at [1165, 157] on div "Meta: 50691.00 Real: 55964 Cumplimiento: 86.93 %" at bounding box center [1053, 161] width 363 height 23
drag, startPoint x: 810, startPoint y: 166, endPoint x: 757, endPoint y: 164, distance: 53.5
click at [757, 164] on div "Meta: 1822.00 Real: 958 Cumplimiento: 48.81 %" at bounding box center [684, 161] width 363 height 23
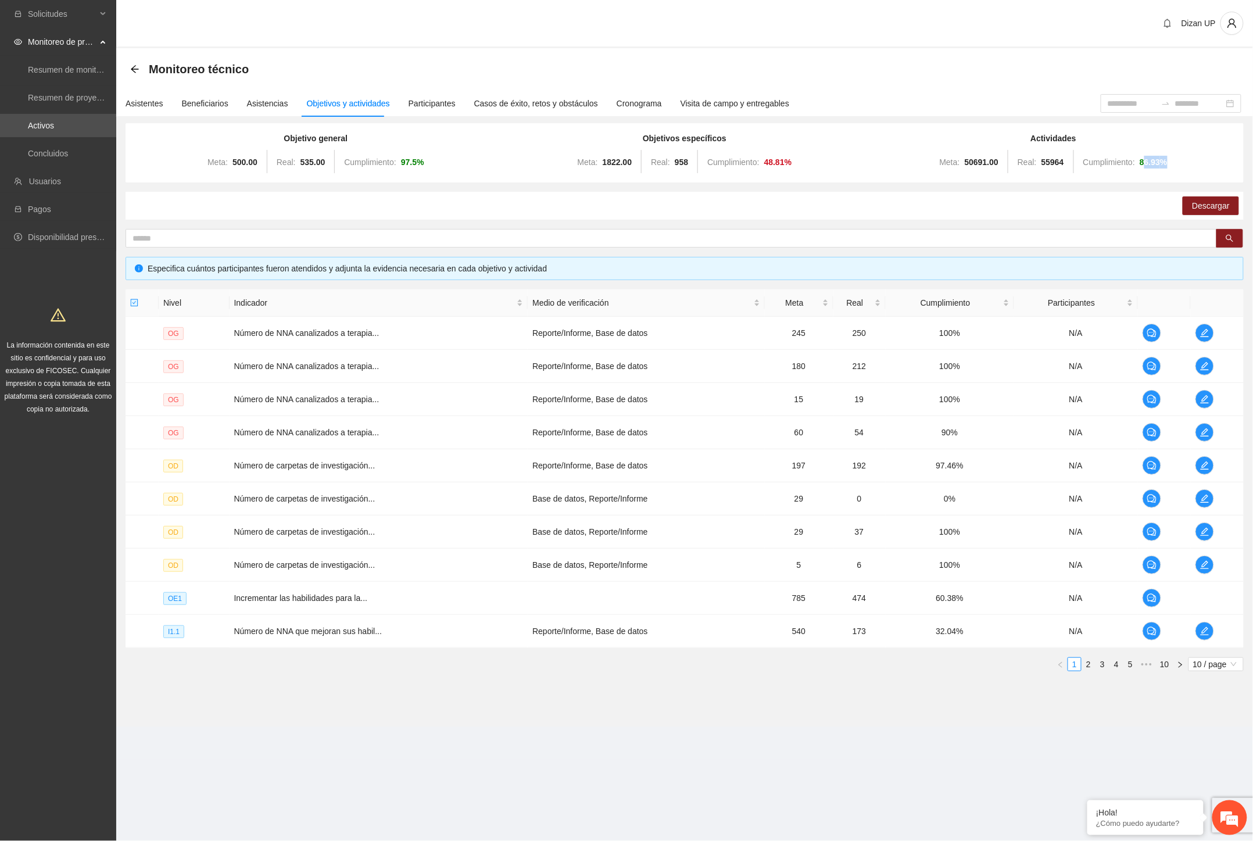
drag, startPoint x: 1141, startPoint y: 157, endPoint x: 1234, endPoint y: 157, distance: 92.4
click at [1234, 157] on div "Meta: 50691.00 Real: 55964 Cumplimiento: 86.93 %" at bounding box center [1053, 161] width 363 height 23
click at [1167, 170] on div "Meta: 50691.00 Real: 55964 Cumplimiento: 86.93 %" at bounding box center [1053, 161] width 363 height 23
drag, startPoint x: 1182, startPoint y: 158, endPoint x: 1137, endPoint y: 155, distance: 44.8
click at [1137, 155] on div "Meta: 50691.00 Real: 55964 Cumplimiento: 86.93 %" at bounding box center [1053, 161] width 363 height 23
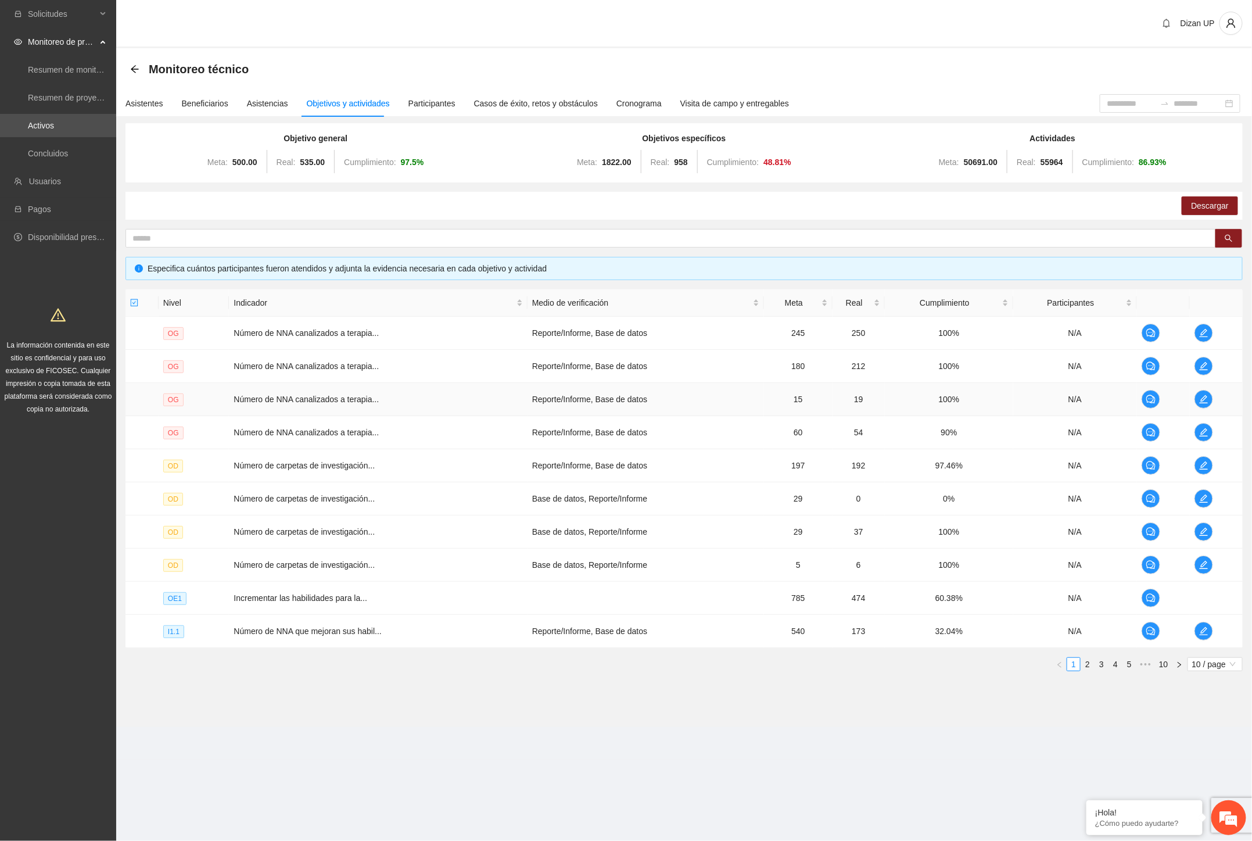
drag, startPoint x: 799, startPoint y: 389, endPoint x: 830, endPoint y: 401, distance: 32.9
click at [800, 389] on td "15" at bounding box center [798, 399] width 69 height 33
drag, startPoint x: 460, startPoint y: 159, endPoint x: 236, endPoint y: 159, distance: 223.7
click at [231, 160] on div "Meta: 500.00 Real: 535.00 Cumplimiento: 97.5 %" at bounding box center [315, 161] width 363 height 23
click at [193, 157] on div "Meta: 500.00 Real: 535.00 Cumplimiento: 97.5 %" at bounding box center [315, 161] width 363 height 23
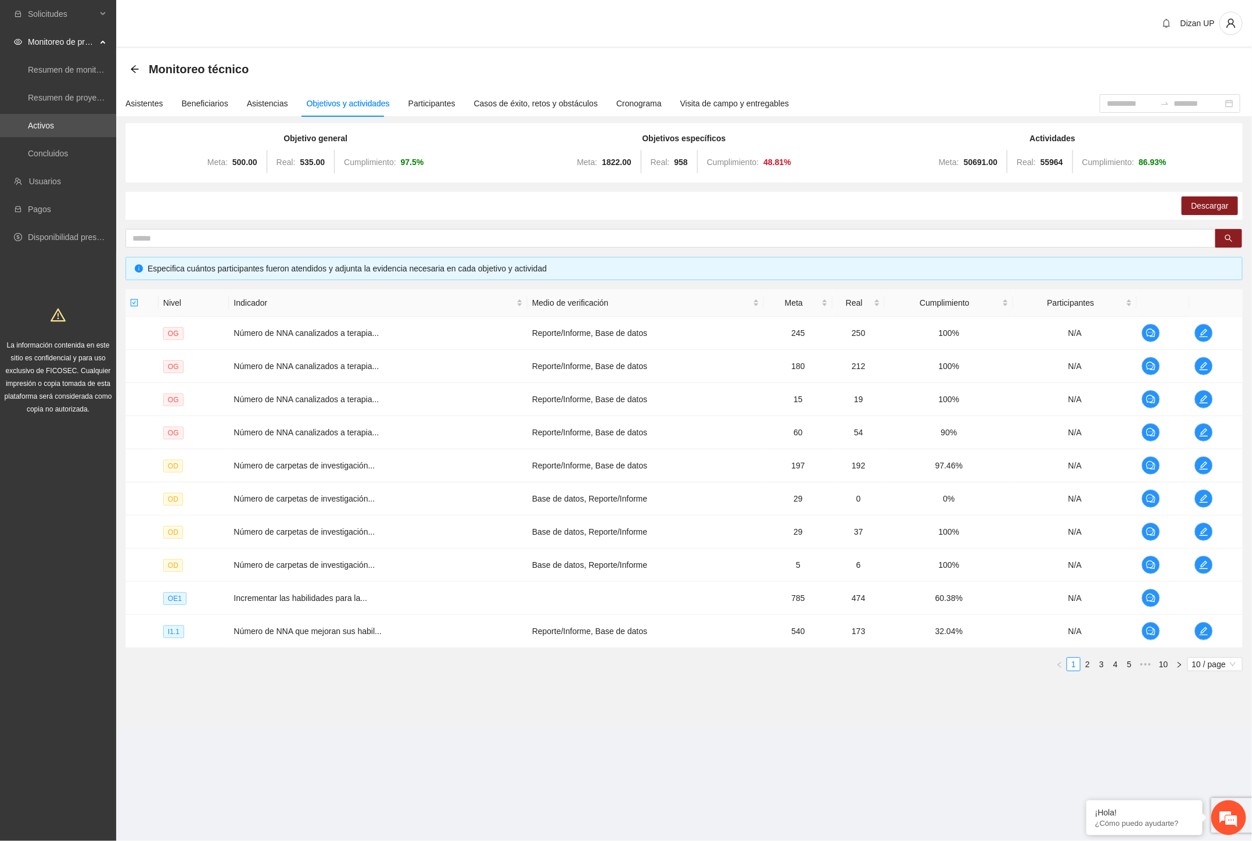
drag, startPoint x: 260, startPoint y: 144, endPoint x: 288, endPoint y: 163, distance: 34.0
click at [263, 145] on div "Objetivo general Meta: 500.00 Real: 535.00 Cumplimiento: 97.5 %" at bounding box center [315, 153] width 363 height 42
drag, startPoint x: 313, startPoint y: 181, endPoint x: 363, endPoint y: 183, distance: 50.0
click at [358, 183] on div "Objetivo general Meta: 500.00 Real: 535.00 Cumplimiento: 97.5 % Objetivos espec…" at bounding box center [684, 401] width 1117 height 557
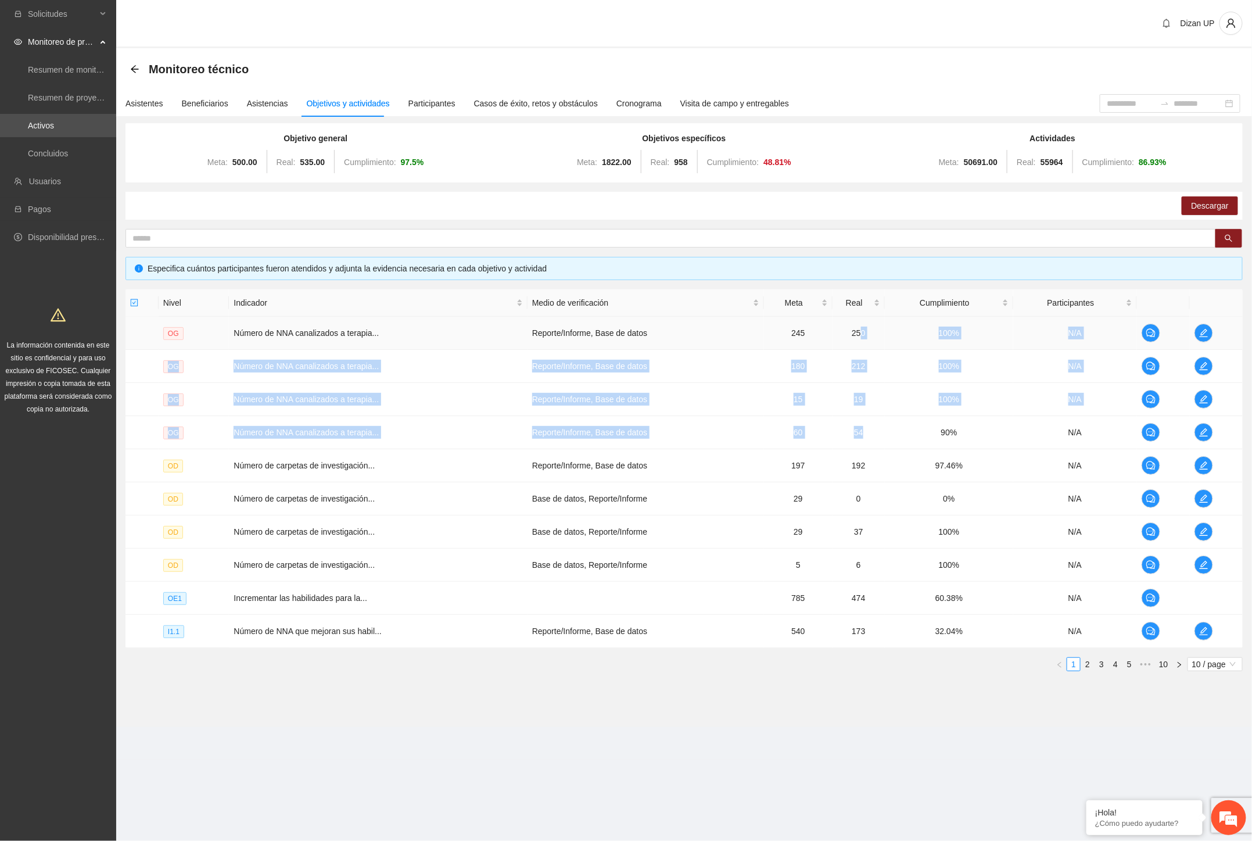
drag, startPoint x: 863, startPoint y: 433, endPoint x: 855, endPoint y: 337, distance: 96.9
click at [855, 335] on tbody "OG Número de NNA canalizados a terapia... Reporte/Informe, Base de datos 245 25…" at bounding box center [684, 482] width 1117 height 331
click at [877, 410] on td "19" at bounding box center [859, 399] width 52 height 33
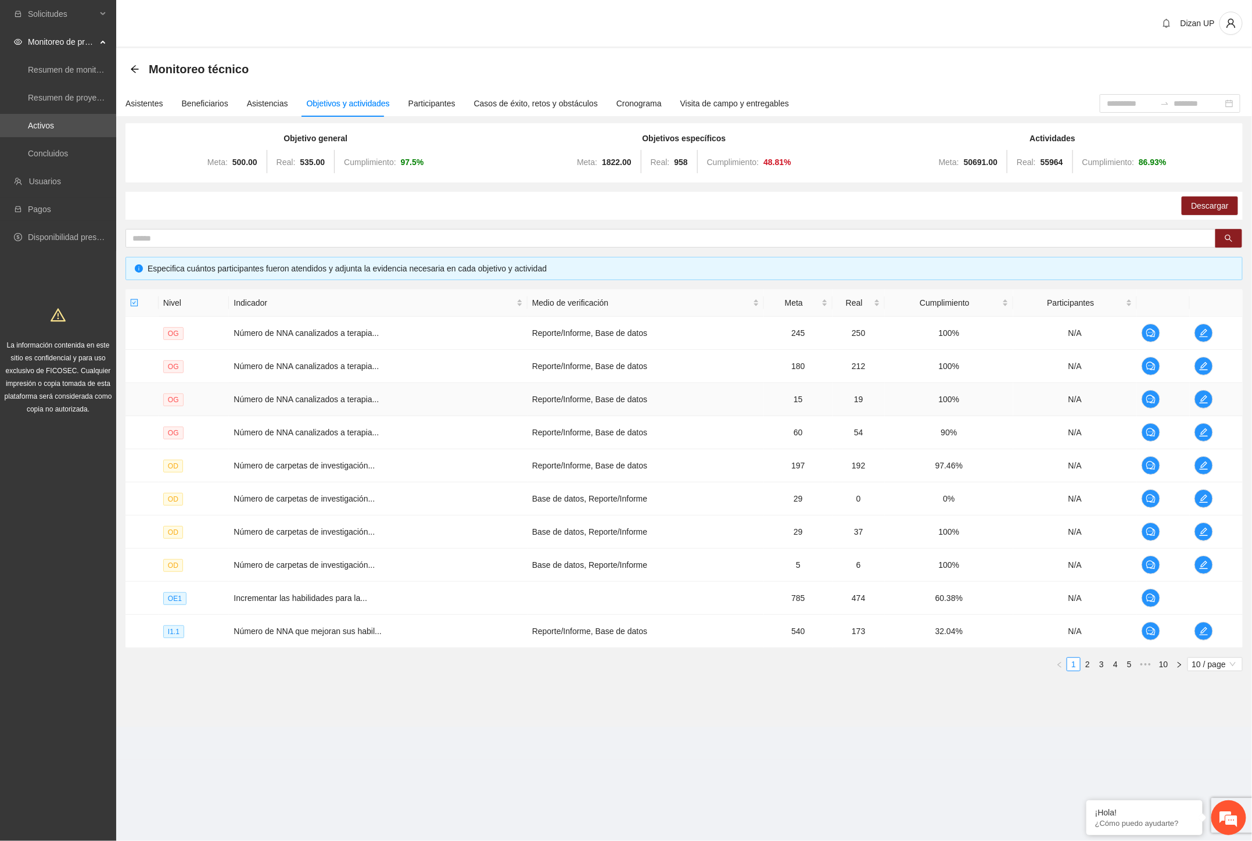
drag, startPoint x: 790, startPoint y: 411, endPoint x: 654, endPoint y: 399, distance: 137.1
click at [788, 411] on td "15" at bounding box center [798, 399] width 69 height 33
drag, startPoint x: 263, startPoint y: 360, endPoint x: 272, endPoint y: 387, distance: 28.3
click at [263, 362] on span "Número de NNA canalizados a terapia..." at bounding box center [306, 365] width 145 height 9
click at [572, 216] on div "Descargar" at bounding box center [684, 206] width 1117 height 28
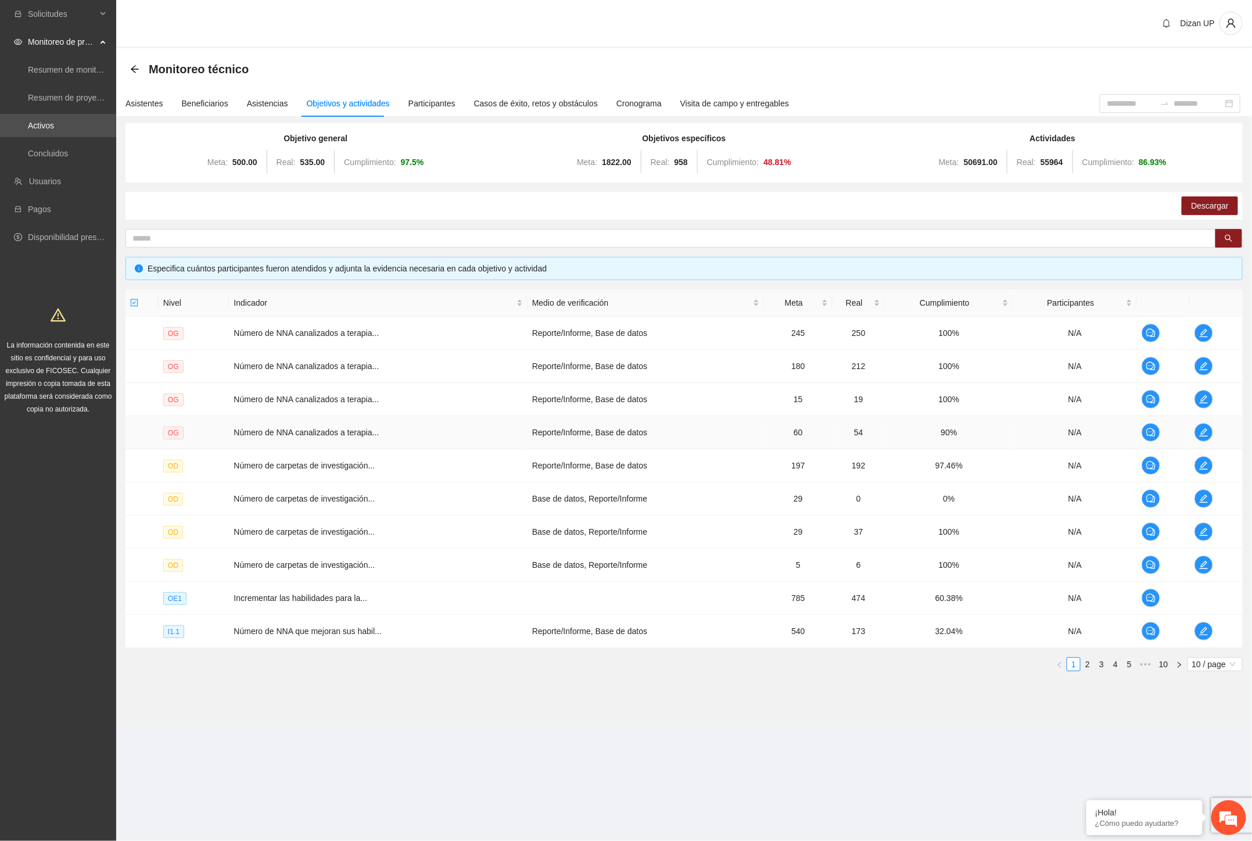
click at [862, 432] on td "54" at bounding box center [859, 432] width 52 height 33
click at [178, 207] on div "Descargar" at bounding box center [684, 206] width 1117 height 28
click at [30, 488] on div "Solicitudes Monitoreo de proyectos Resumen de monitoreo Resumen de proyectos ap…" at bounding box center [58, 420] width 116 height 841
click at [192, 670] on ul "1 2 3 4 5 ••• 10 10 / page" at bounding box center [684, 664] width 1117 height 14
click at [634, 640] on td "Reporte/Informe, Base de datos" at bounding box center [646, 631] width 236 height 33
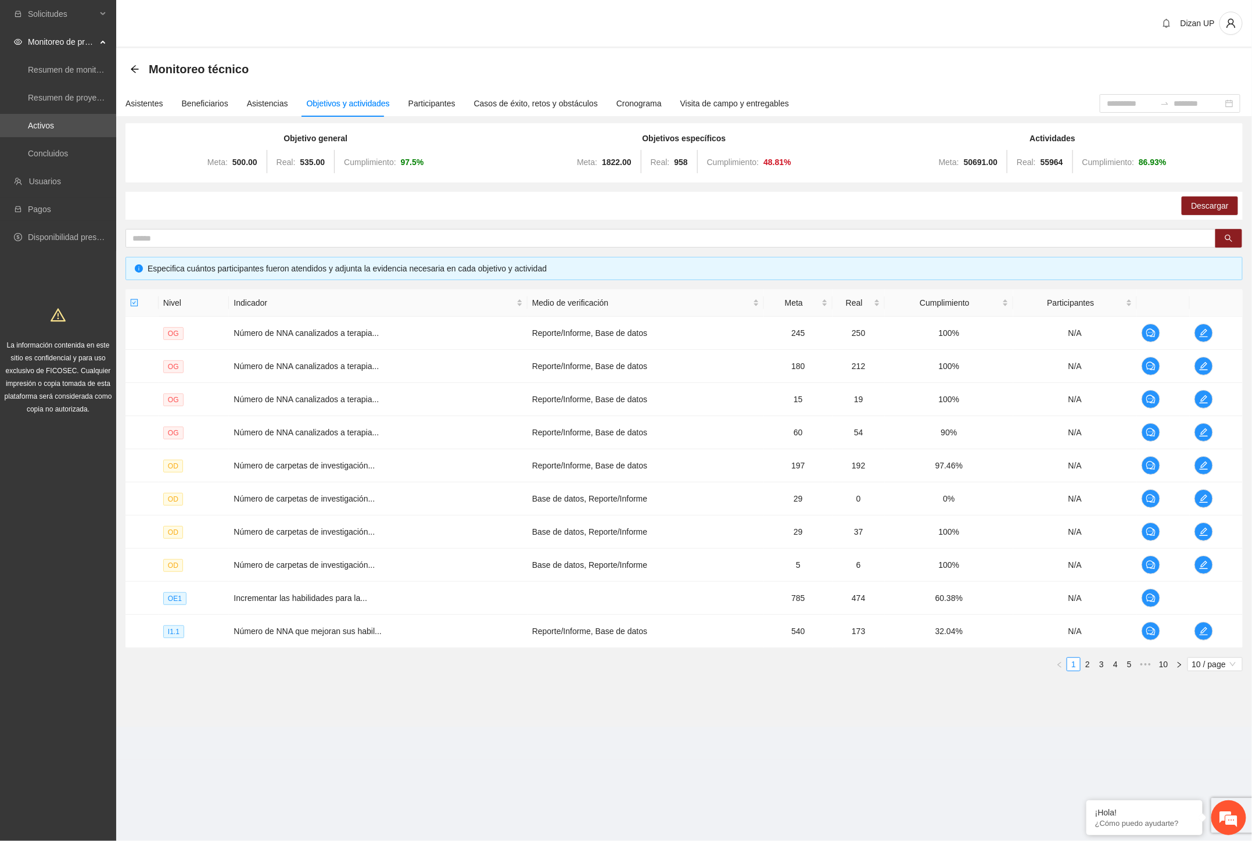
click at [55, 538] on div "Solicitudes Monitoreo de proyectos Resumen de monitoreo Resumen de proyectos ap…" at bounding box center [58, 420] width 116 height 841
drag, startPoint x: 55, startPoint y: 544, endPoint x: 81, endPoint y: 536, distance: 27.6
click at [56, 544] on div "Solicitudes Monitoreo de proyectos Resumen de monitoreo Resumen de proyectos ap…" at bounding box center [58, 420] width 116 height 841
click at [171, 704] on section "Monitoreo técnico Asistentes Beneficiarios Asistencias Objetivos y actividades …" at bounding box center [684, 387] width 1136 height 679
click at [26, 523] on div "Solicitudes Monitoreo de proyectos Resumen de monitoreo Resumen de proyectos ap…" at bounding box center [58, 420] width 116 height 841
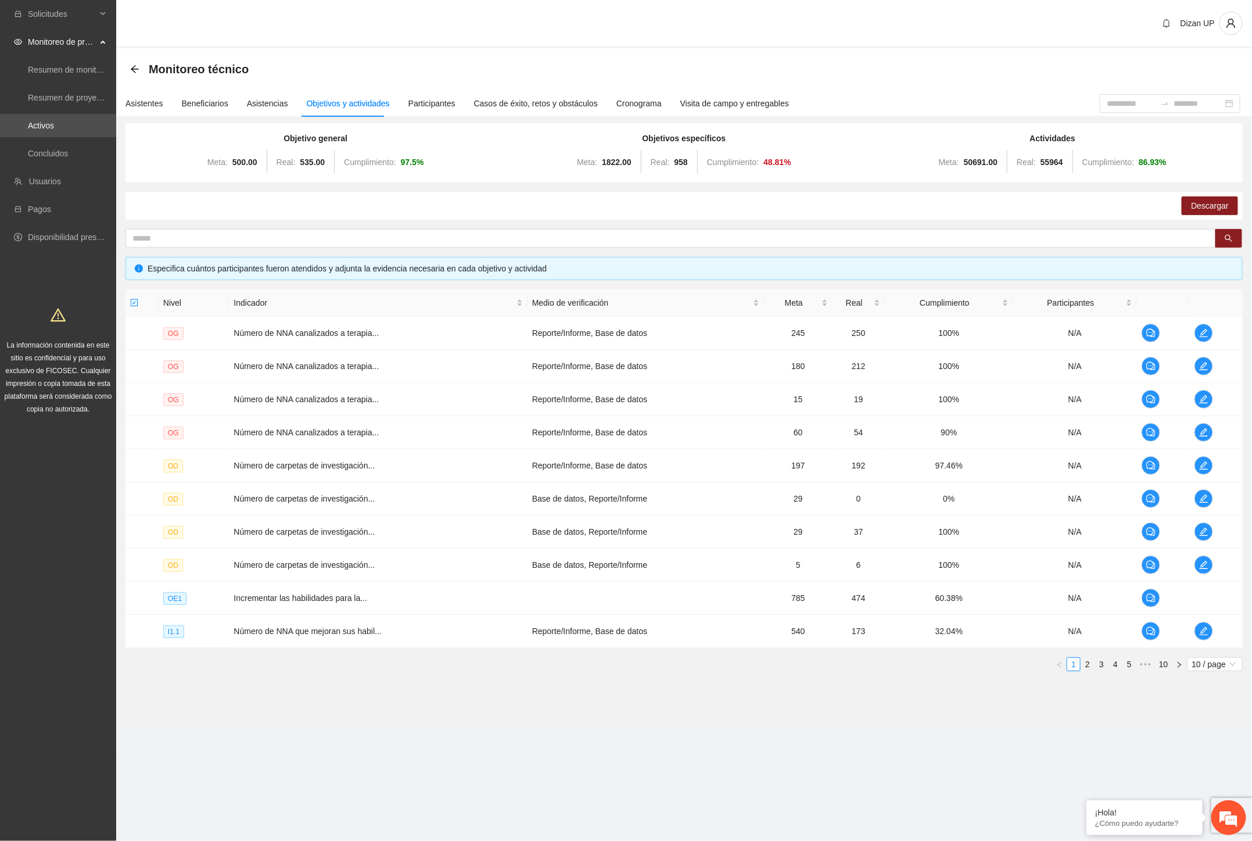
drag, startPoint x: 37, startPoint y: 642, endPoint x: 49, endPoint y: 637, distance: 12.7
click at [37, 642] on div "Solicitudes Monitoreo de proyectos Resumen de monitoreo Resumen de proyectos ap…" at bounding box center [58, 420] width 116 height 841
drag, startPoint x: 40, startPoint y: 457, endPoint x: 198, endPoint y: 359, distance: 186.6
click at [41, 457] on div "Solicitudes Monitoreo de proyectos Resumen de monitoreo Resumen de proyectos ap…" at bounding box center [58, 420] width 116 height 841
click at [719, 163] on span "Cumplimiento:" at bounding box center [733, 161] width 52 height 9
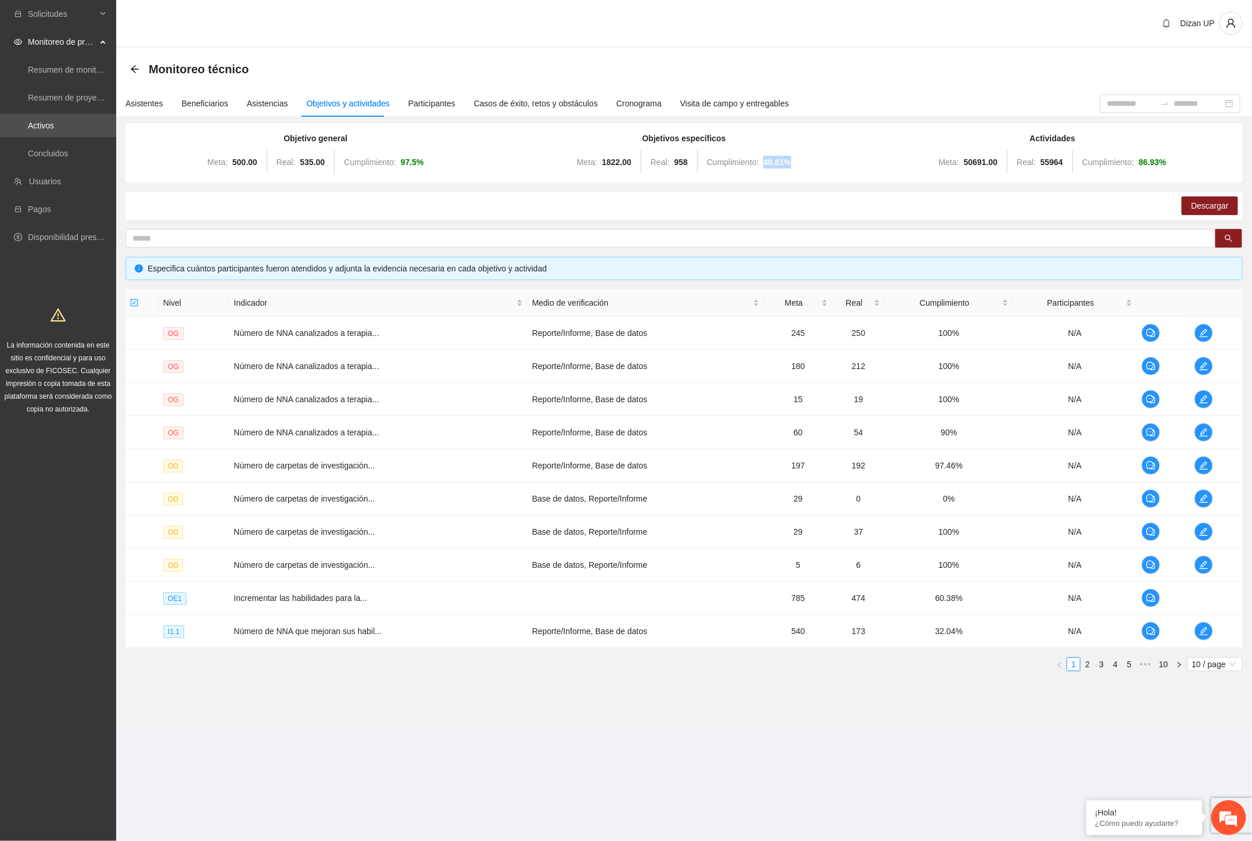
drag, startPoint x: 784, startPoint y: 159, endPoint x: 808, endPoint y: 164, distance: 24.4
click at [787, 159] on div "Meta: 1822.00 Real: 958 Cumplimiento: 48.81 %" at bounding box center [684, 161] width 363 height 23
click at [9, 617] on div "Solicitudes Monitoreo de proyectos Resumen de monitoreo Resumen de proyectos ap…" at bounding box center [58, 420] width 116 height 841
drag, startPoint x: 51, startPoint y: 599, endPoint x: 59, endPoint y: 580, distance: 20.6
click at [51, 599] on div "Solicitudes Monitoreo de proyectos Resumen de monitoreo Resumen de proyectos ap…" at bounding box center [58, 420] width 116 height 841
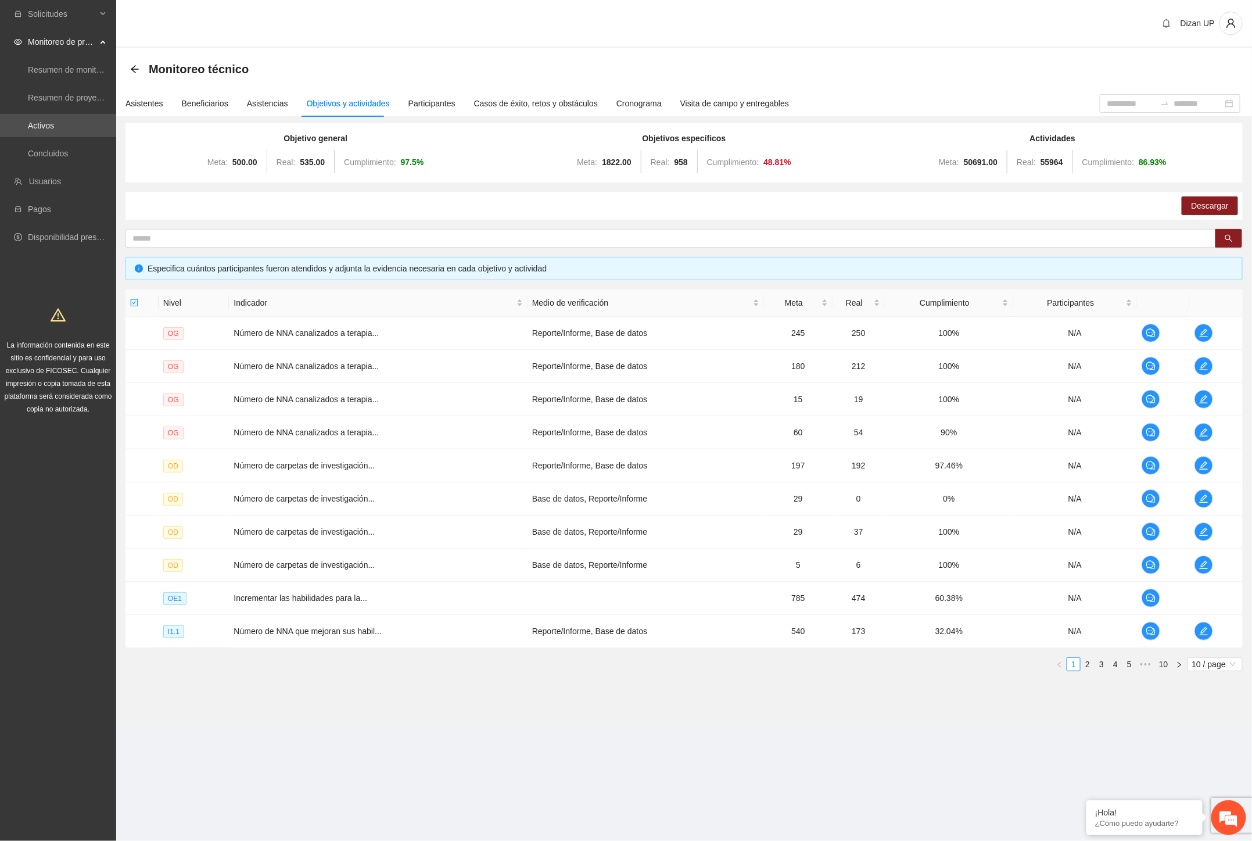
click at [780, 169] on div "Meta: 1822.00 Real: 958 Cumplimiento: 48.81 %" at bounding box center [684, 161] width 363 height 23
drag, startPoint x: 762, startPoint y: 163, endPoint x: 805, endPoint y: 160, distance: 42.5
click at [773, 159] on div "Meta: 1822.00 Real: 958 Cumplimiento: 48.81 %" at bounding box center [684, 161] width 363 height 23
drag, startPoint x: 42, startPoint y: 391, endPoint x: 73, endPoint y: 388, distance: 31.5
click at [42, 391] on span "La información contenida en este sitio es confidencial y para uso exclusivo de …" at bounding box center [58, 377] width 107 height 72
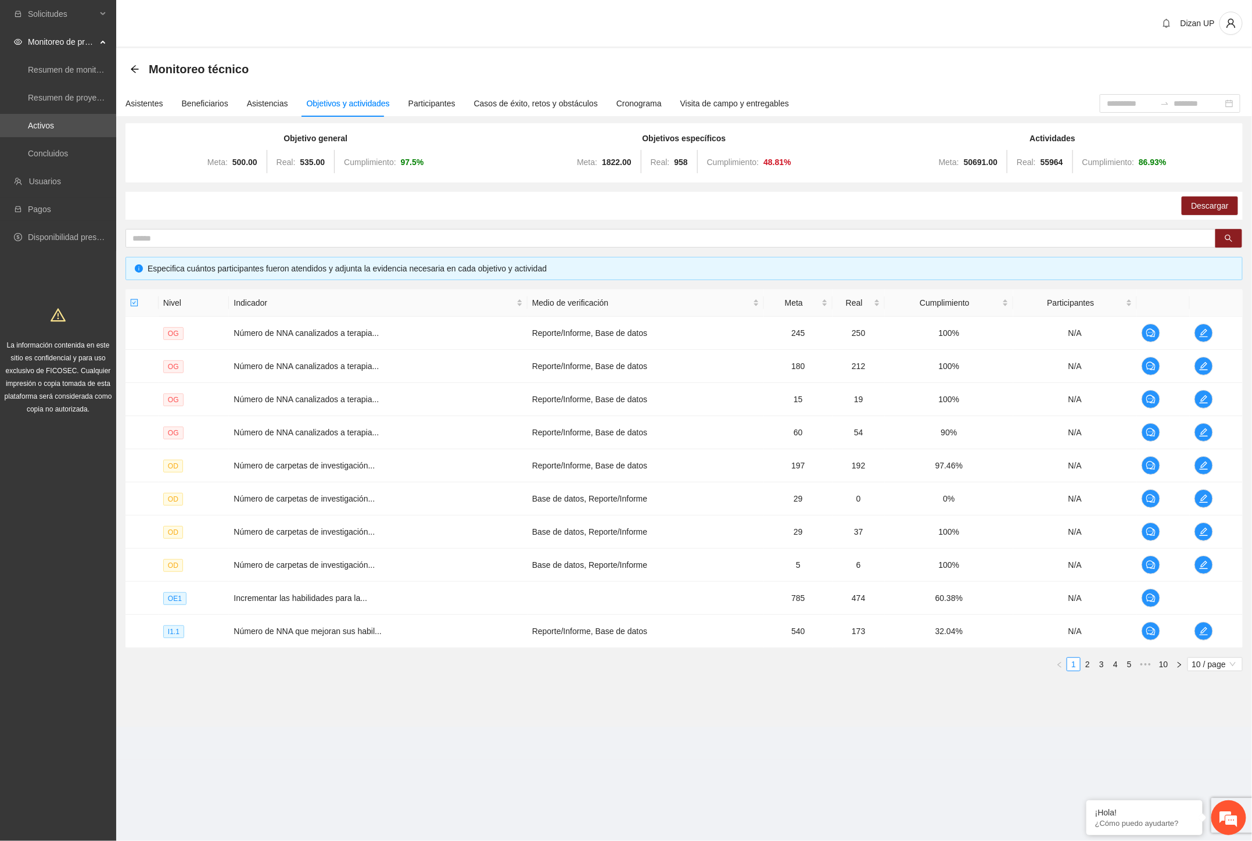
click at [762, 169] on div "Meta: 1822.00 Real: 958 Cumplimiento: 48.81 %" at bounding box center [684, 161] width 363 height 23
click at [812, 158] on div "Meta: 1822.00 Real: 958 Cumplimiento: 48.81 %" at bounding box center [684, 161] width 363 height 23
drag, startPoint x: 27, startPoint y: 601, endPoint x: 37, endPoint y: 593, distance: 12.8
click at [27, 601] on div "Solicitudes Monitoreo de proyectos Resumen de monitoreo Resumen de proyectos ap…" at bounding box center [58, 420] width 116 height 841
drag, startPoint x: 88, startPoint y: 595, endPoint x: 157, endPoint y: 542, distance: 87.0
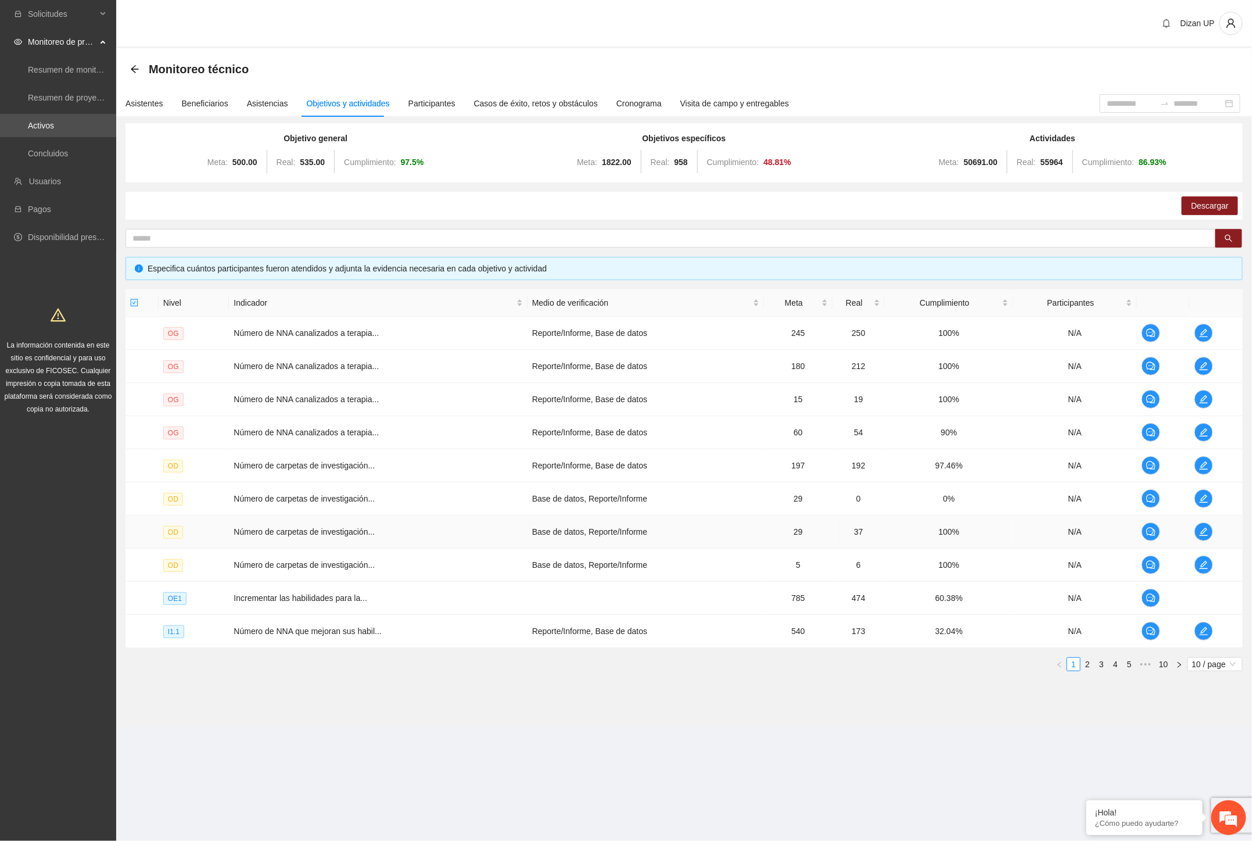
click at [91, 592] on div "Solicitudes Monitoreo de proyectos Resumen de monitoreo Resumen de proyectos ap…" at bounding box center [58, 420] width 116 height 841
click at [44, 283] on div "Solicitudes Monitoreo de proyectos Resumen de monitoreo Resumen de proyectos ap…" at bounding box center [58, 212] width 116 height 425
drag, startPoint x: 832, startPoint y: 160, endPoint x: 692, endPoint y: 163, distance: 140.1
click at [692, 163] on div "Meta: 1822.00 Real: 958 Cumplimiento: 48.81 %" at bounding box center [684, 161] width 363 height 23
click at [764, 159] on strong "48.81 %" at bounding box center [778, 161] width 28 height 9
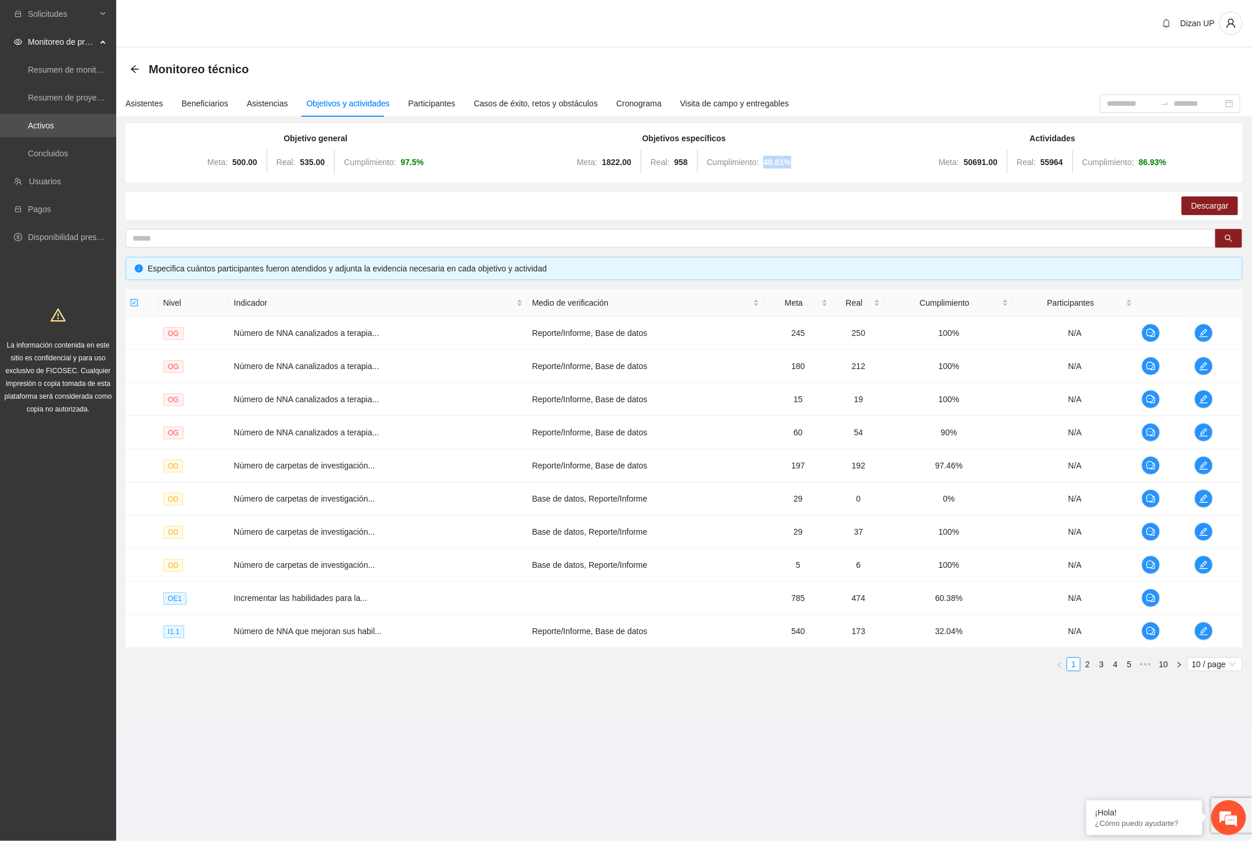
drag, startPoint x: 760, startPoint y: 160, endPoint x: 814, endPoint y: 160, distance: 54.0
click at [814, 160] on div "Meta: 1822.00 Real: 958 Cumplimiento: 48.81 %" at bounding box center [684, 161] width 363 height 23
drag, startPoint x: 897, startPoint y: 216, endPoint x: 951, endPoint y: 221, distance: 54.9
click at [898, 216] on div "Descargar" at bounding box center [684, 206] width 1117 height 28
drag, startPoint x: 106, startPoint y: 508, endPoint x: 125, endPoint y: 486, distance: 29.2
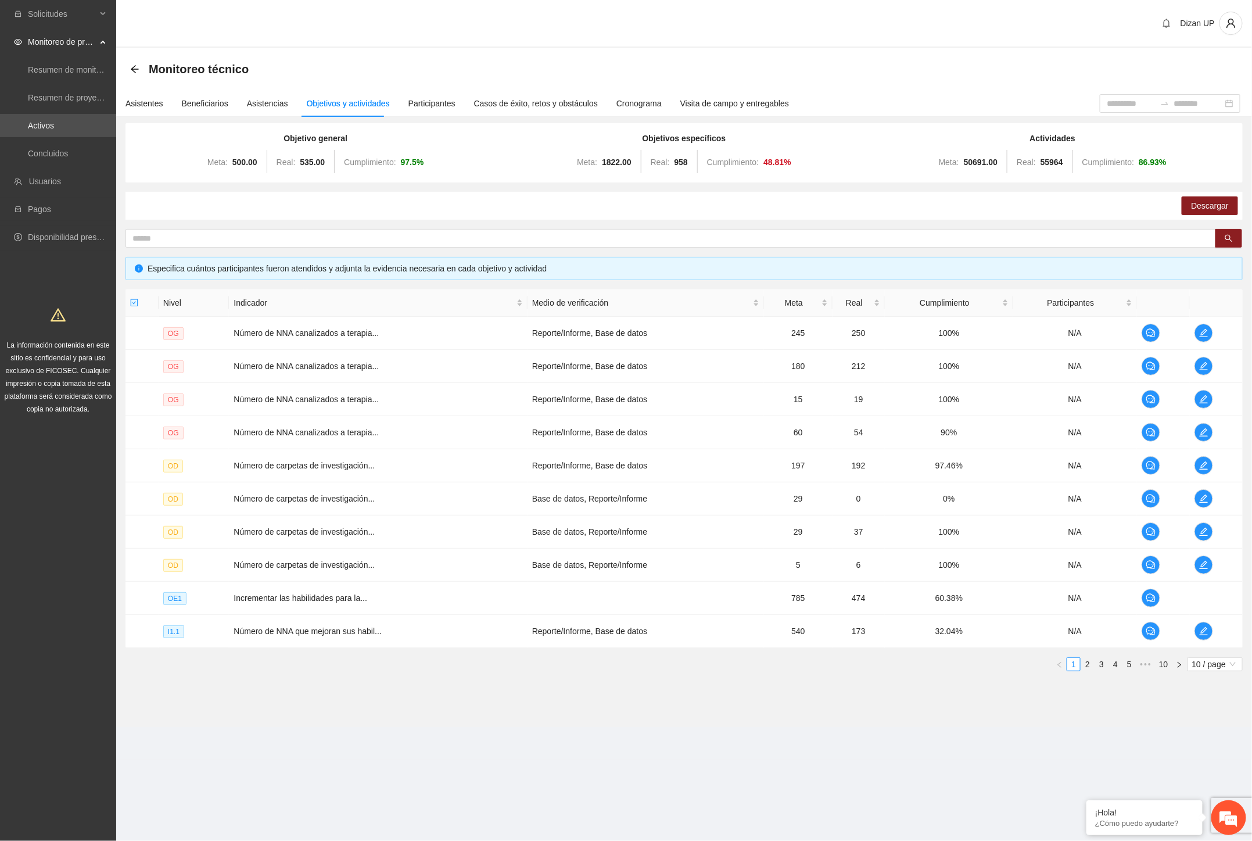
click at [106, 507] on div "Solicitudes Monitoreo de proyectos Resumen de monitoreo Resumen de proyectos ap…" at bounding box center [58, 420] width 116 height 841
drag, startPoint x: 895, startPoint y: 768, endPoint x: 1020, endPoint y: 708, distance: 138.3
click at [902, 762] on section "Solicitudes Monitoreo de proyectos Resumen de monitoreo Resumen de proyectos ap…" at bounding box center [626, 420] width 1252 height 841
click at [125, 757] on section "Dizan UP Monitoreo técnico Asistentes Beneficiarios Asistencias Objetivos y act…" at bounding box center [684, 379] width 1136 height 759
click at [49, 539] on div "Solicitudes Monitoreo de proyectos Resumen de monitoreo Resumen de proyectos ap…" at bounding box center [58, 420] width 116 height 841
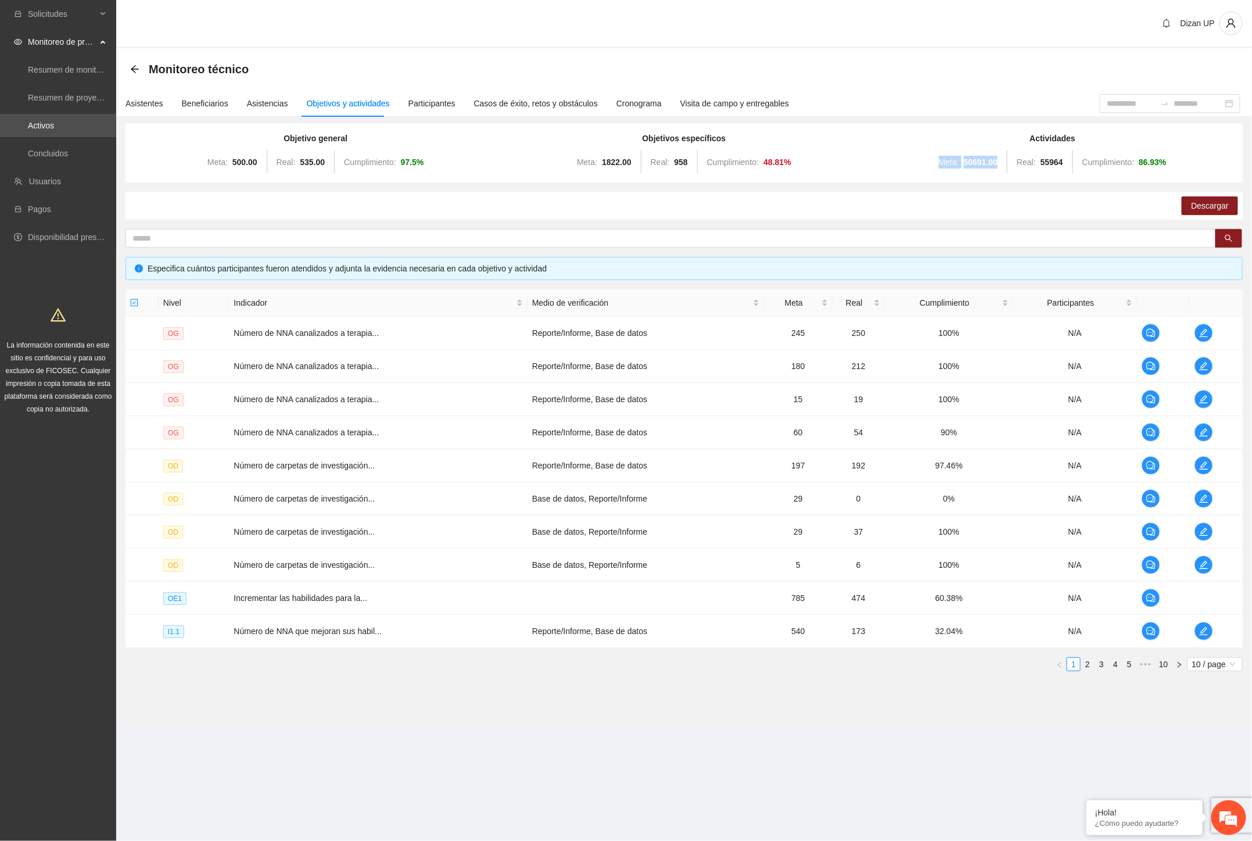
drag, startPoint x: 984, startPoint y: 155, endPoint x: 918, endPoint y: 162, distance: 66.5
click at [918, 162] on div "Meta: 50691.00 Real: 55964 Cumplimiento: 86.93 %" at bounding box center [1053, 161] width 363 height 23
click at [965, 161] on div "Meta: 50691.00 Real: 55964 Cumplimiento: 86.93 %" at bounding box center [1053, 161] width 363 height 23
drag, startPoint x: 1065, startPoint y: 160, endPoint x: 1041, endPoint y: 157, distance: 24.6
click at [1041, 157] on div "Meta: 50691.00 Real: 55964 Cumplimiento: 86.93 %" at bounding box center [1053, 161] width 363 height 23
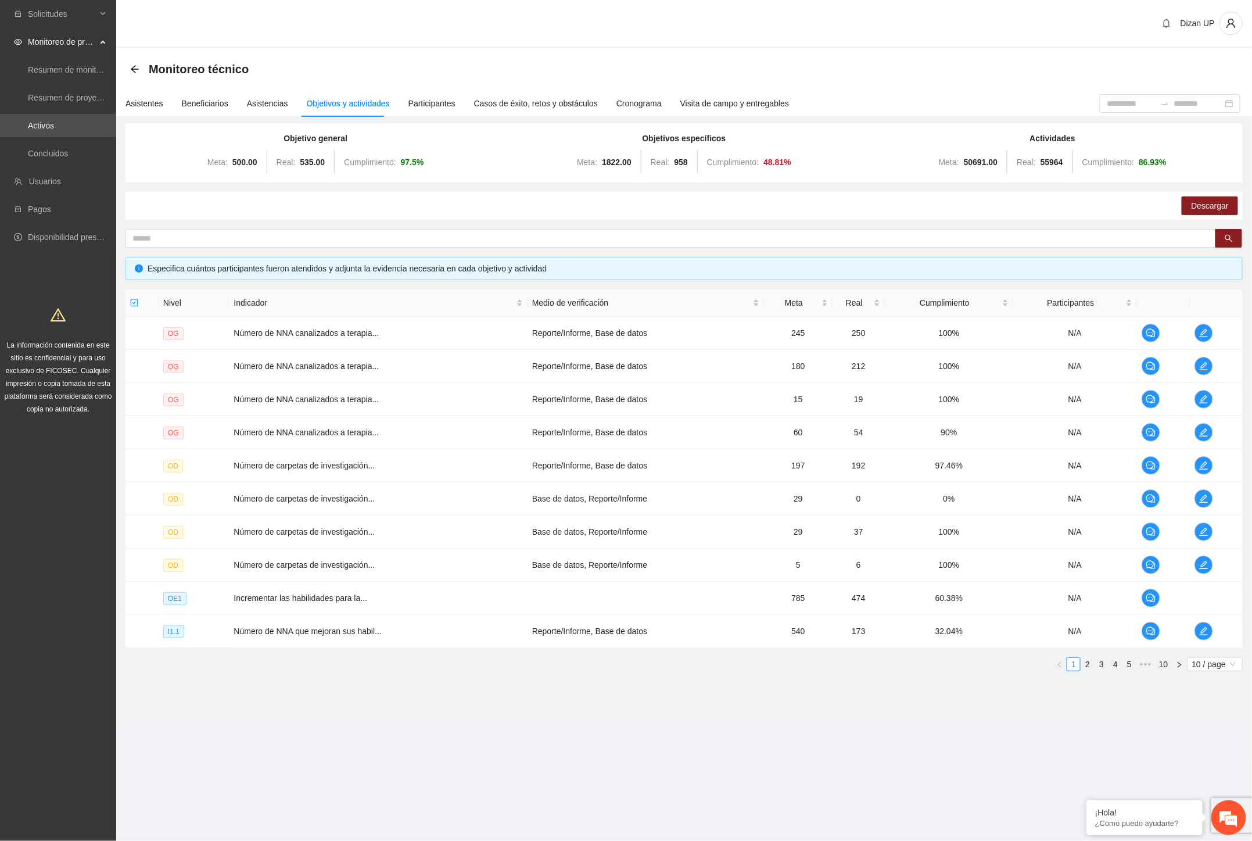
click at [53, 680] on div "Solicitudes Monitoreo de proyectos Resumen de monitoreo Resumen de proyectos ap…" at bounding box center [58, 420] width 116 height 841
click at [934, 809] on section "Solicitudes Monitoreo de proyectos Resumen de monitoreo Resumen de proyectos ap…" at bounding box center [626, 420] width 1252 height 841
click at [1135, 665] on link "5" at bounding box center [1129, 664] width 13 height 13
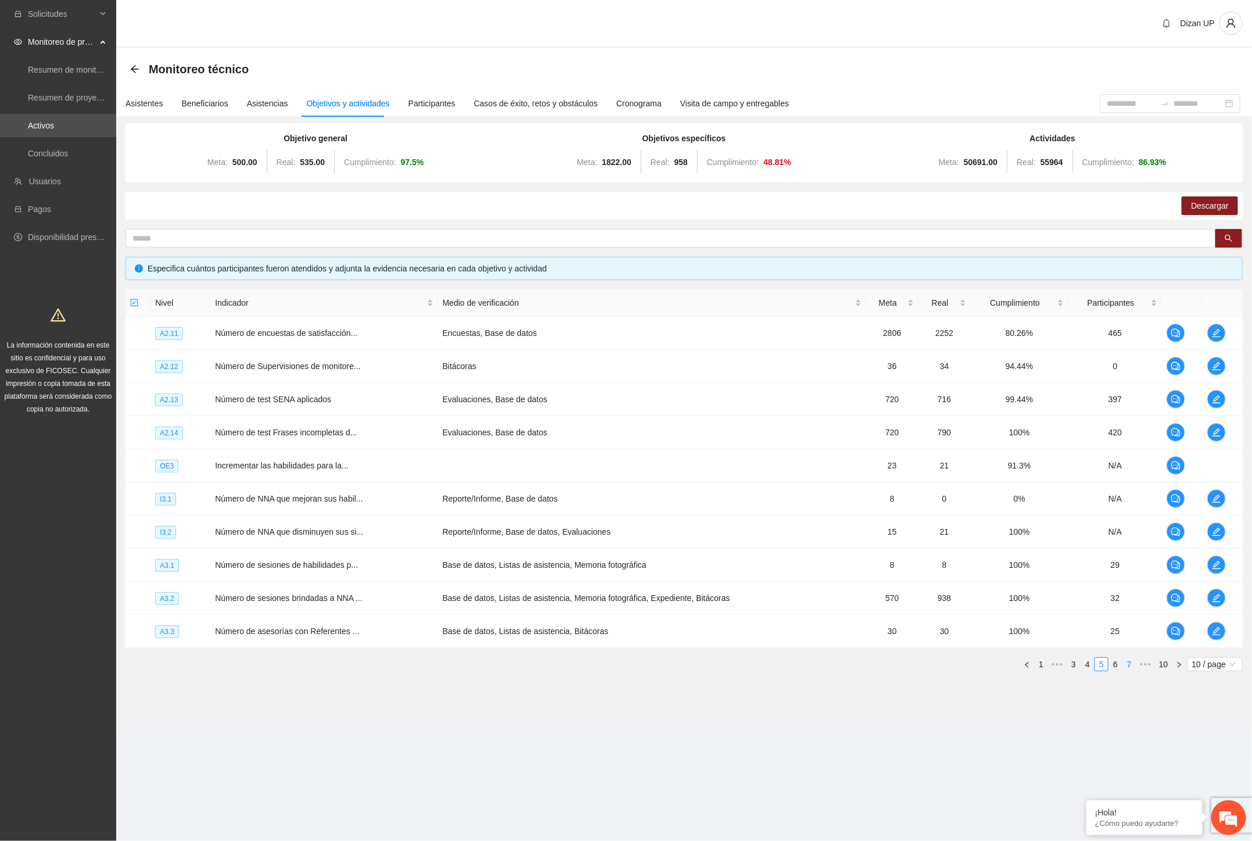
click at [1132, 659] on link "7" at bounding box center [1129, 664] width 13 height 13
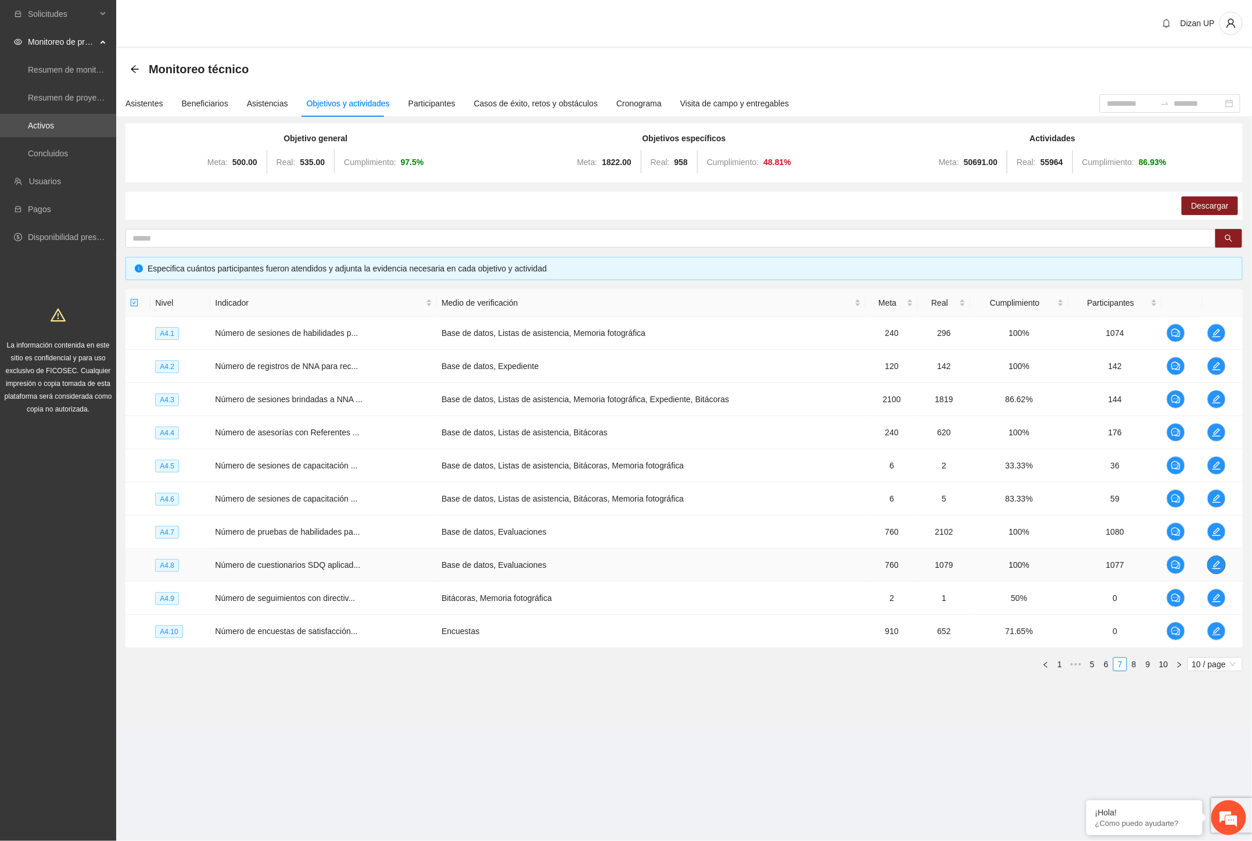
click at [1216, 565] on icon "edit" at bounding box center [1216, 564] width 9 height 9
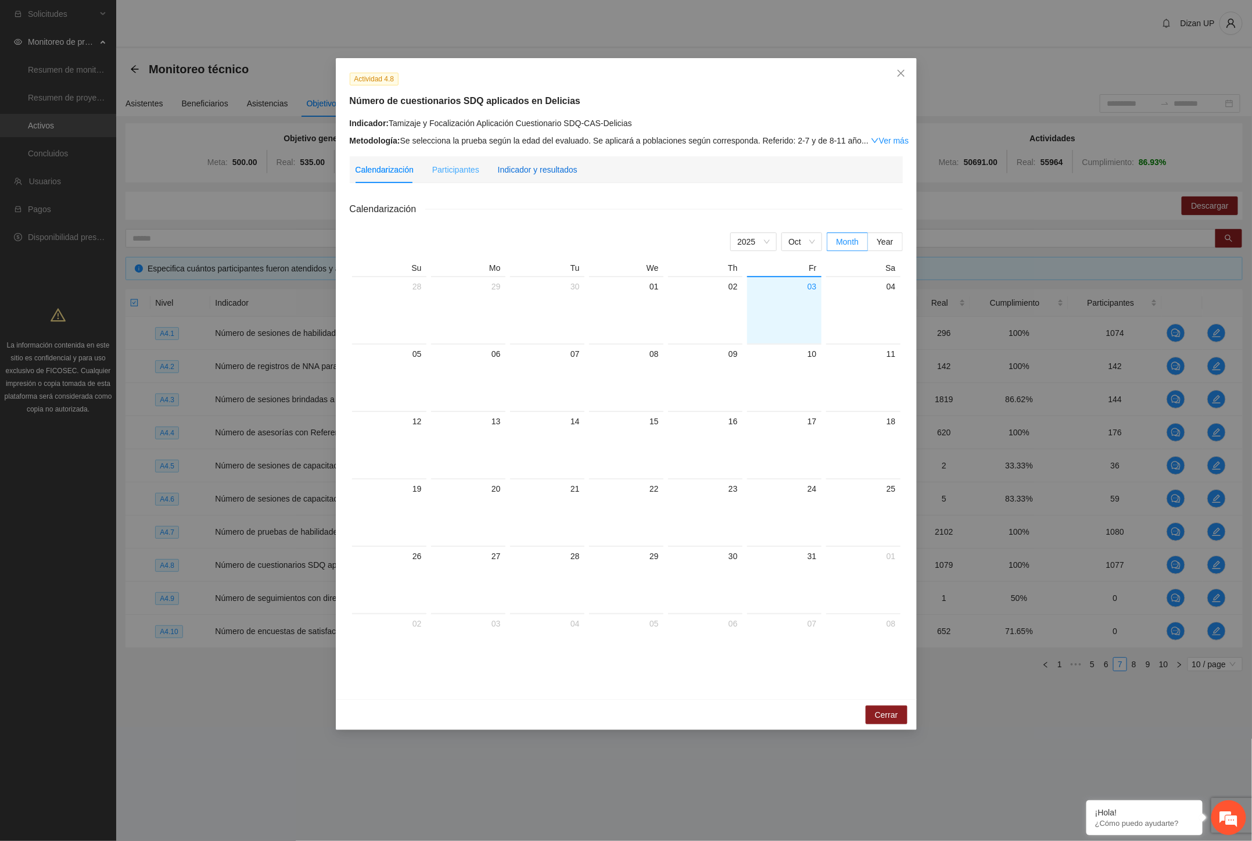
click at [544, 172] on div "Indicador y resultados" at bounding box center [538, 169] width 80 height 13
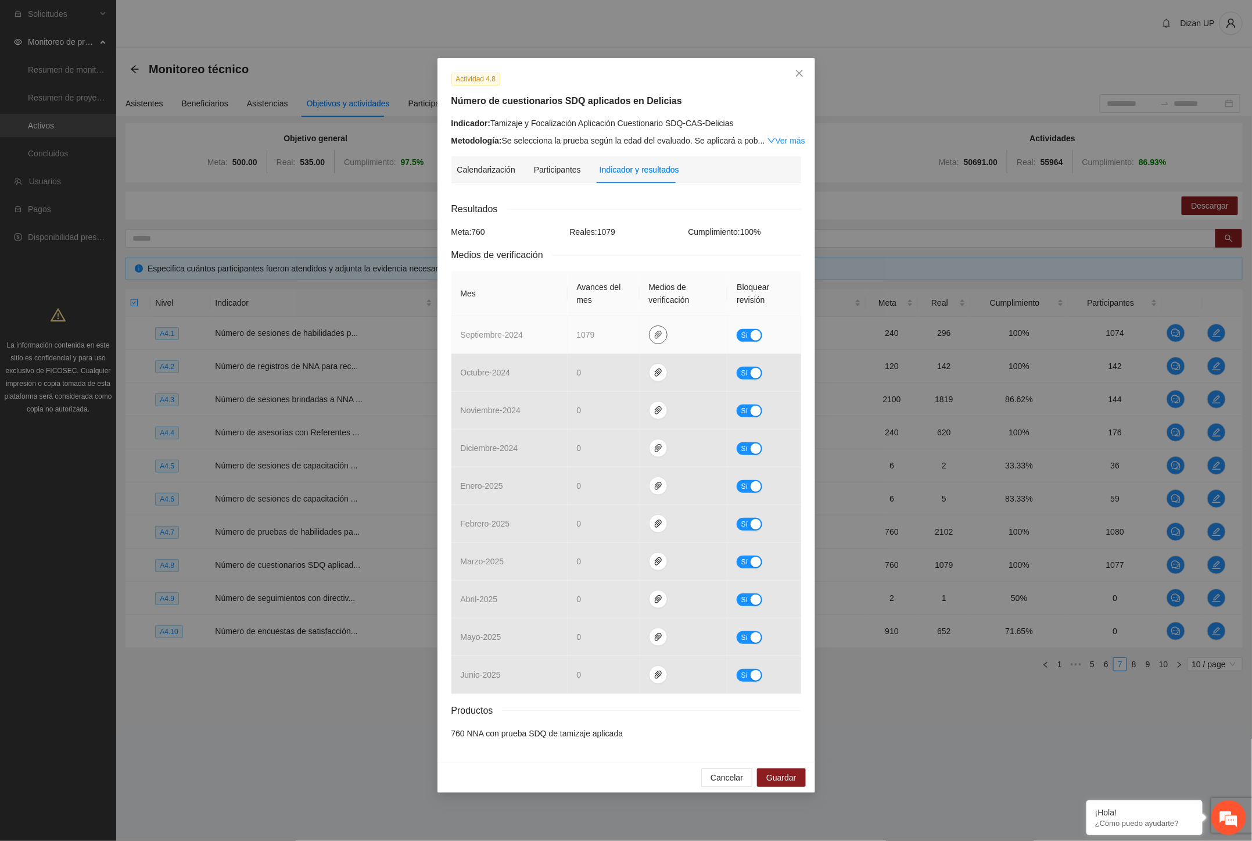
click at [654, 332] on icon "paper-clip" at bounding box center [658, 334] width 9 height 9
click at [590, 303] on link "A4.8_sep.rar" at bounding box center [660, 301] width 166 height 13
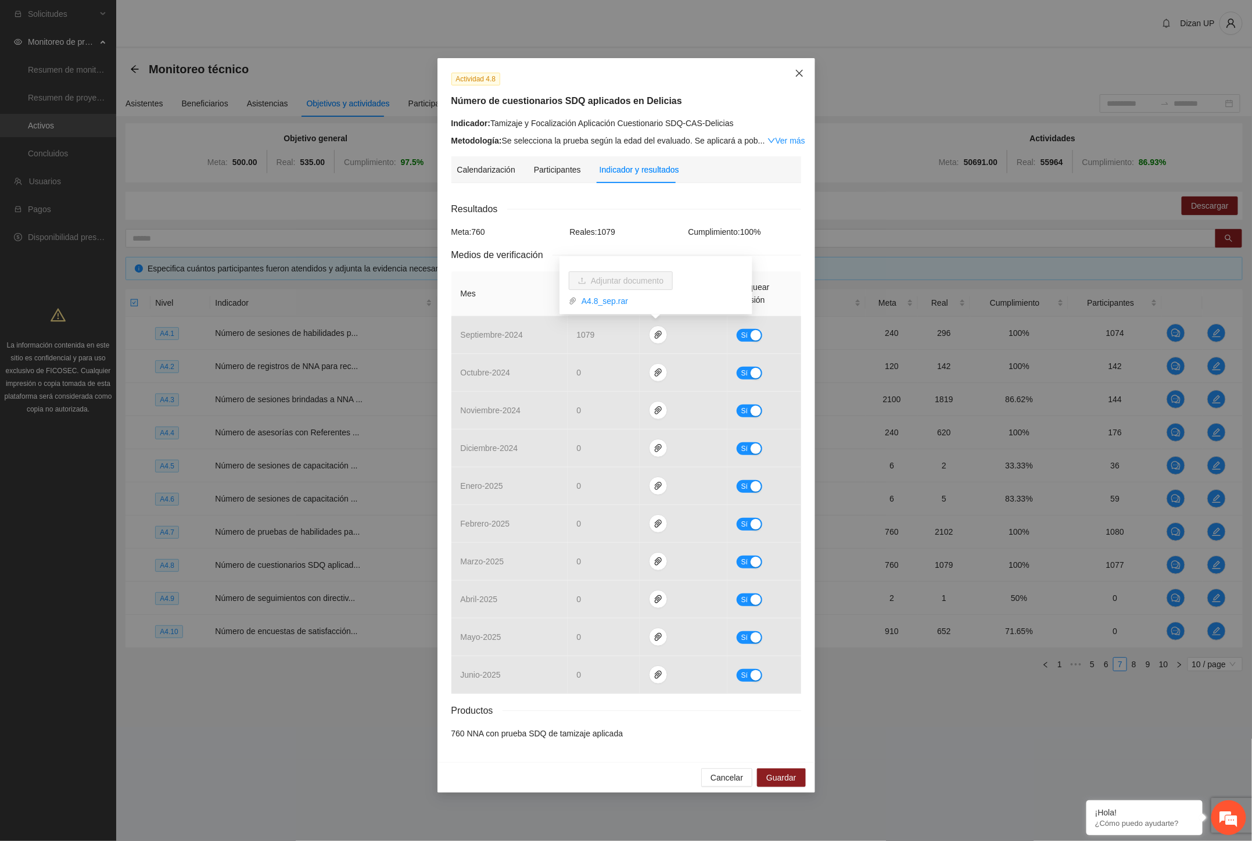
click at [799, 78] on icon "close" at bounding box center [799, 73] width 9 height 9
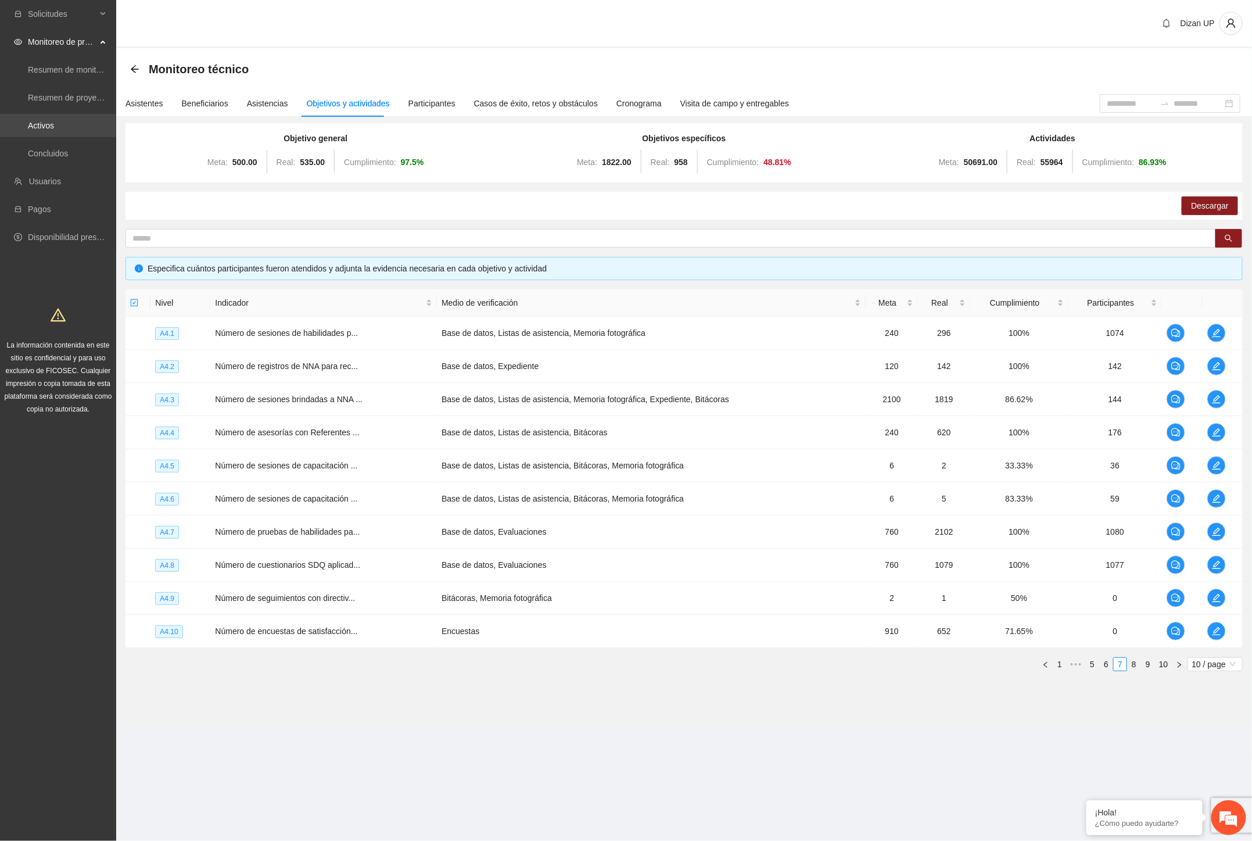
click at [48, 126] on link "Activos" at bounding box center [41, 125] width 26 height 9
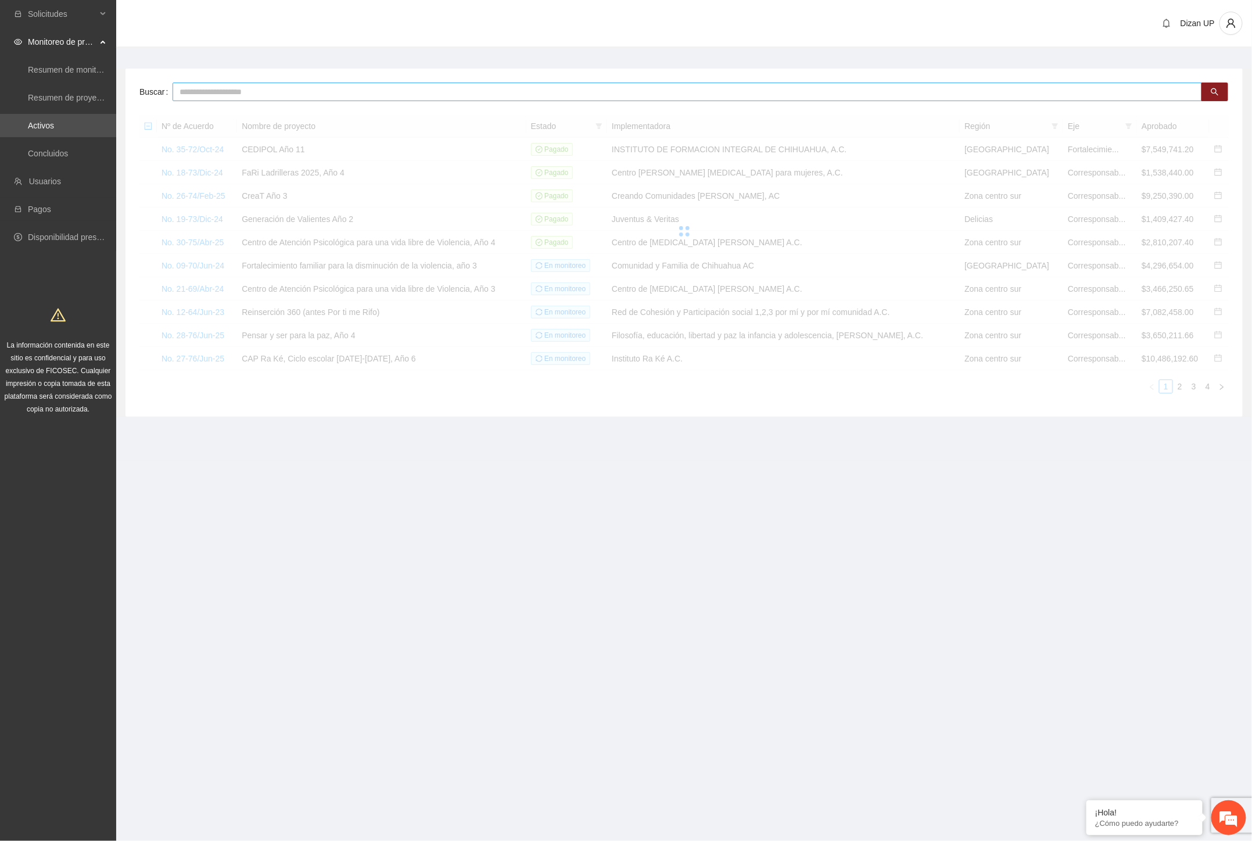
drag, startPoint x: 183, startPoint y: 87, endPoint x: 198, endPoint y: 82, distance: 16.0
click at [192, 87] on input "text" at bounding box center [688, 92] width 1030 height 19
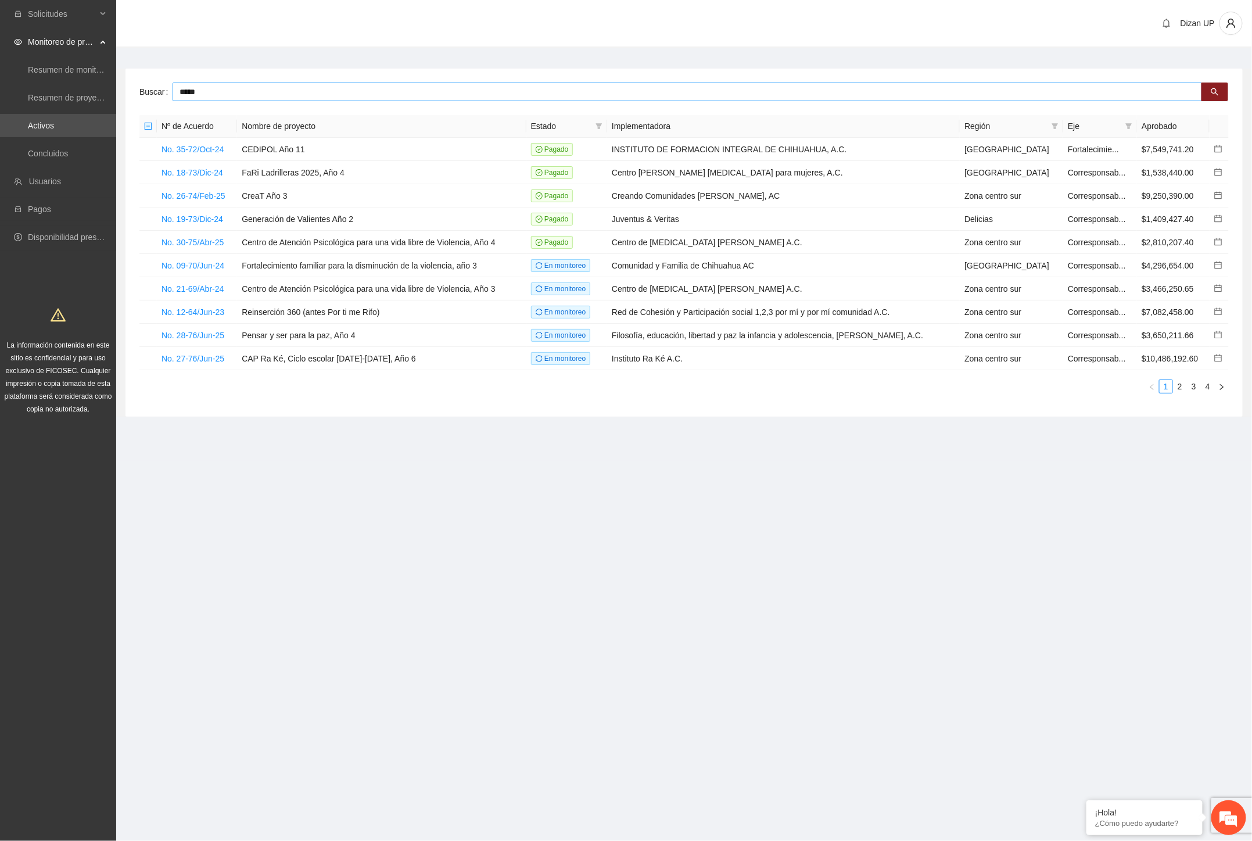
type input "*****"
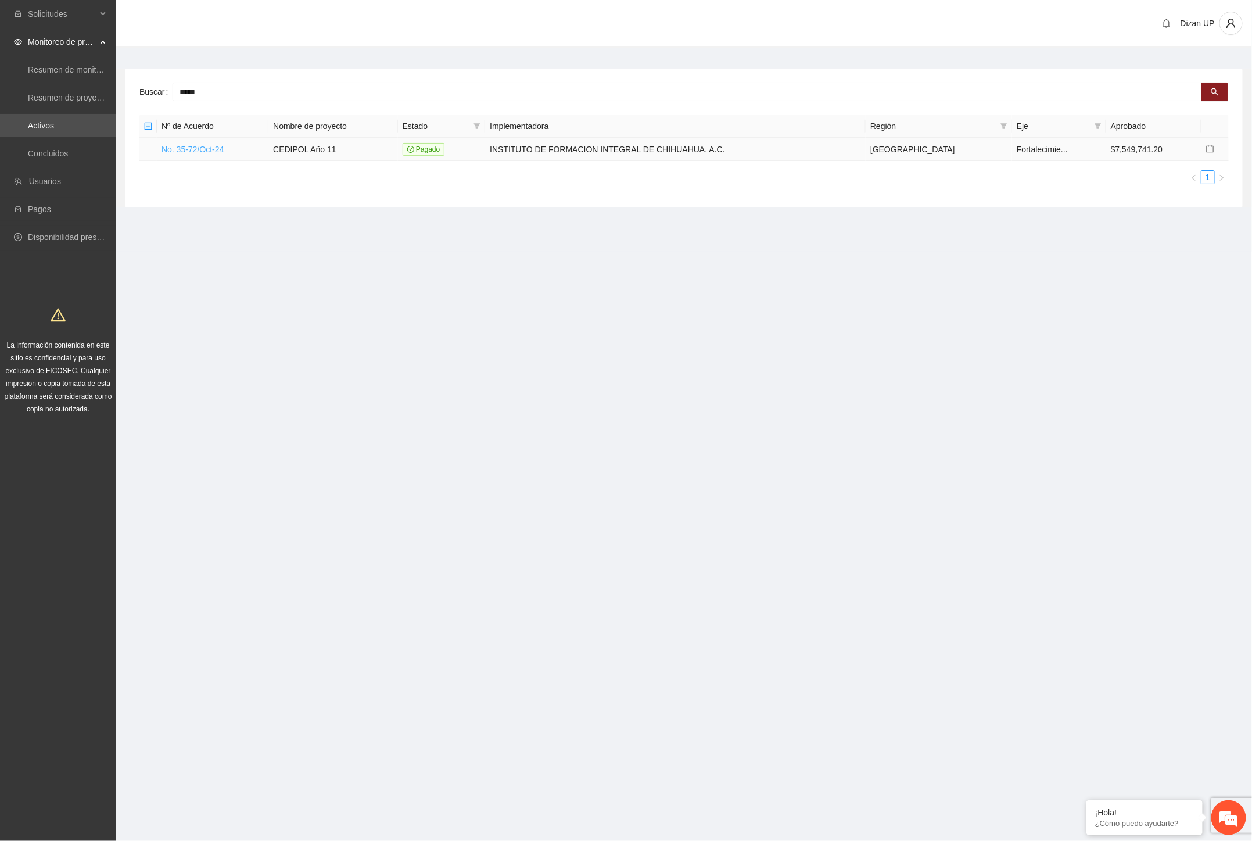
click at [186, 146] on link "No. 35-72/Oct-24" at bounding box center [193, 149] width 62 height 9
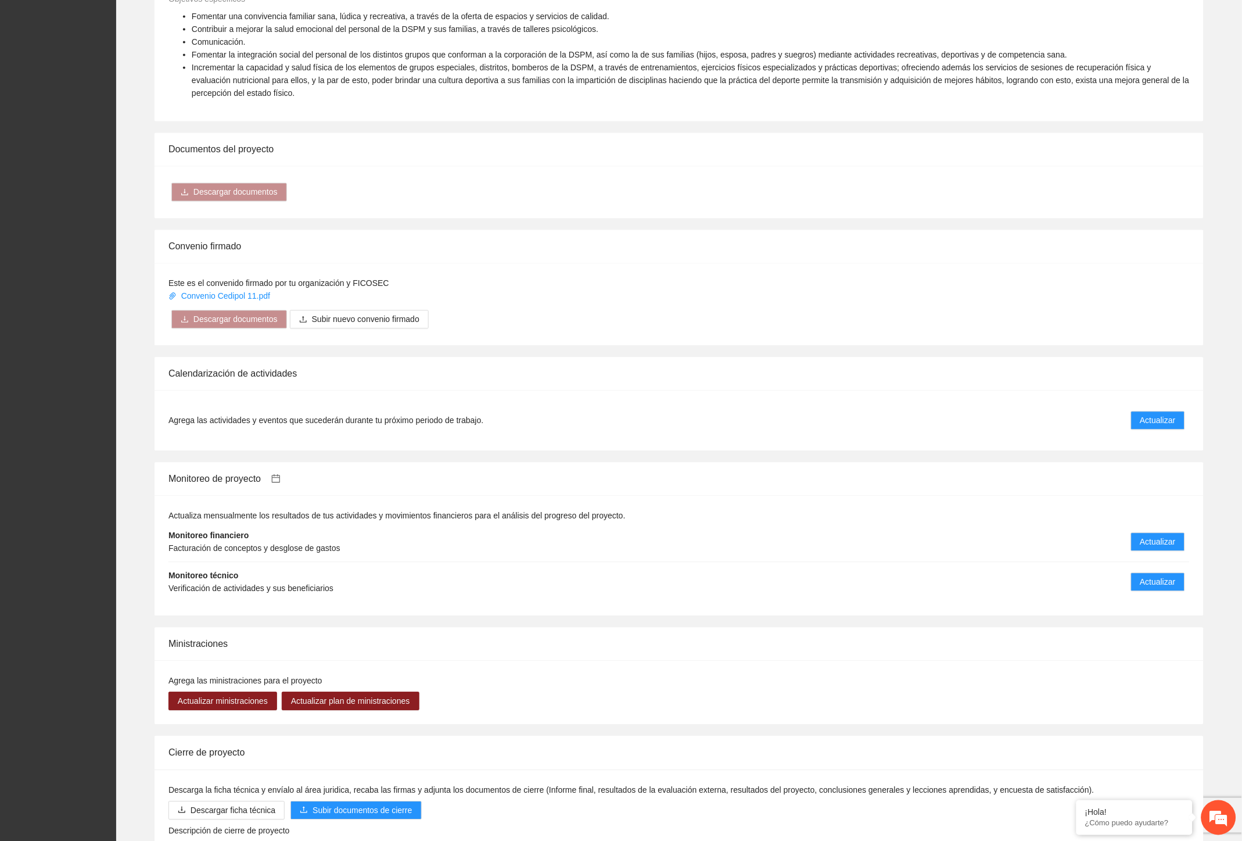
scroll to position [650, 0]
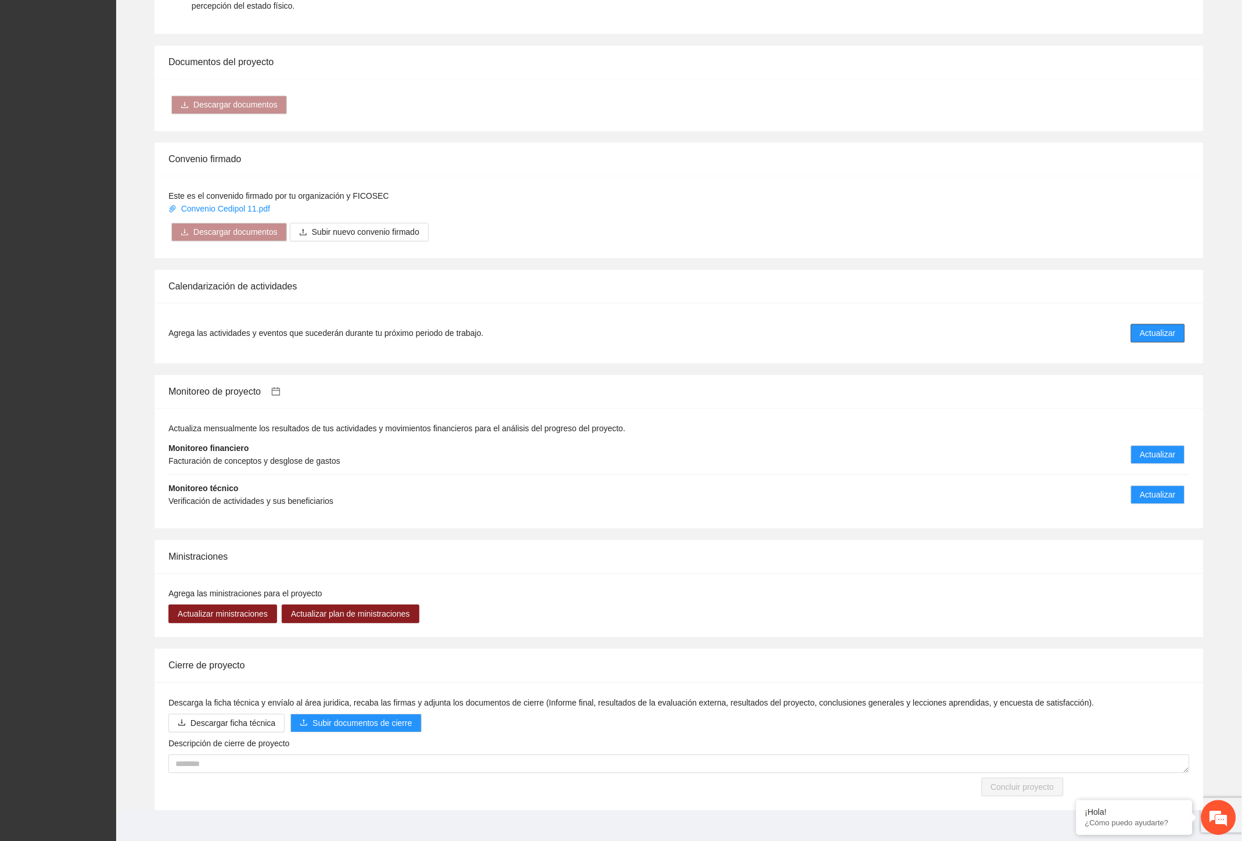
click at [1134, 324] on button "Actualizar" at bounding box center [1158, 333] width 54 height 19
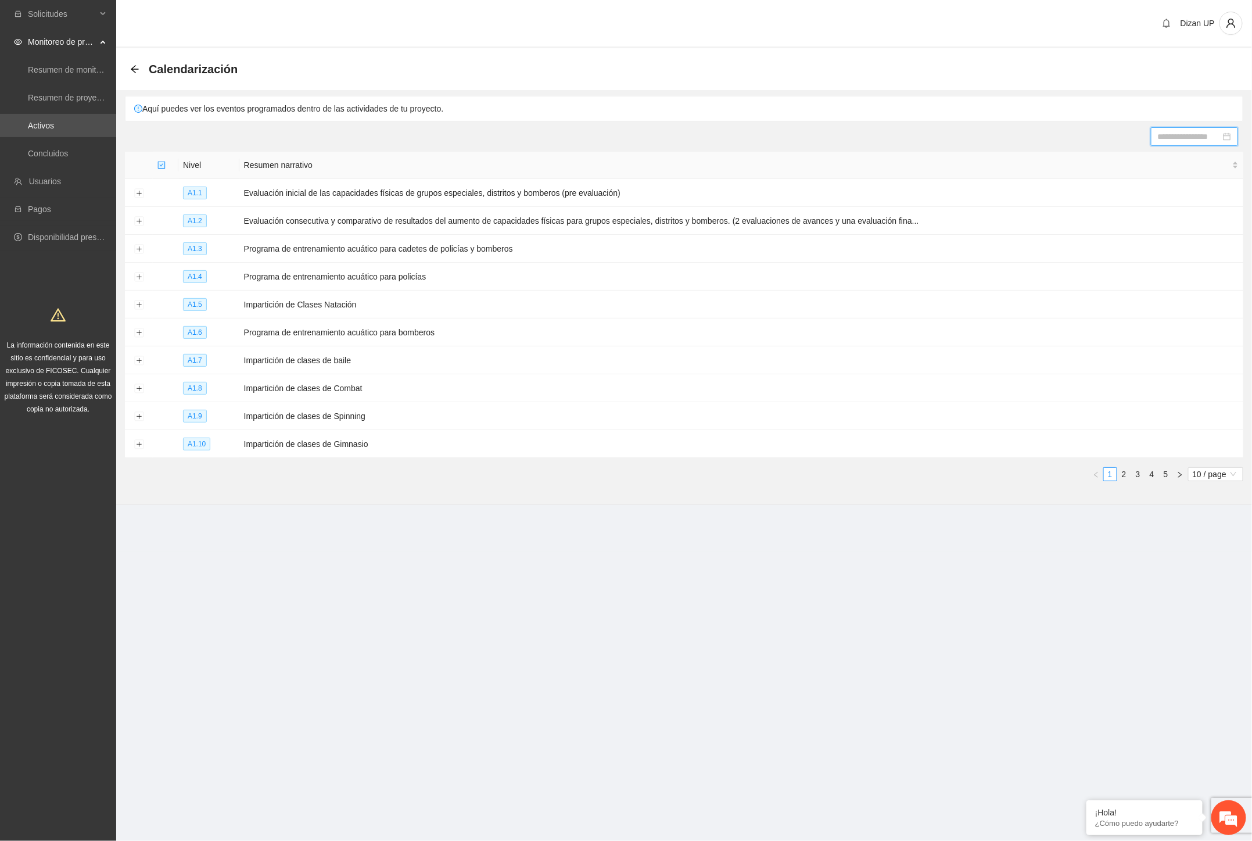
click at [1205, 138] on input at bounding box center [1189, 136] width 63 height 13
click at [1158, 202] on div "1" at bounding box center [1156, 203] width 14 height 14
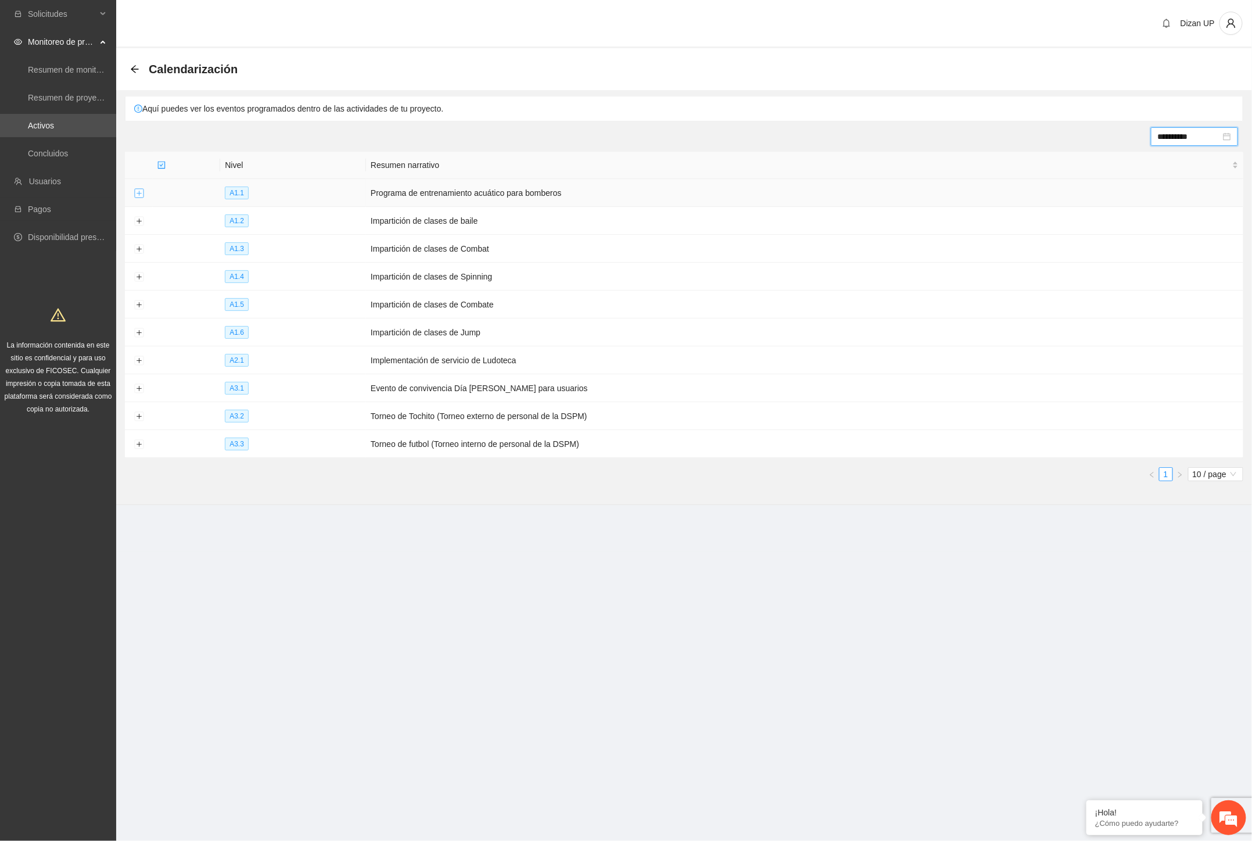
click at [141, 194] on button "Expand row" at bounding box center [138, 193] width 9 height 9
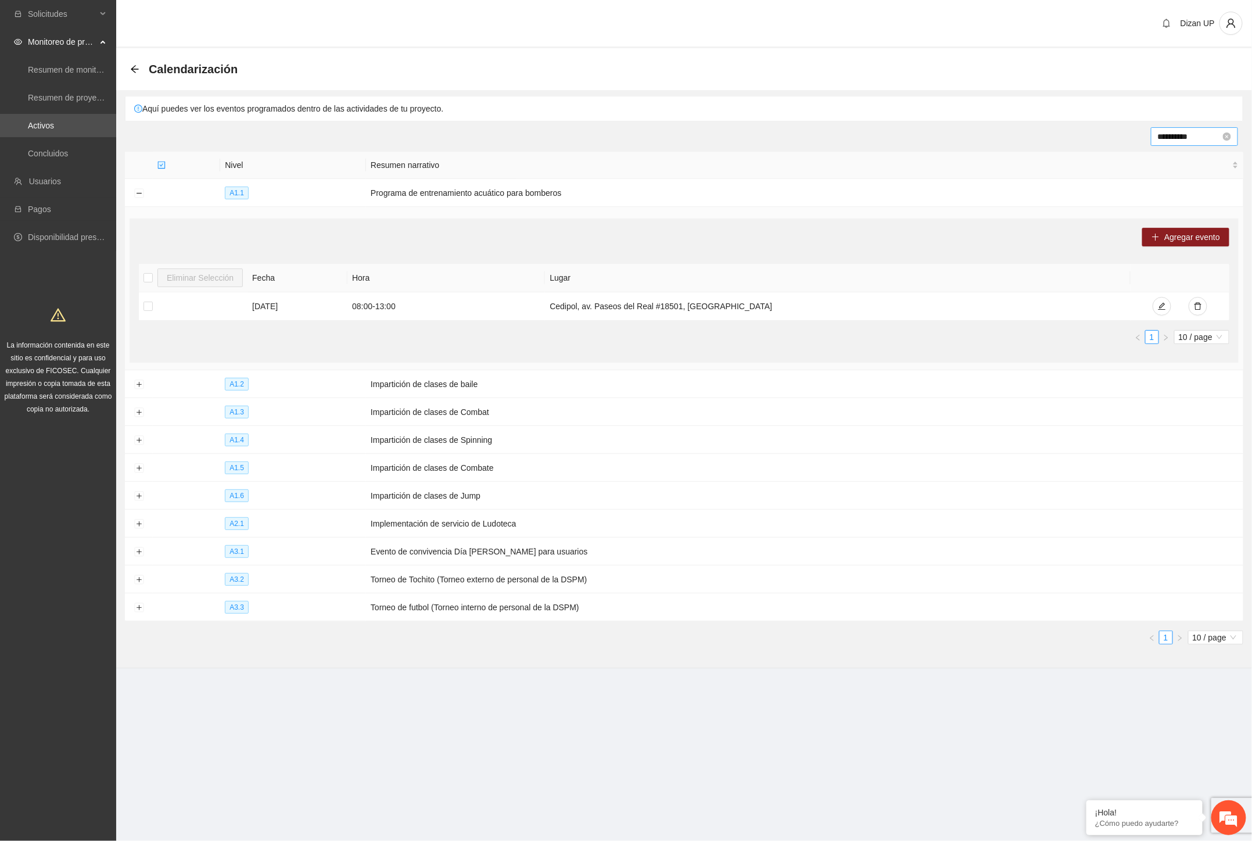
click at [1197, 135] on input "**********" at bounding box center [1189, 136] width 63 height 13
click at [1180, 202] on div "2" at bounding box center [1177, 203] width 14 height 14
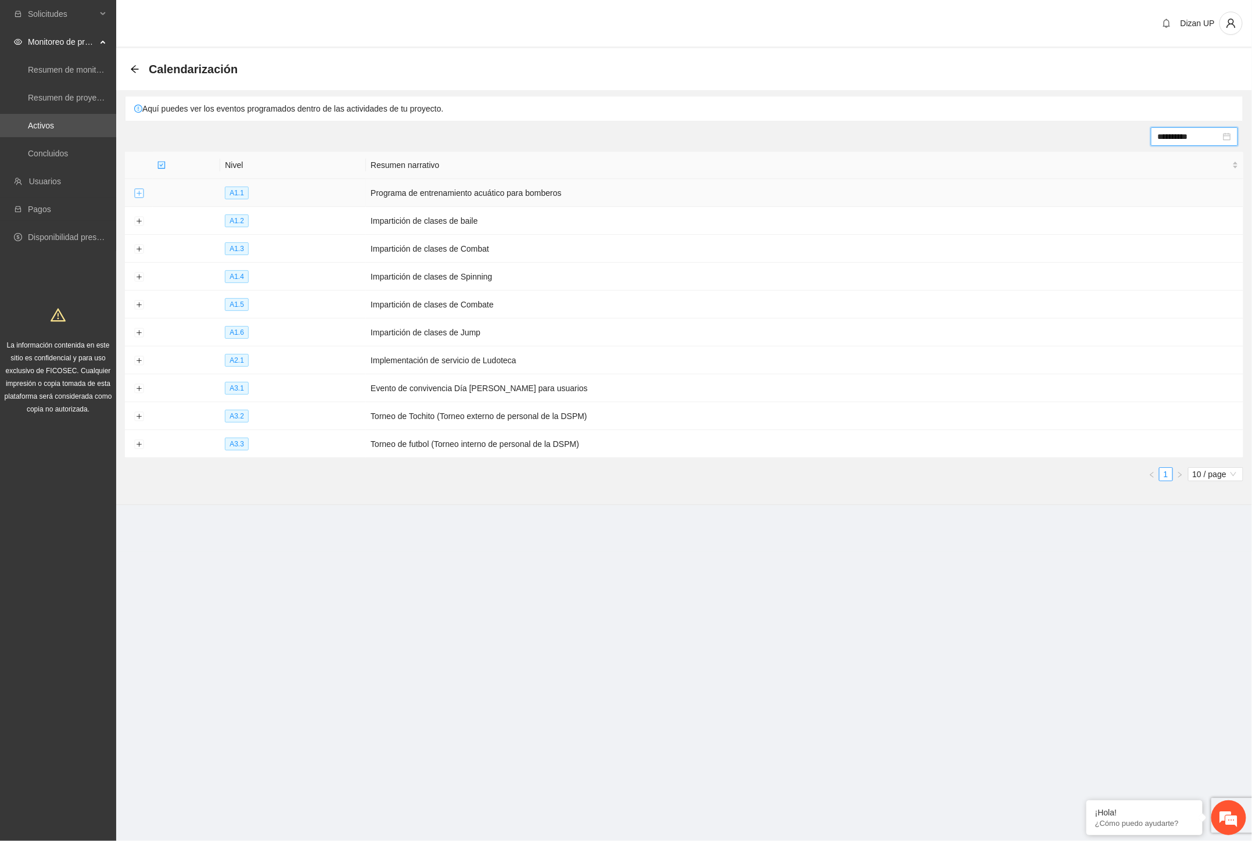
click at [135, 193] on button "Expand row" at bounding box center [138, 193] width 9 height 9
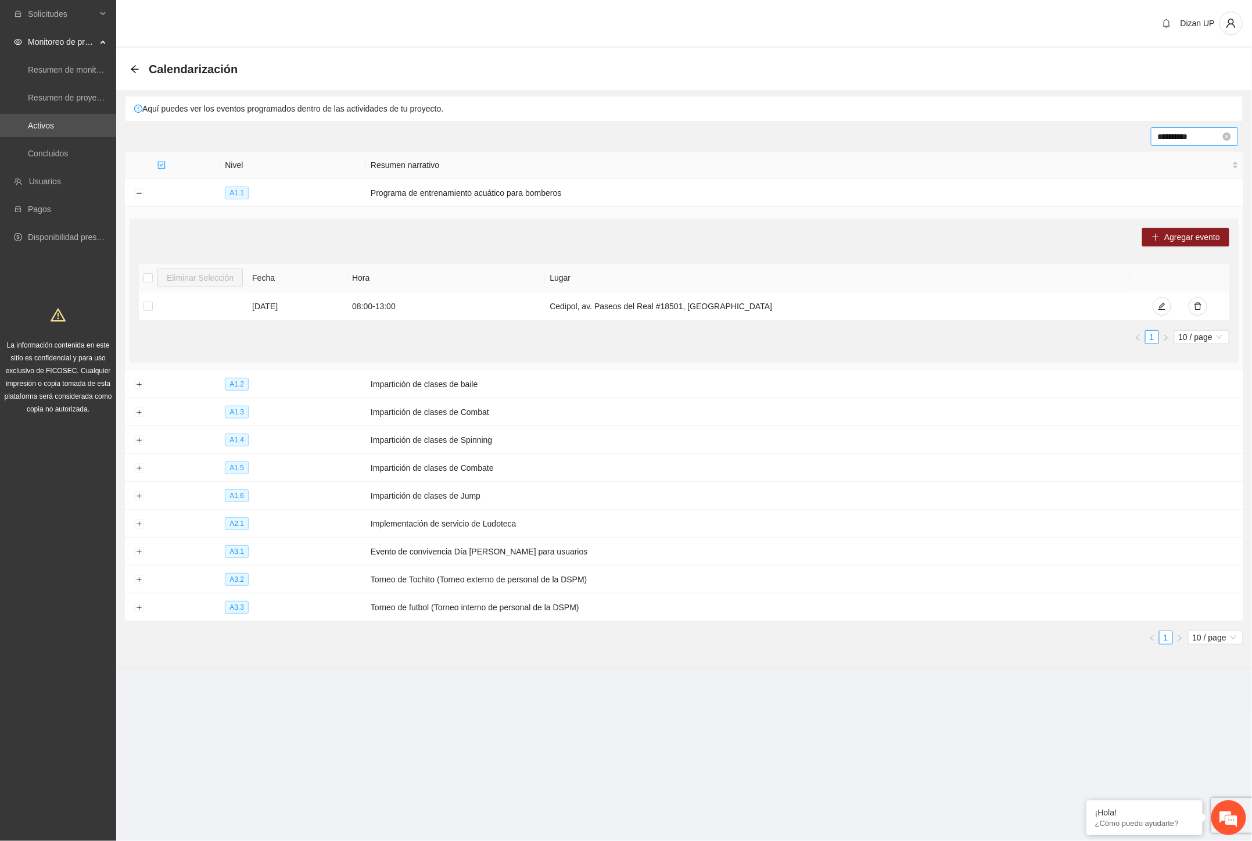
click at [1177, 135] on input "**********" at bounding box center [1189, 136] width 63 height 13
click at [1173, 204] on div "2" at bounding box center [1177, 203] width 14 height 14
click at [1171, 136] on input "**********" at bounding box center [1189, 136] width 63 height 13
type input "**********"
click at [1155, 205] on div "1" at bounding box center [1156, 203] width 14 height 14
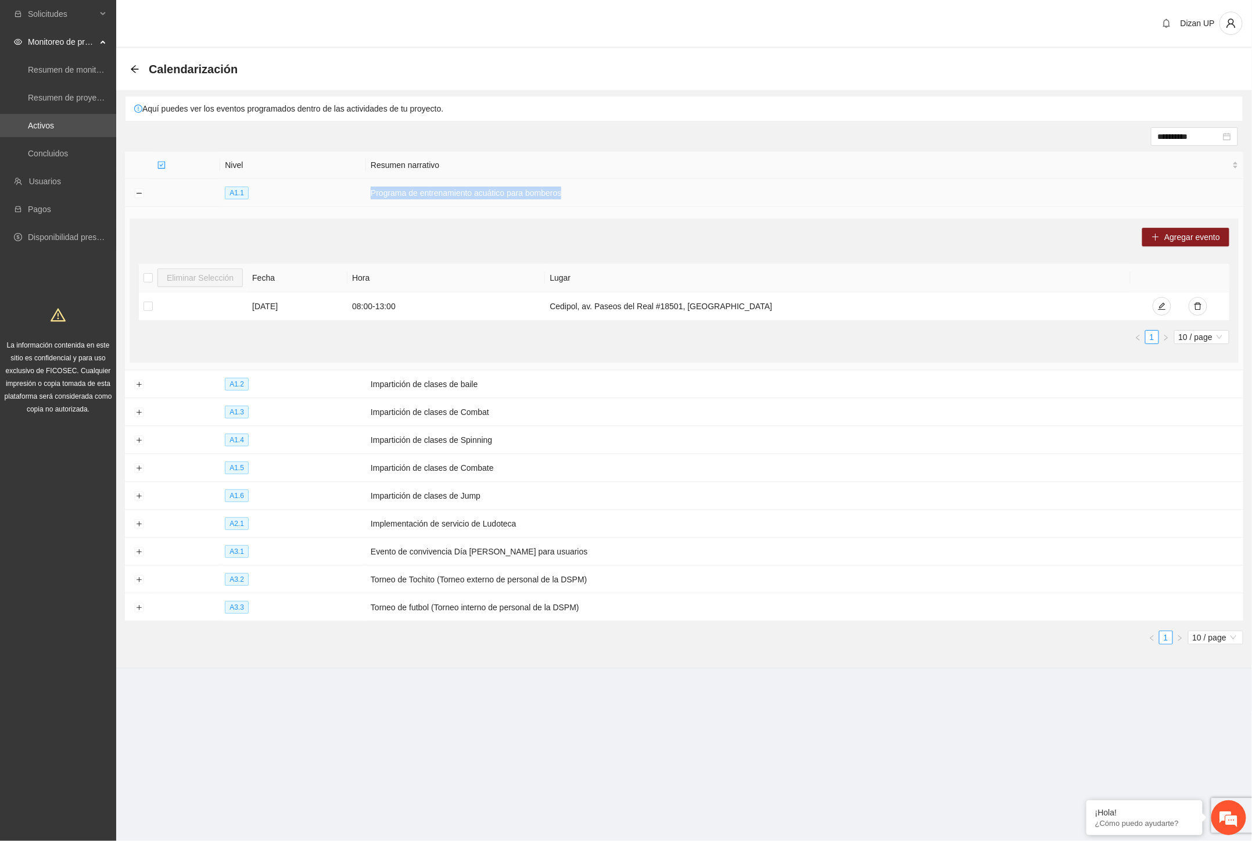
drag, startPoint x: 583, startPoint y: 187, endPoint x: 355, endPoint y: 188, distance: 227.8
click at [355, 188] on tr "A1.1 Programa de entrenamiento acuático para bomberos" at bounding box center [684, 193] width 1119 height 28
copy tr "Programa de entrenamiento acuático para bomberos"
click at [135, 556] on button "Expand row" at bounding box center [138, 551] width 9 height 9
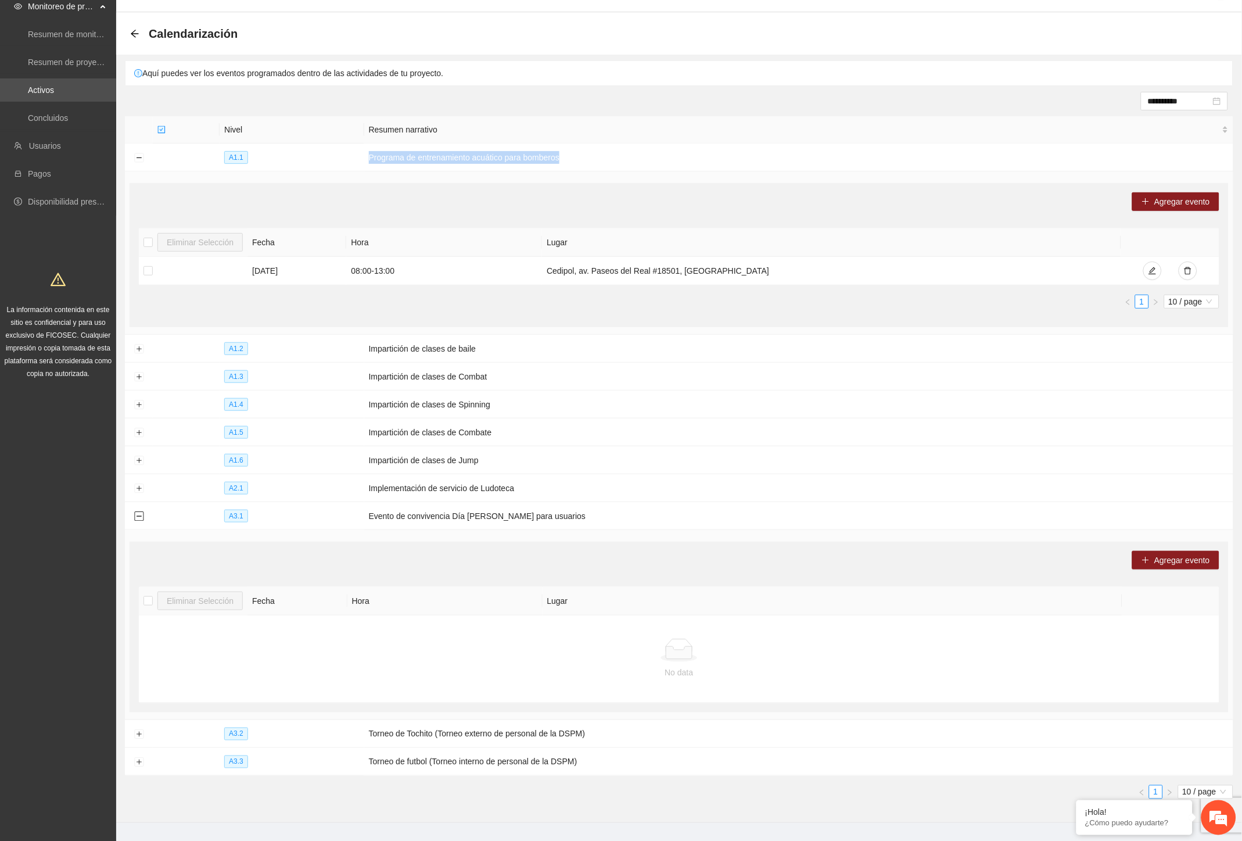
scroll to position [66, 0]
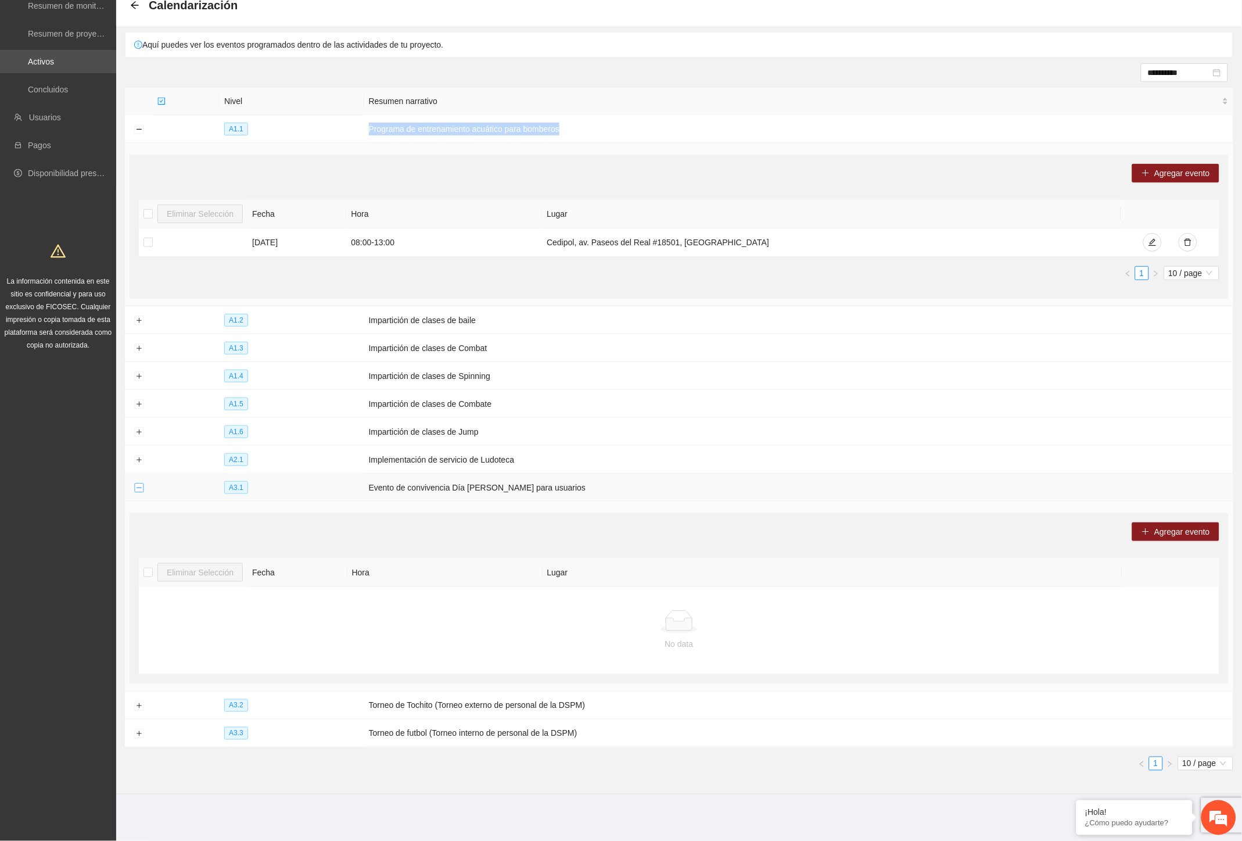
click at [141, 489] on button "Collapse row" at bounding box center [138, 487] width 9 height 9
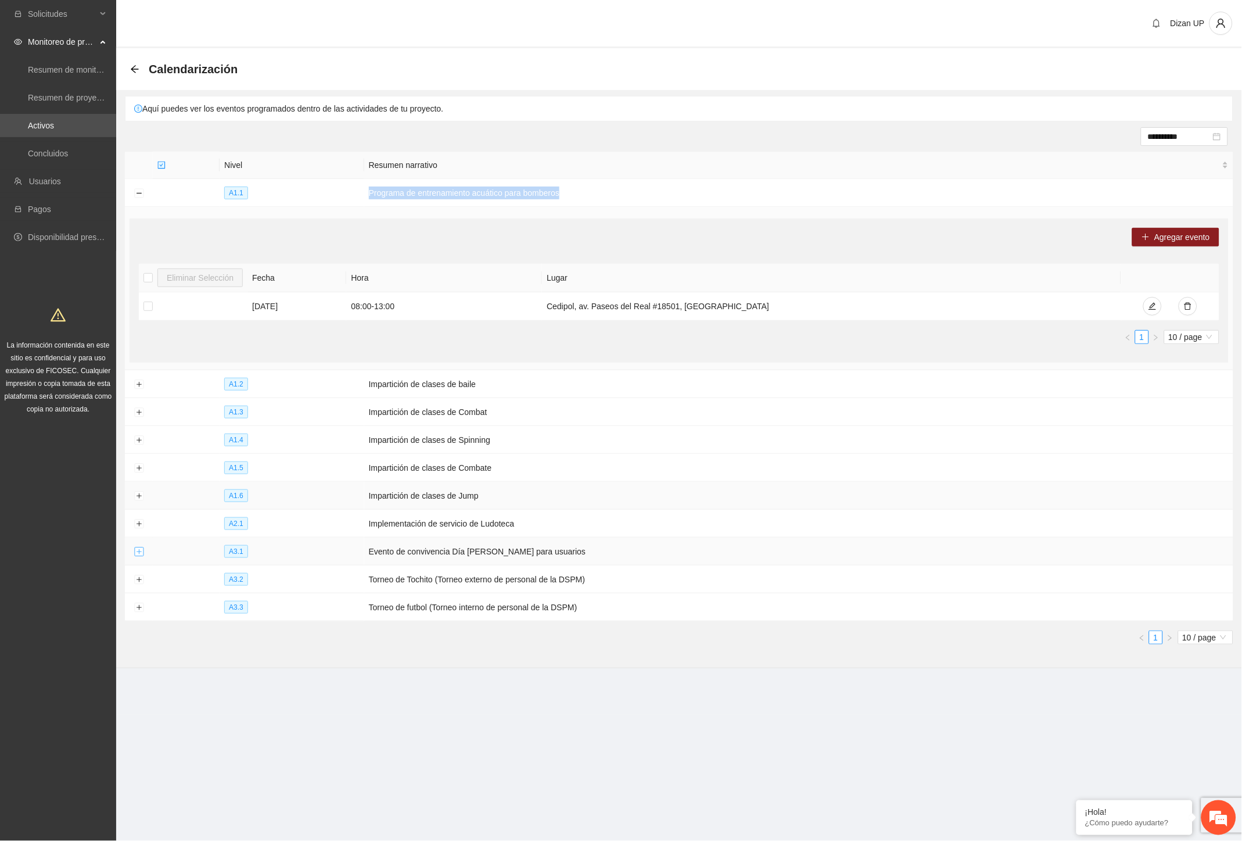
scroll to position [0, 0]
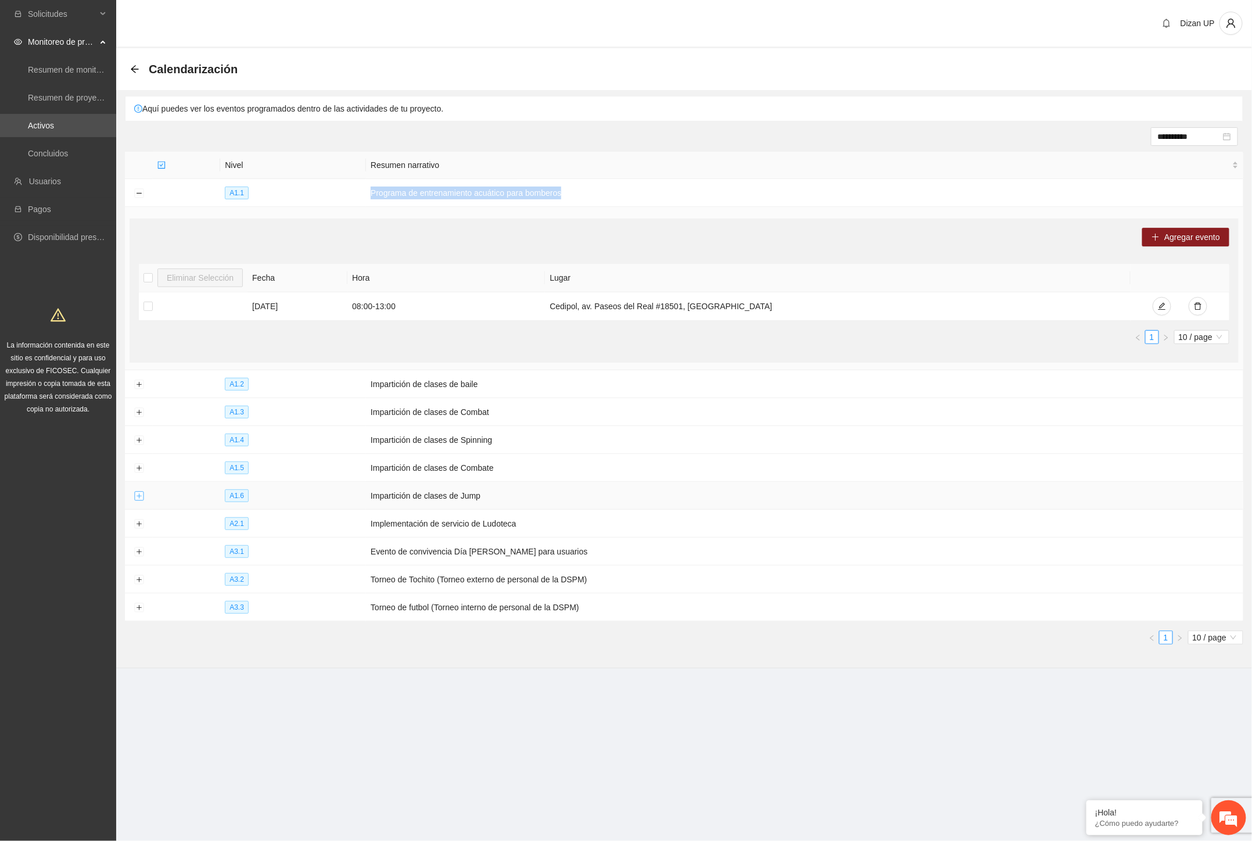
click at [138, 499] on button "Expand row" at bounding box center [138, 496] width 9 height 9
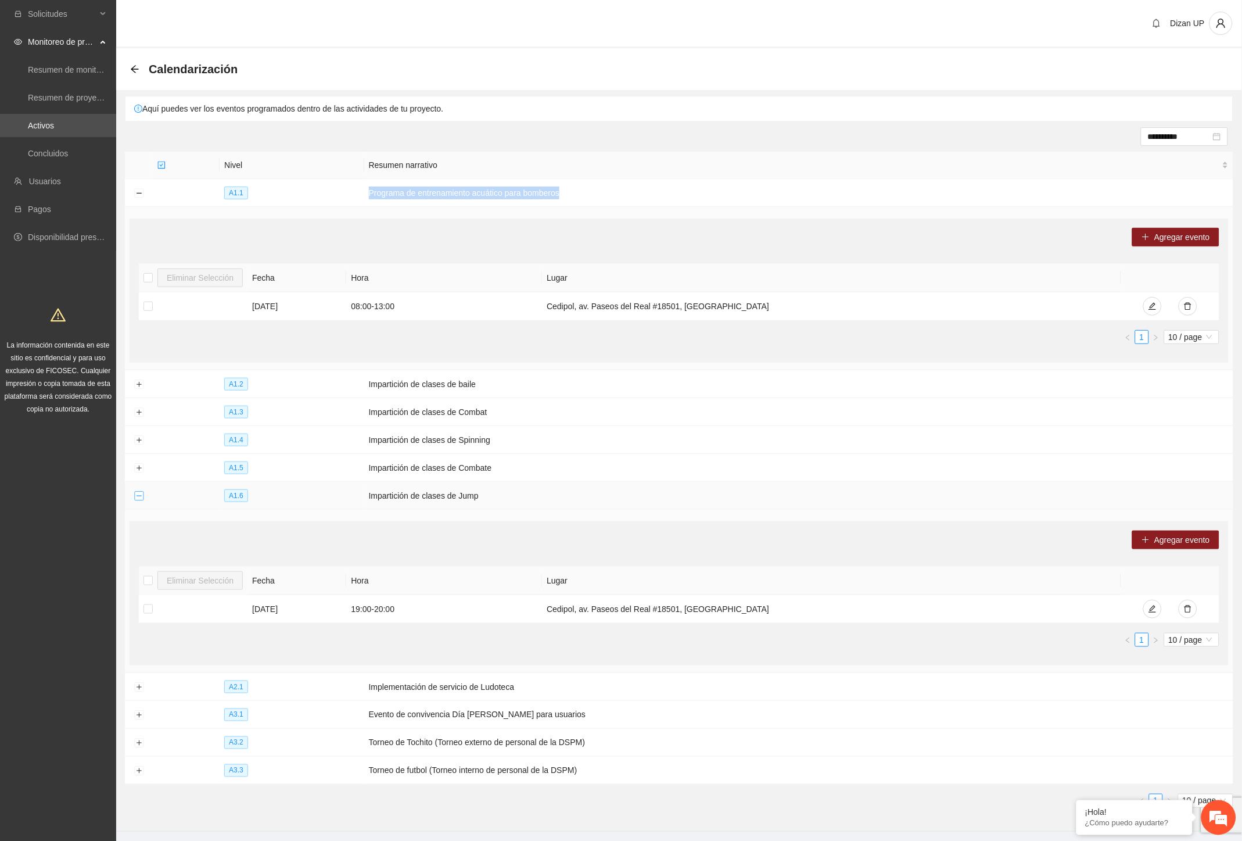
click at [138, 495] on button "Collapse row" at bounding box center [138, 496] width 9 height 9
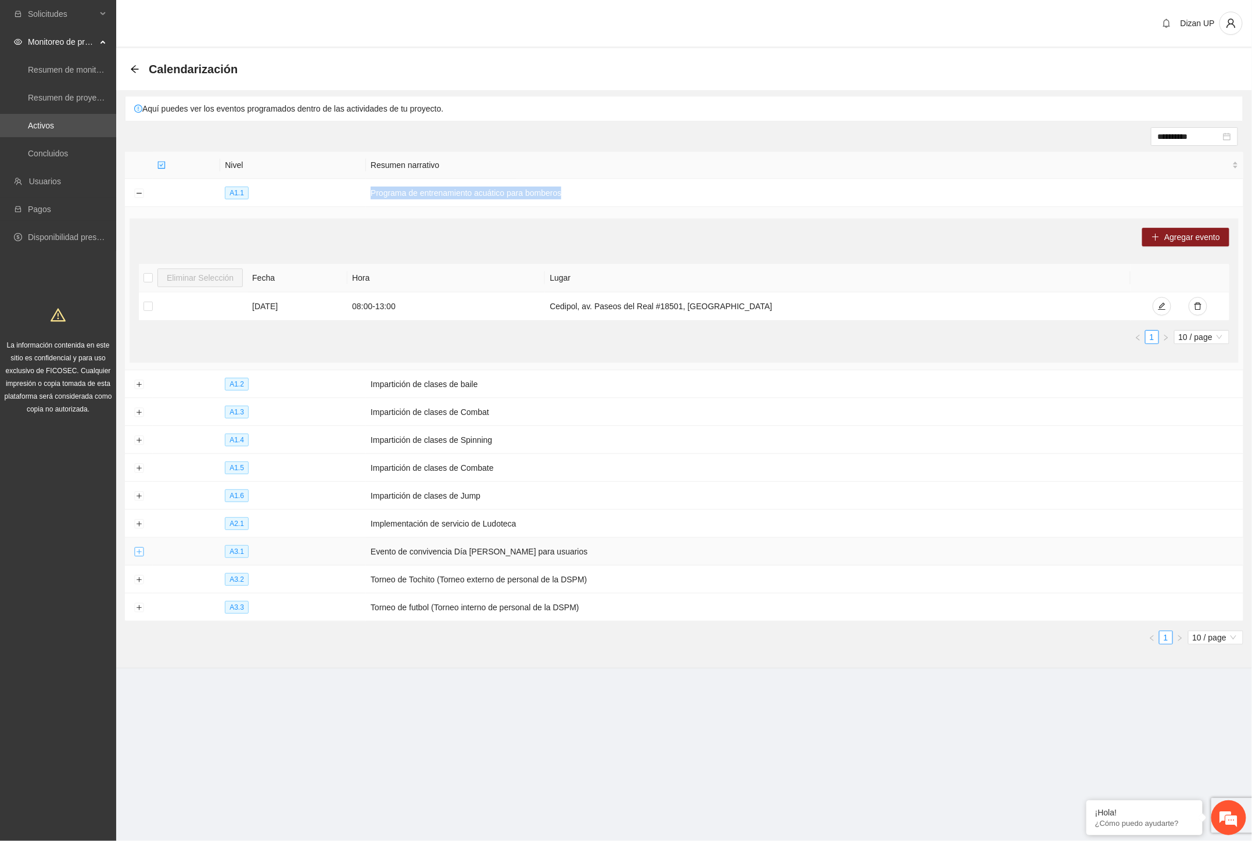
click at [137, 553] on button "Expand row" at bounding box center [138, 551] width 9 height 9
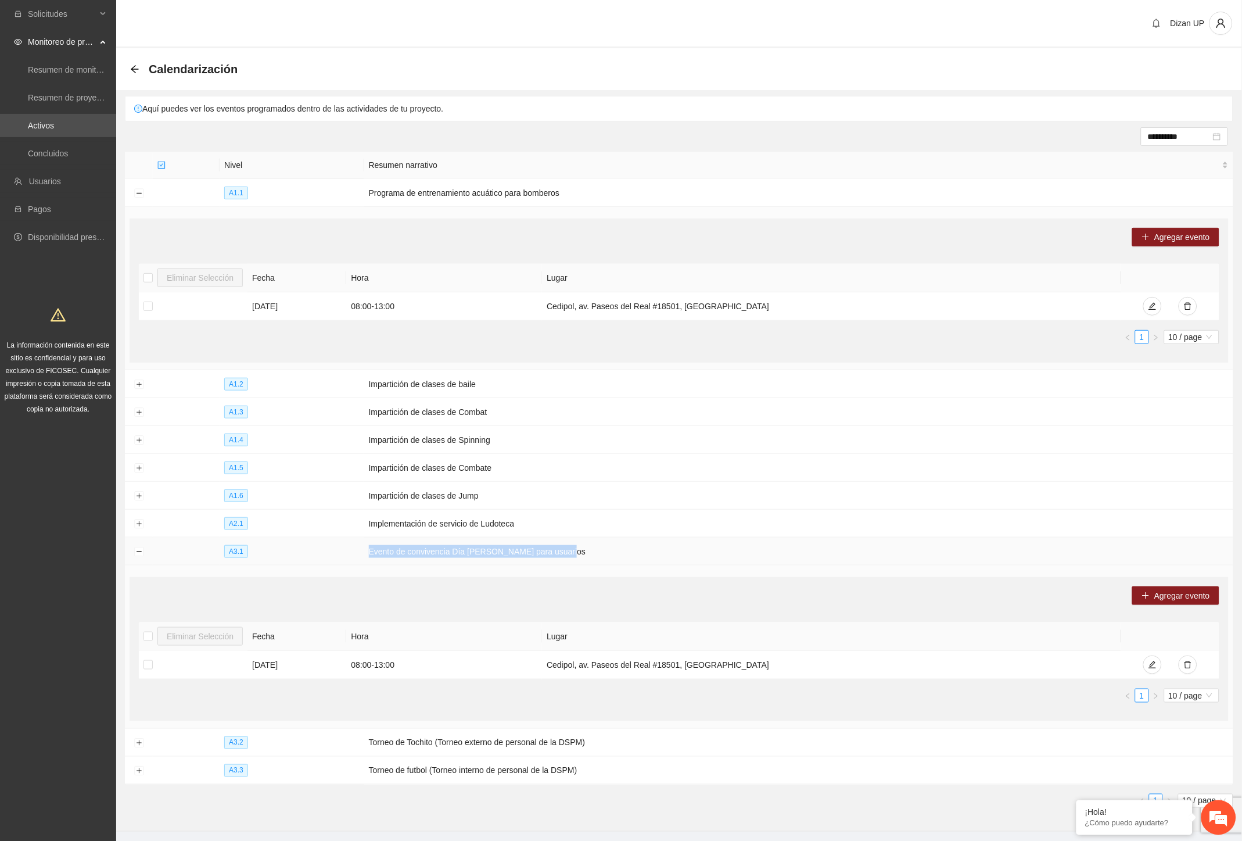
drag, startPoint x: 574, startPoint y: 554, endPoint x: 370, endPoint y: 555, distance: 203.4
click at [370, 555] on td "Evento de convivencia Día del Bombero para usuarios" at bounding box center [798, 551] width 869 height 28
copy td "Evento de convivencia Día del Bombero para usuarios"
drag, startPoint x: 716, startPoint y: 664, endPoint x: 198, endPoint y: 672, distance: 518.4
click at [198, 672] on tr "01/10/2025 08:00 - 13:00 Cedipol, av. Paseos del Real #18501, Jardines del Sol" at bounding box center [679, 665] width 1081 height 28
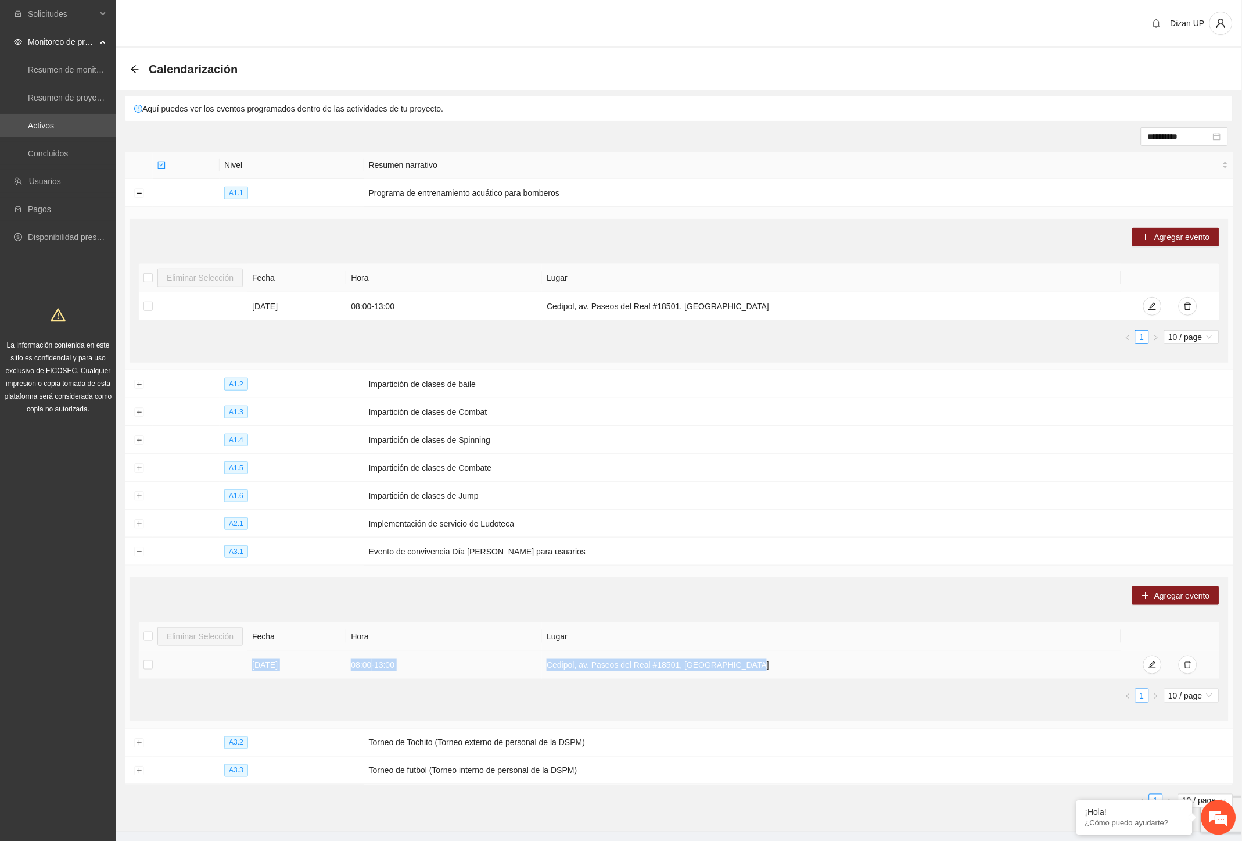
copy tr "01/10/2025 08:00 - 13:00 Cedipol, av. Paseos del Real #18501, Jardines del Sol"
click at [132, 66] on icon "arrow-left" at bounding box center [134, 68] width 9 height 9
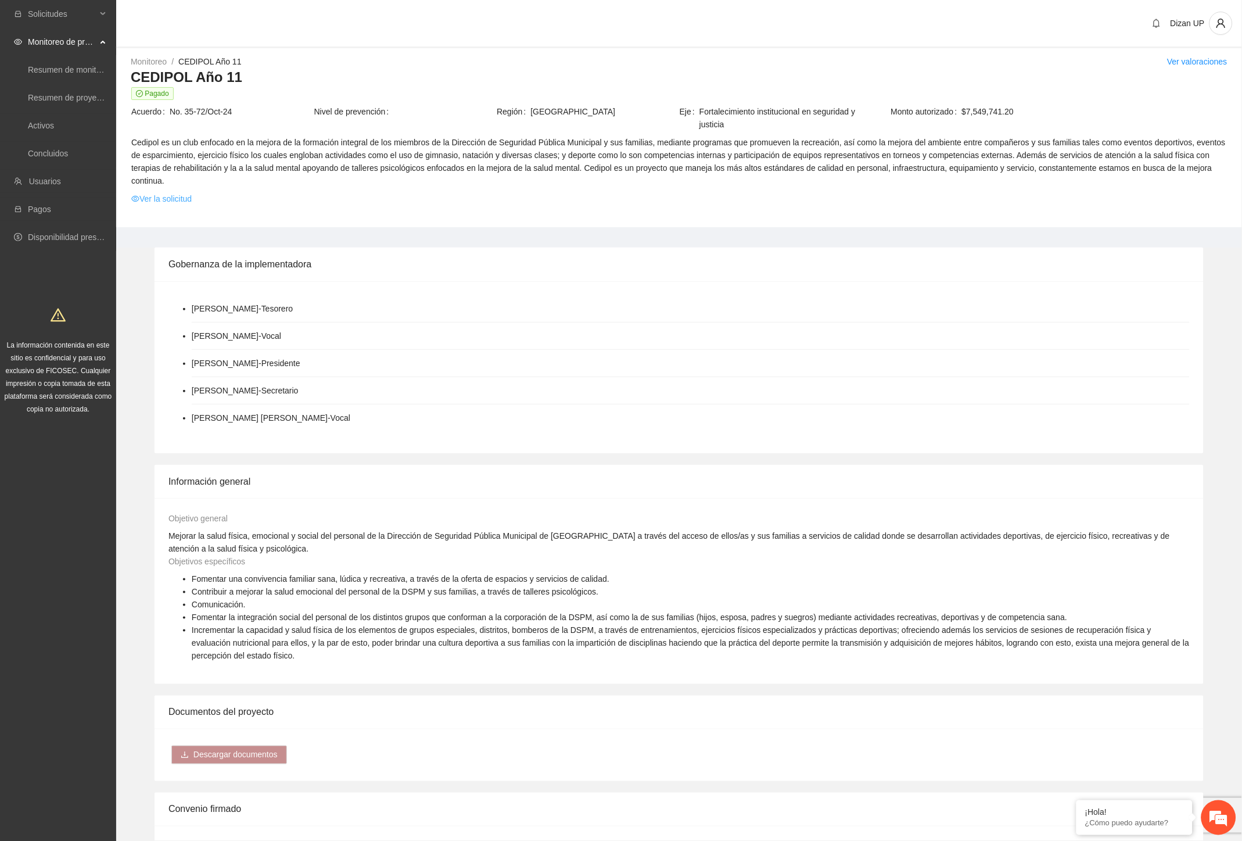
click at [154, 192] on link "Ver la solicitud" at bounding box center [161, 198] width 60 height 13
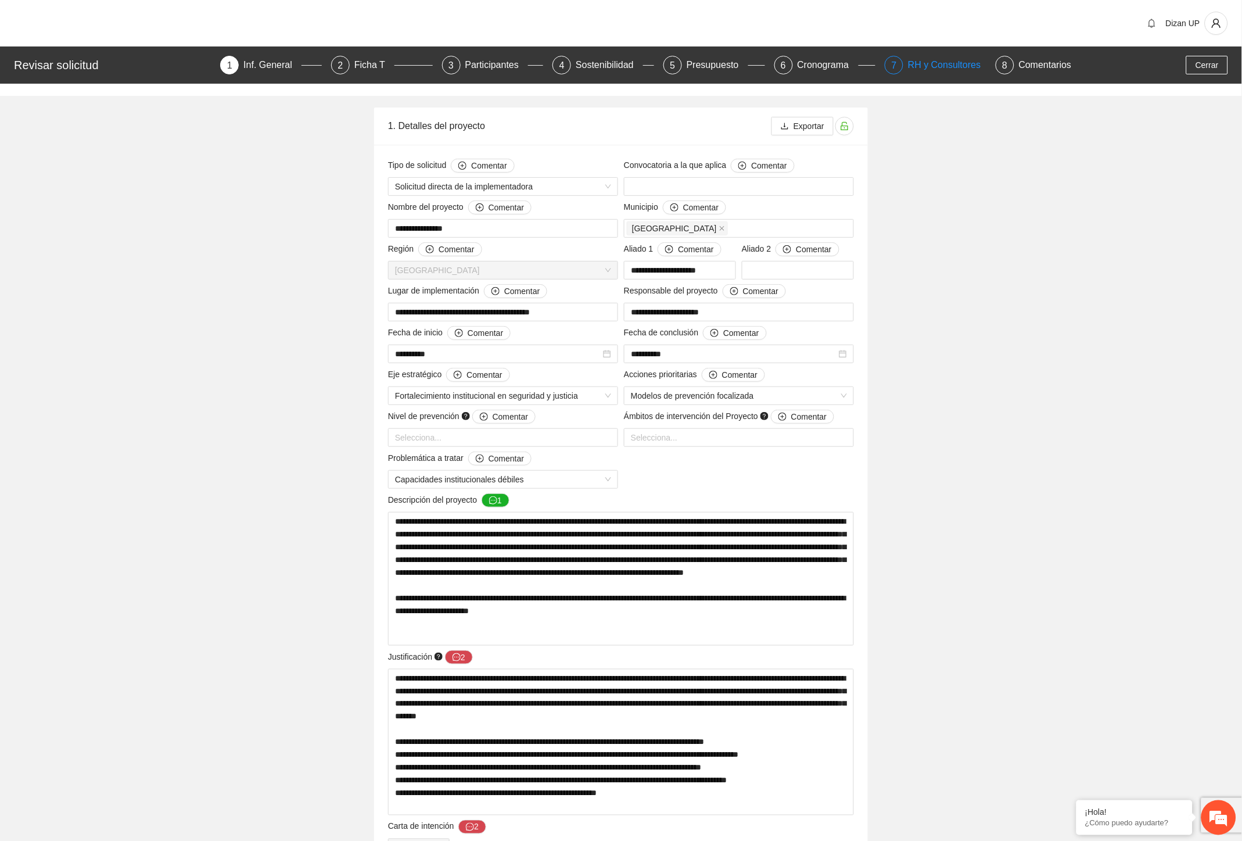
click at [915, 62] on div "RH y Consultores" at bounding box center [949, 65] width 82 height 19
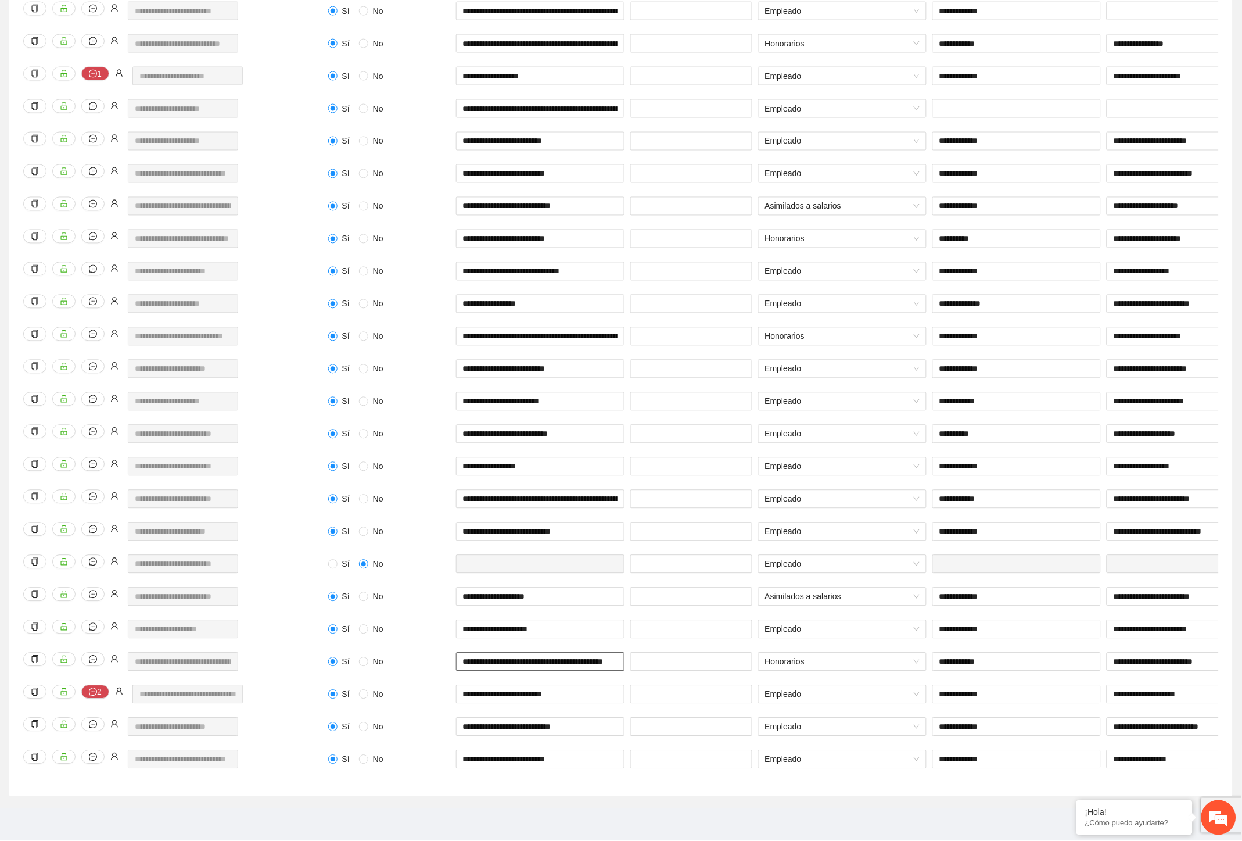
scroll to position [0, 27]
drag, startPoint x: 576, startPoint y: 654, endPoint x: 623, endPoint y: 650, distance: 47.3
click at [623, 653] on input "**********" at bounding box center [540, 662] width 169 height 19
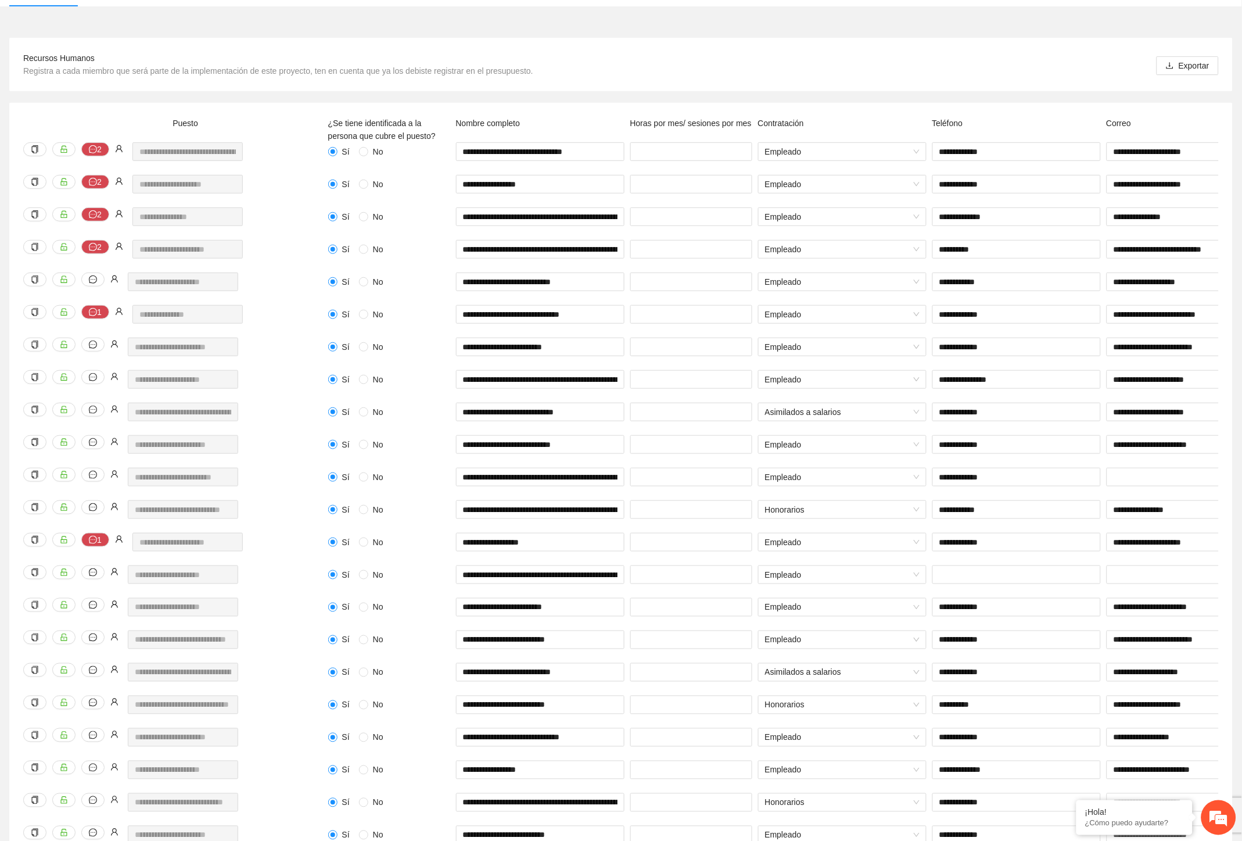
scroll to position [0, 0]
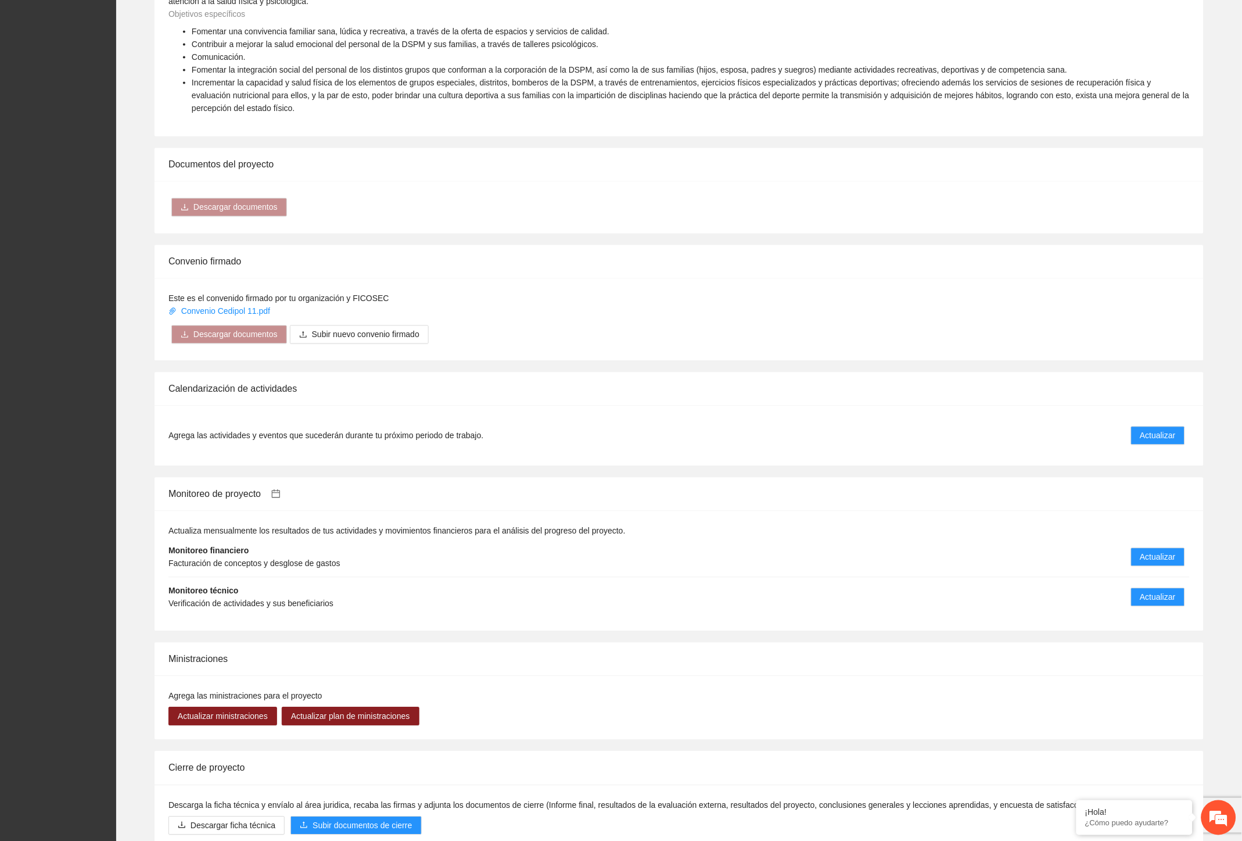
scroll to position [650, 0]
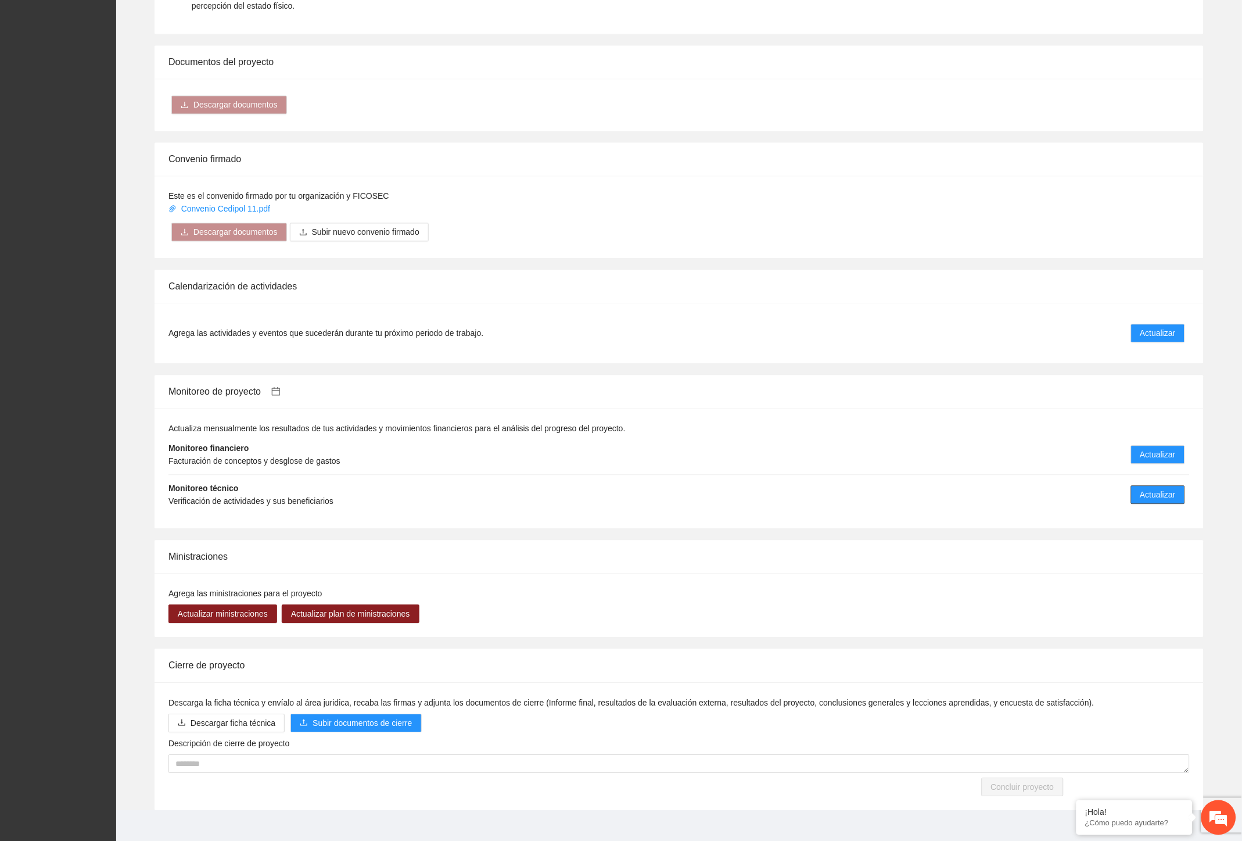
drag, startPoint x: 1153, startPoint y: 493, endPoint x: 1156, endPoint y: 481, distance: 12.5
click at [1155, 486] on li "Monitoreo técnico Verificación de actividades y sus beneficiarios Actualizar" at bounding box center [680, 495] width 1022 height 40
click at [1156, 489] on span "Actualizar" at bounding box center [1158, 495] width 35 height 13
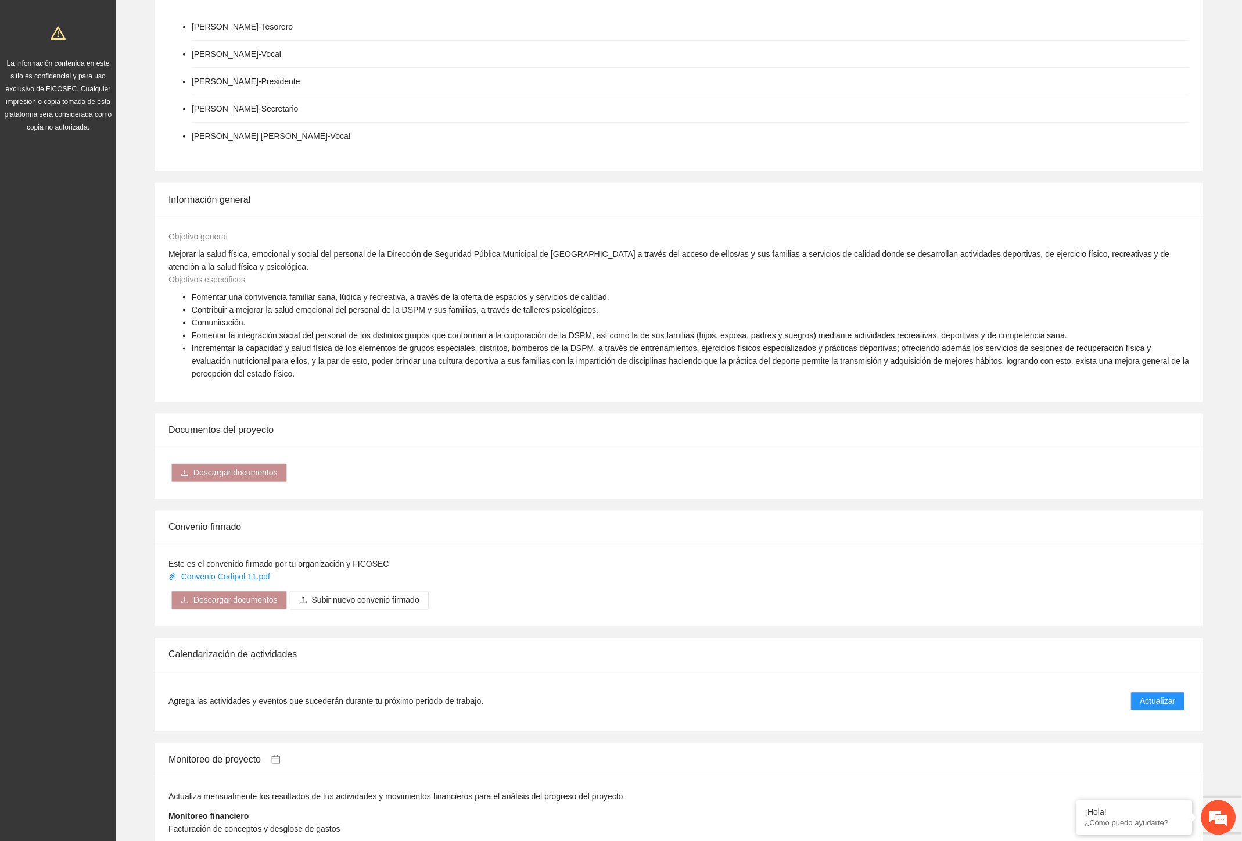
scroll to position [451, 0]
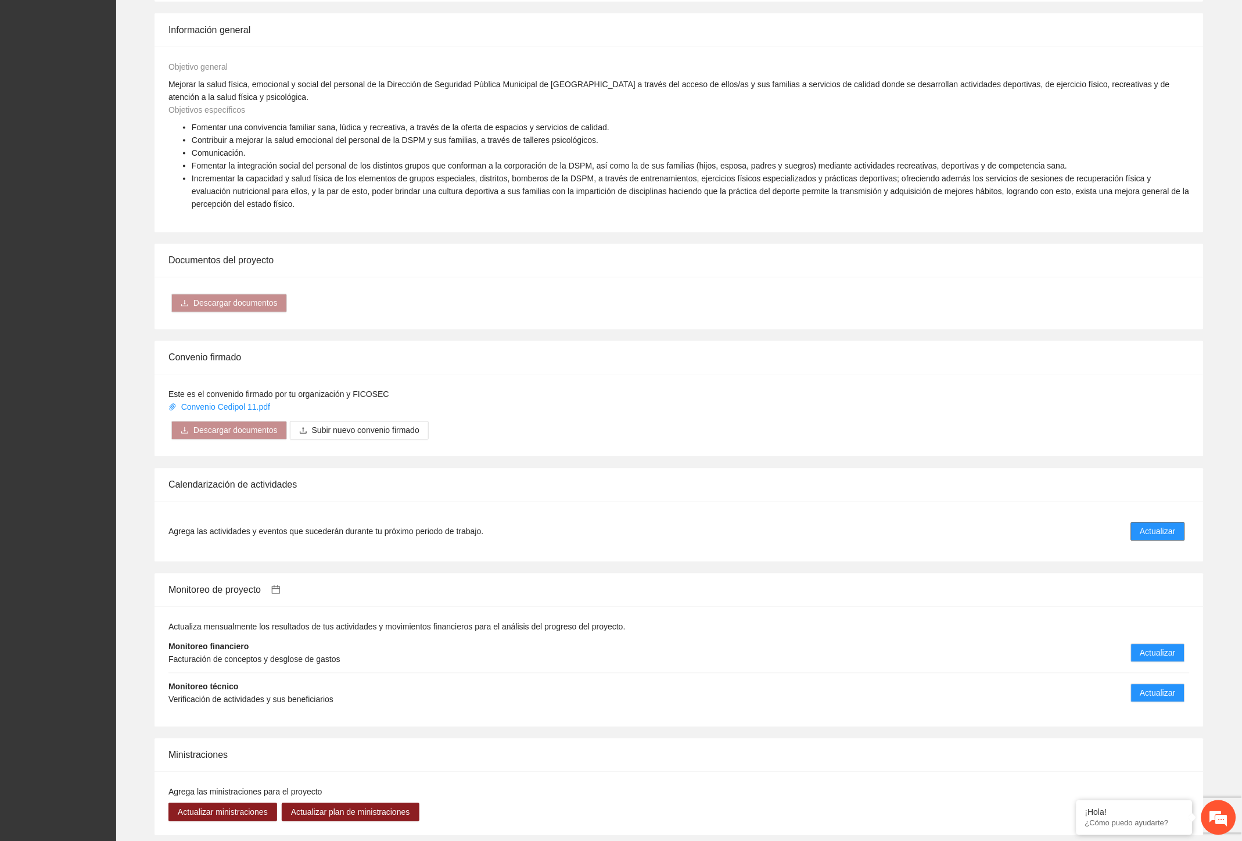
click at [1157, 525] on span "Actualizar" at bounding box center [1158, 531] width 35 height 13
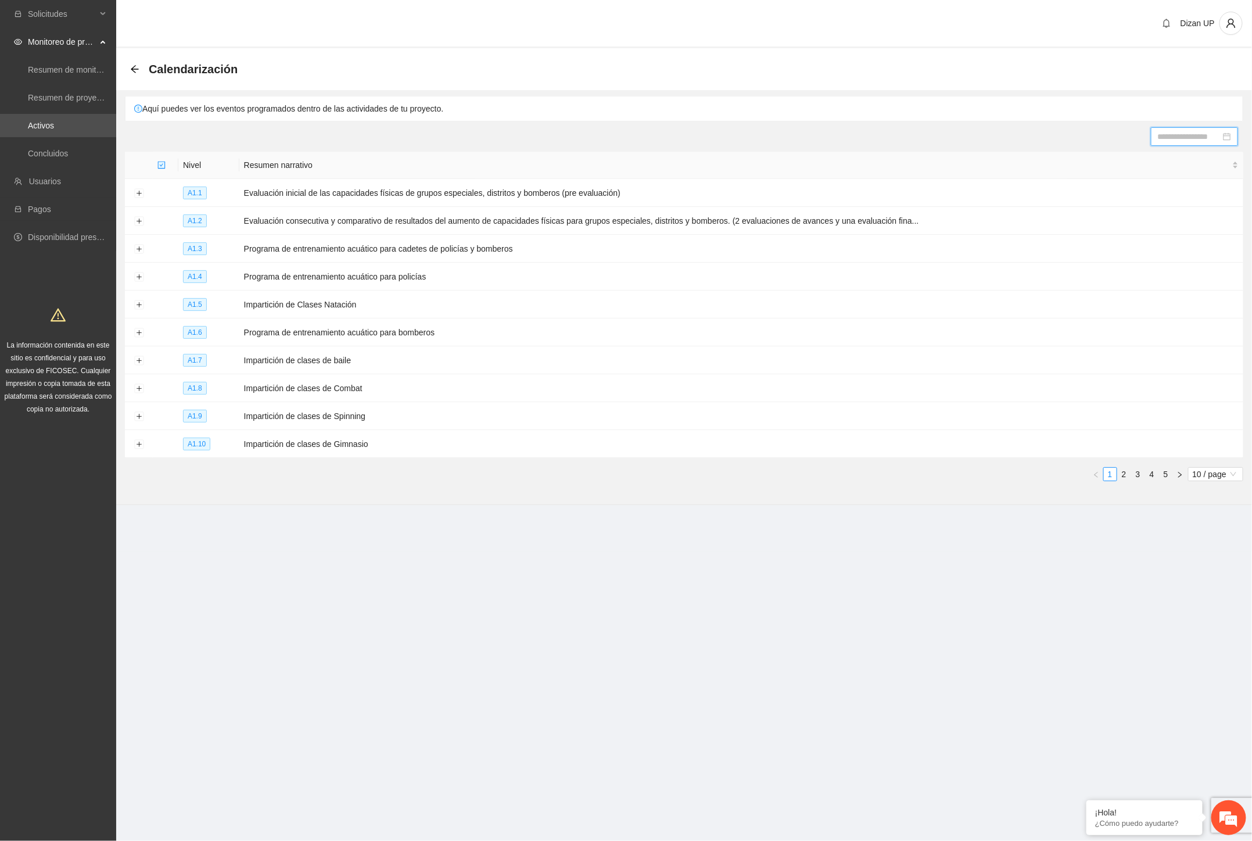
click at [1203, 130] on input at bounding box center [1189, 136] width 63 height 13
type input "**********"
click at [1156, 199] on div "1" at bounding box center [1156, 203] width 14 height 14
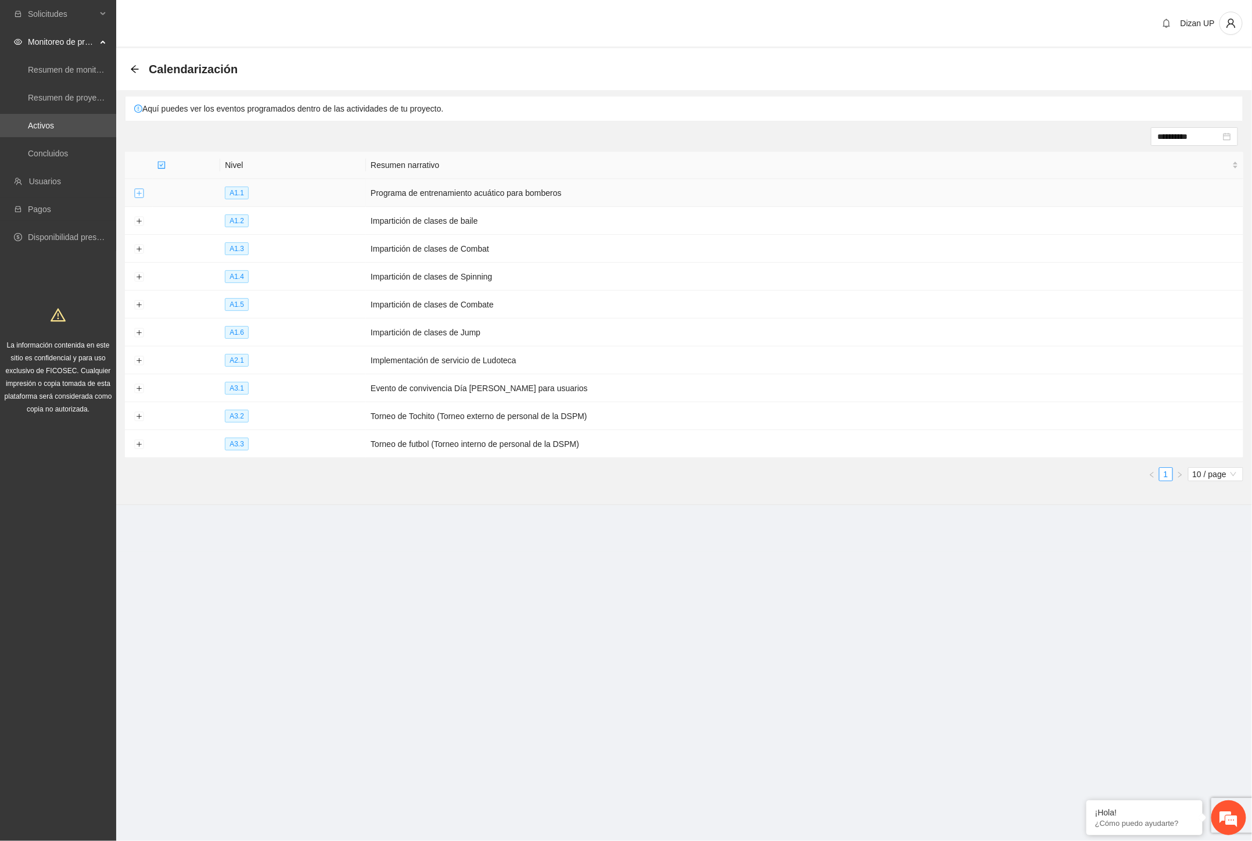
click at [136, 195] on button "Expand row" at bounding box center [138, 193] width 9 height 9
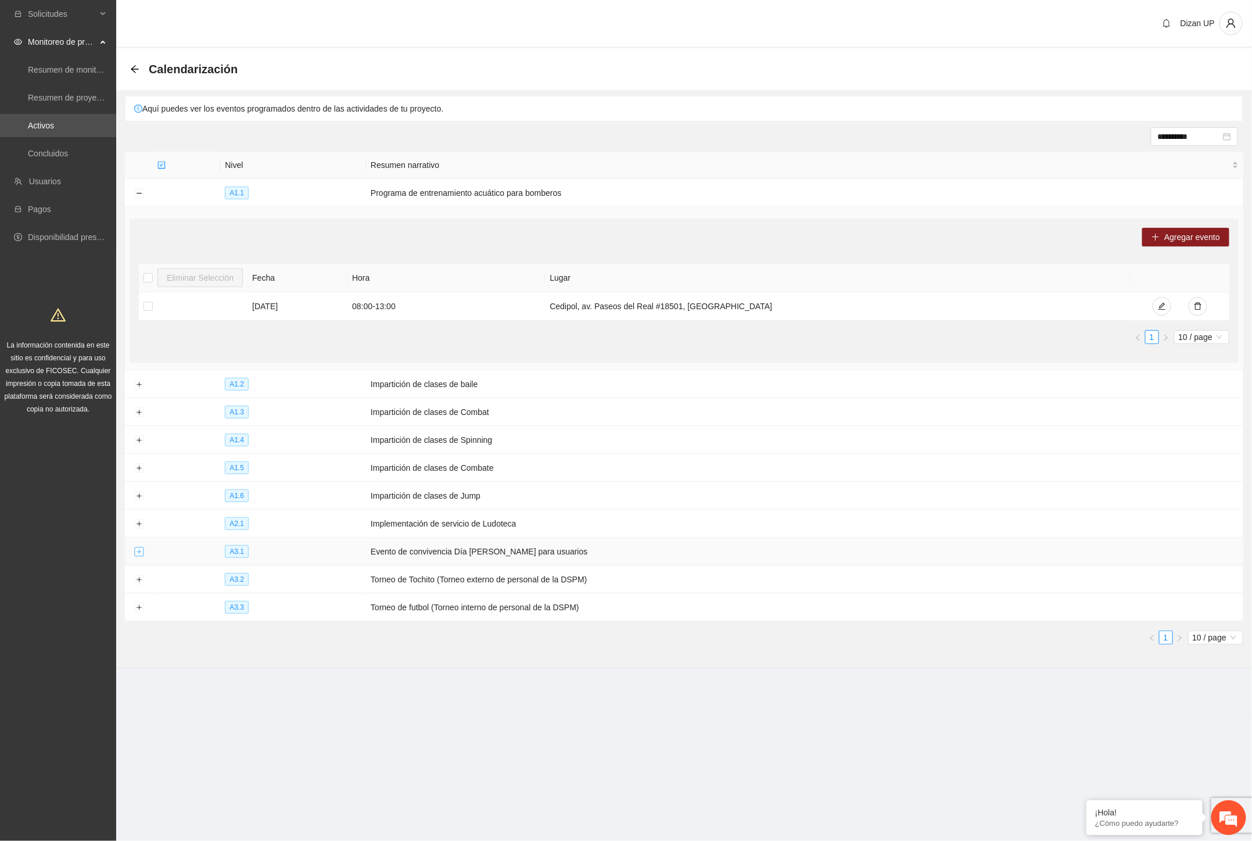
click at [138, 556] on button "Expand row" at bounding box center [138, 551] width 9 height 9
